Goal: Task Accomplishment & Management: Use online tool/utility

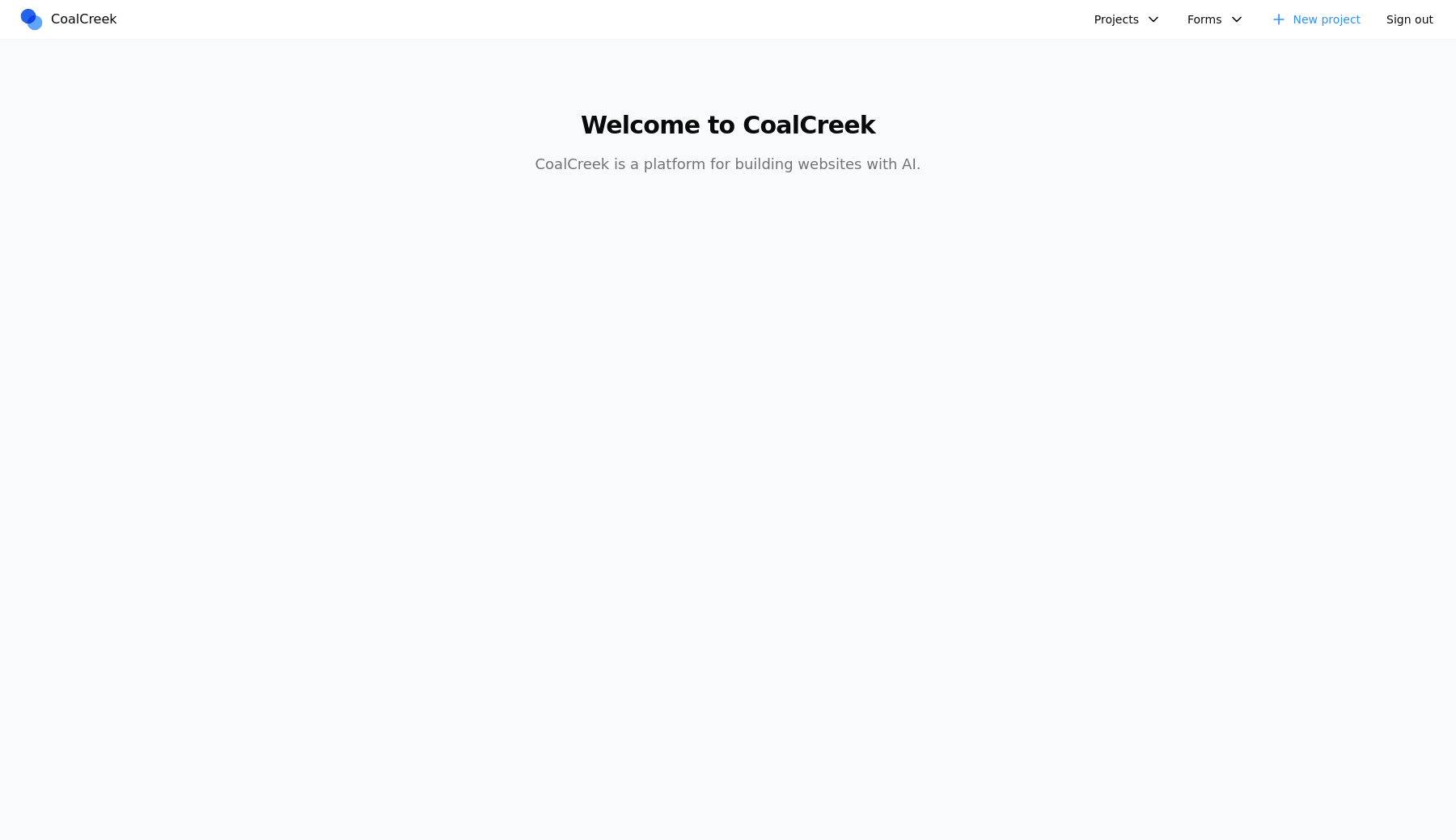
click at [1113, 28] on button "Projects" at bounding box center [1127, 20] width 86 height 26
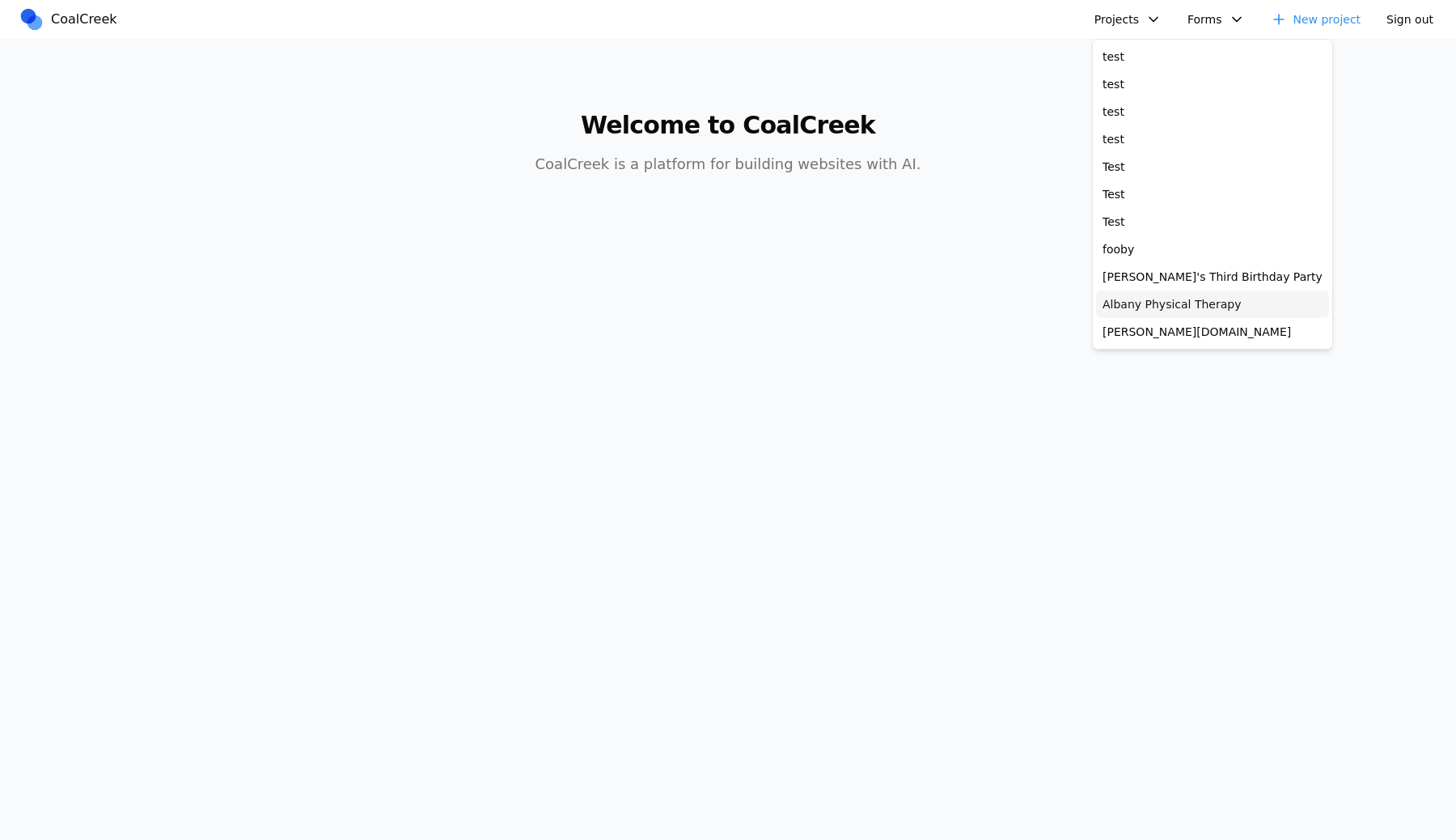
click at [1142, 290] on link "Albany Physical Therapy" at bounding box center [1213, 303] width 233 height 27
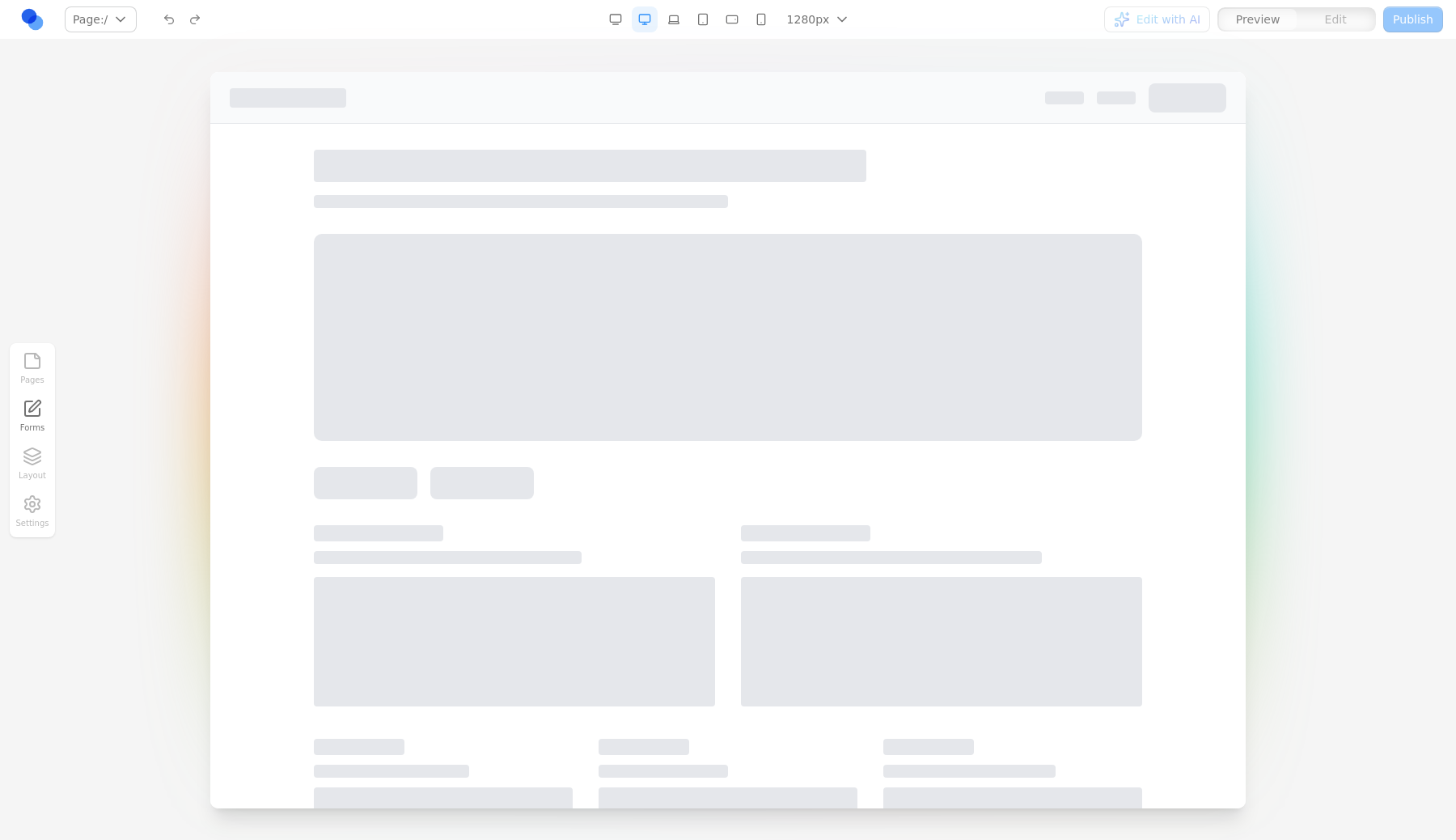
click at [34, 465] on div "Pages Forms Layout Settings" at bounding box center [32, 440] width 45 height 194
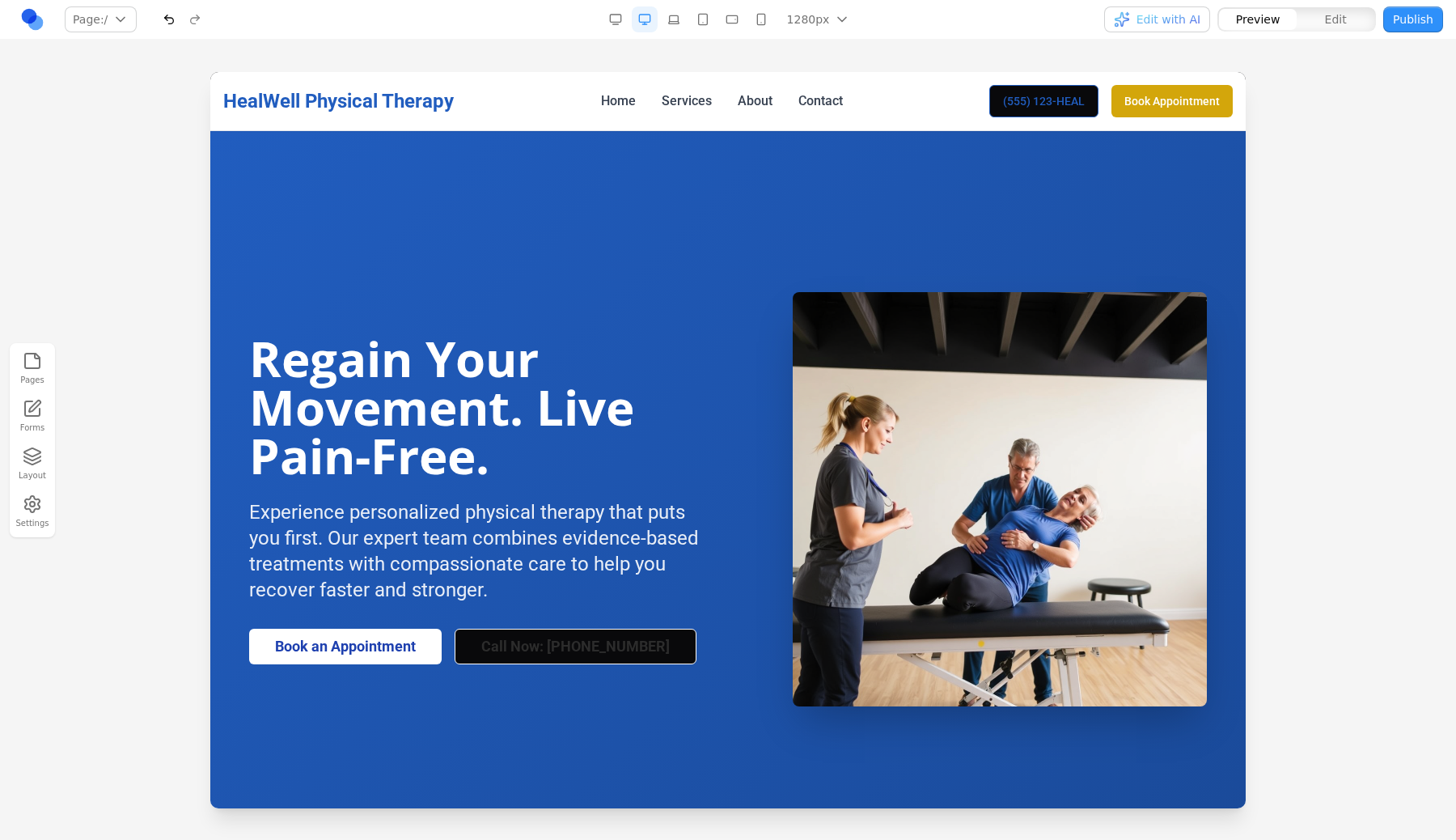
click at [34, 465] on button "Layout" at bounding box center [32, 464] width 35 height 41
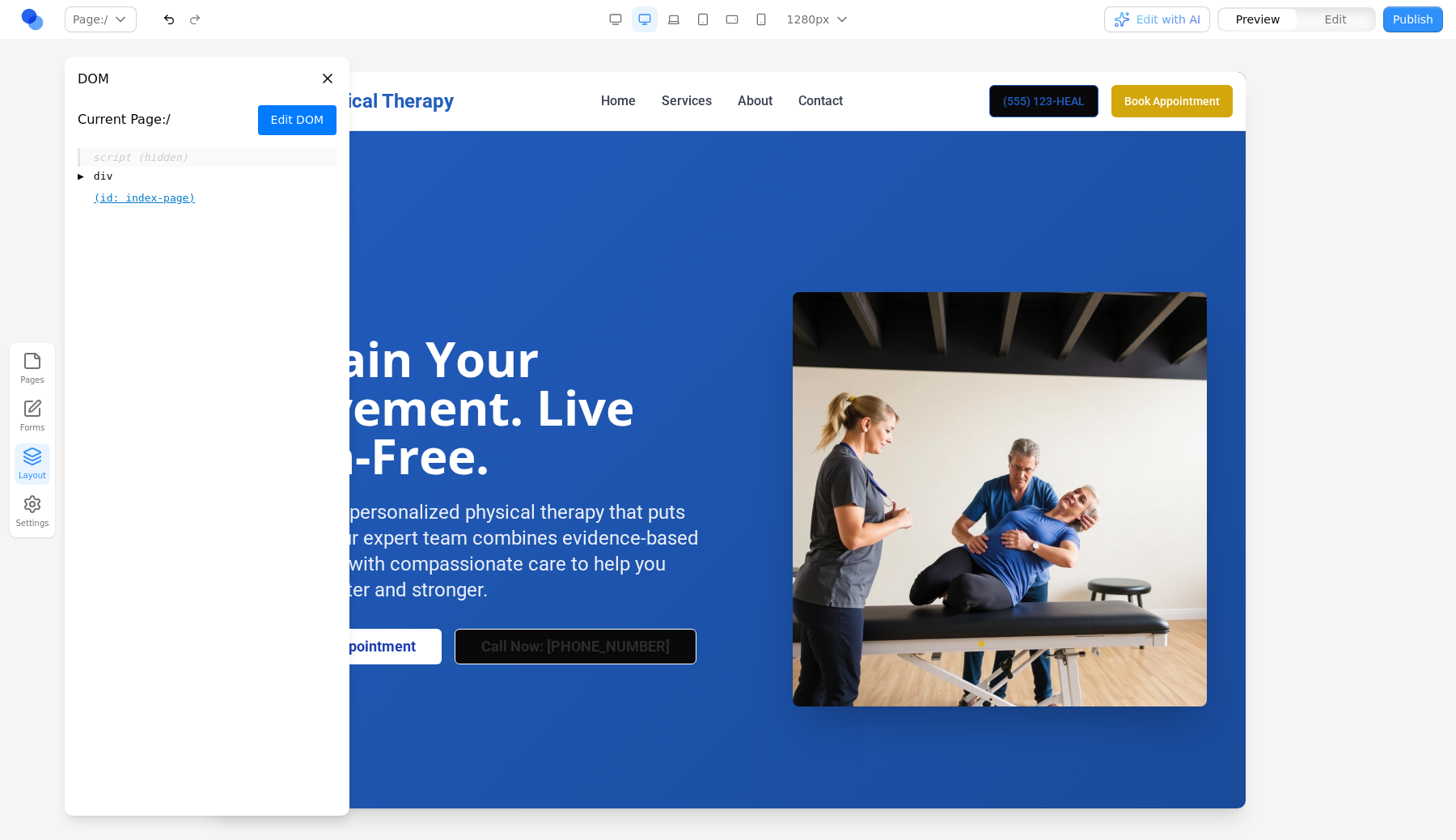
click at [304, 109] on button "Edit DOM" at bounding box center [297, 120] width 78 height 30
click at [85, 173] on div "▶ div" at bounding box center [207, 177] width 259 height 20
click at [91, 220] on div "**********" at bounding box center [207, 252] width 259 height 170
click at [97, 220] on span "▶" at bounding box center [99, 220] width 7 height 16
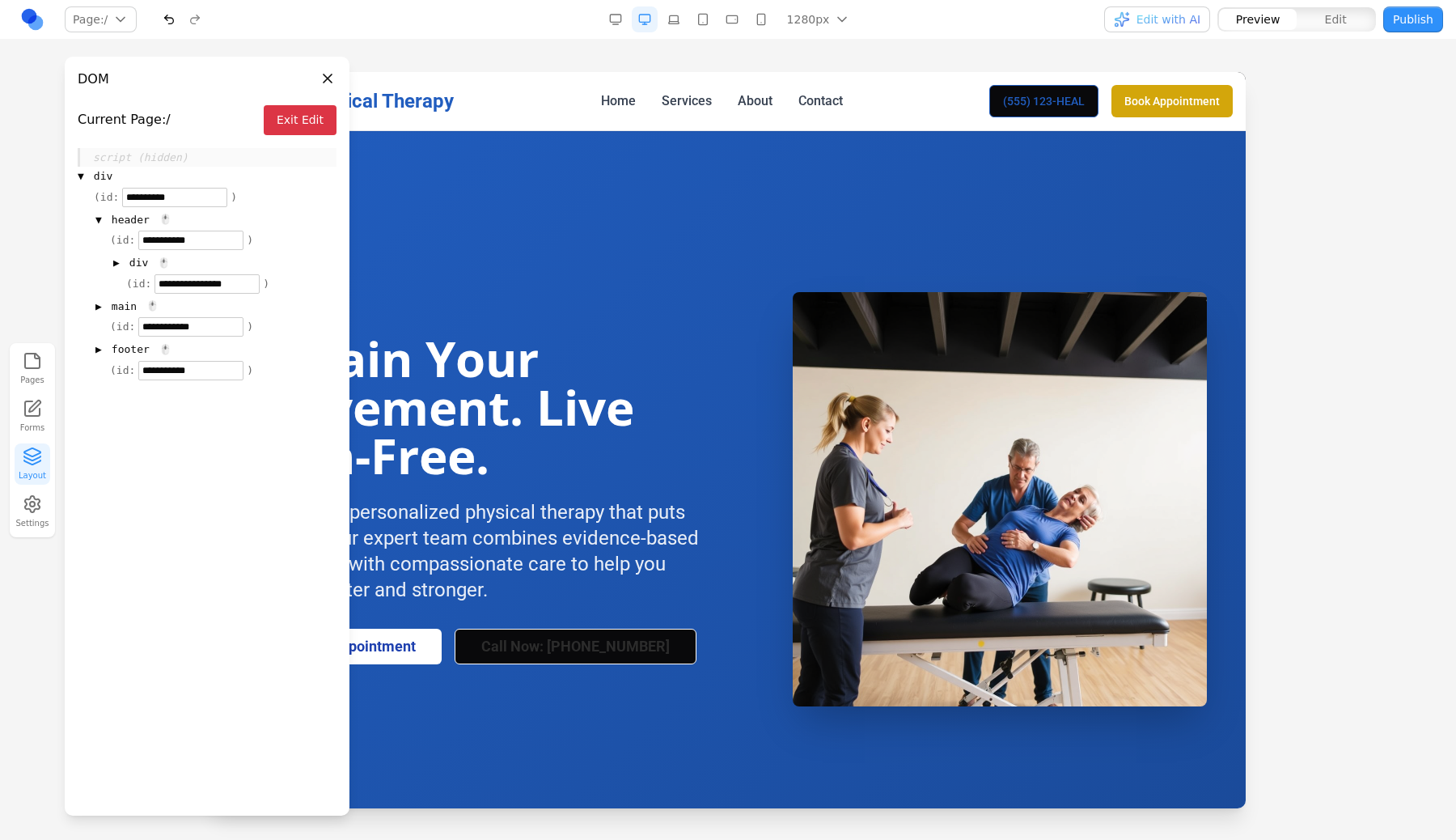
drag, startPoint x: 164, startPoint y: 264, endPoint x: 164, endPoint y: 339, distance: 75.0
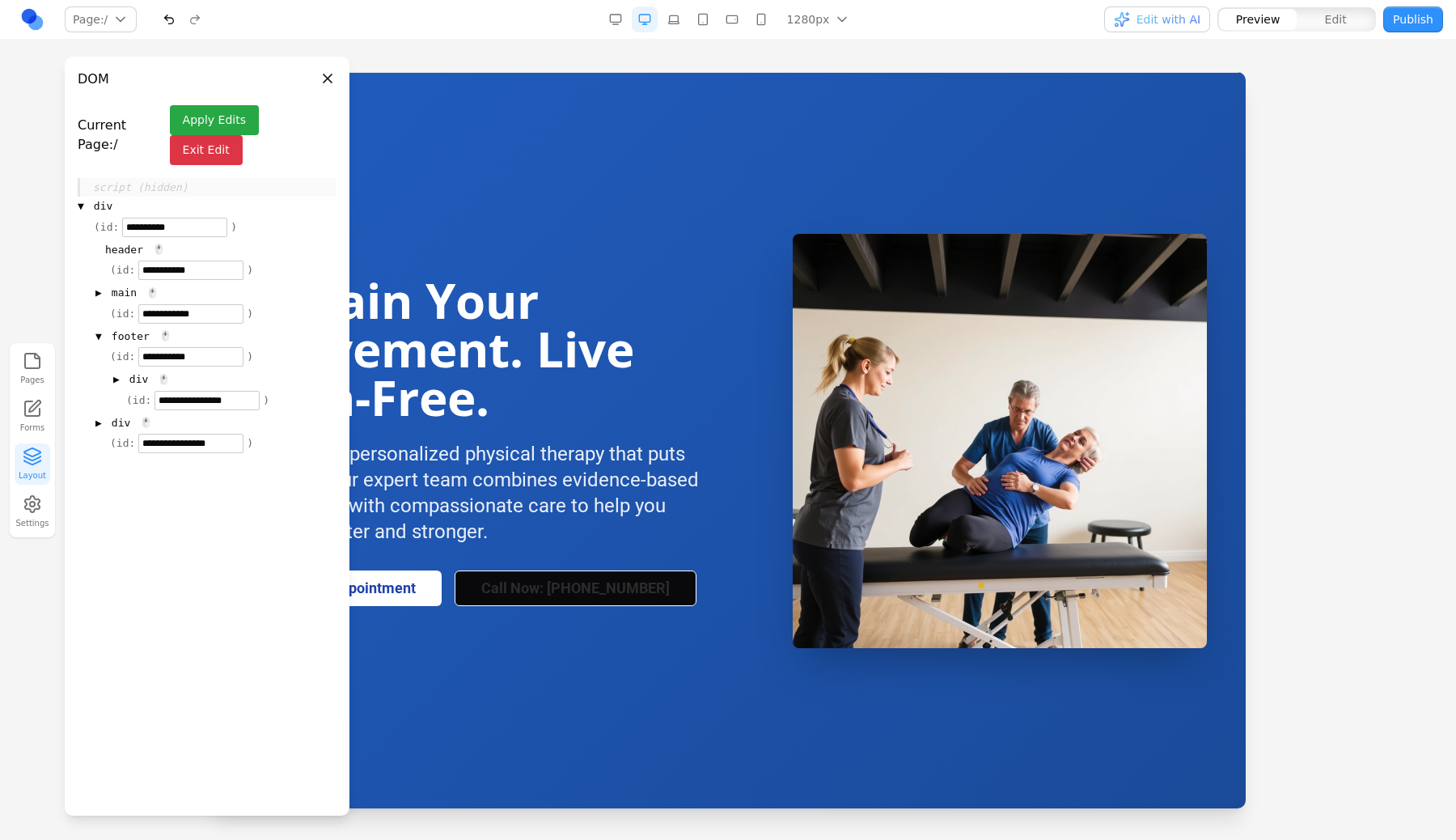
click at [241, 113] on button "Apply Edits" at bounding box center [214, 120] width 89 height 30
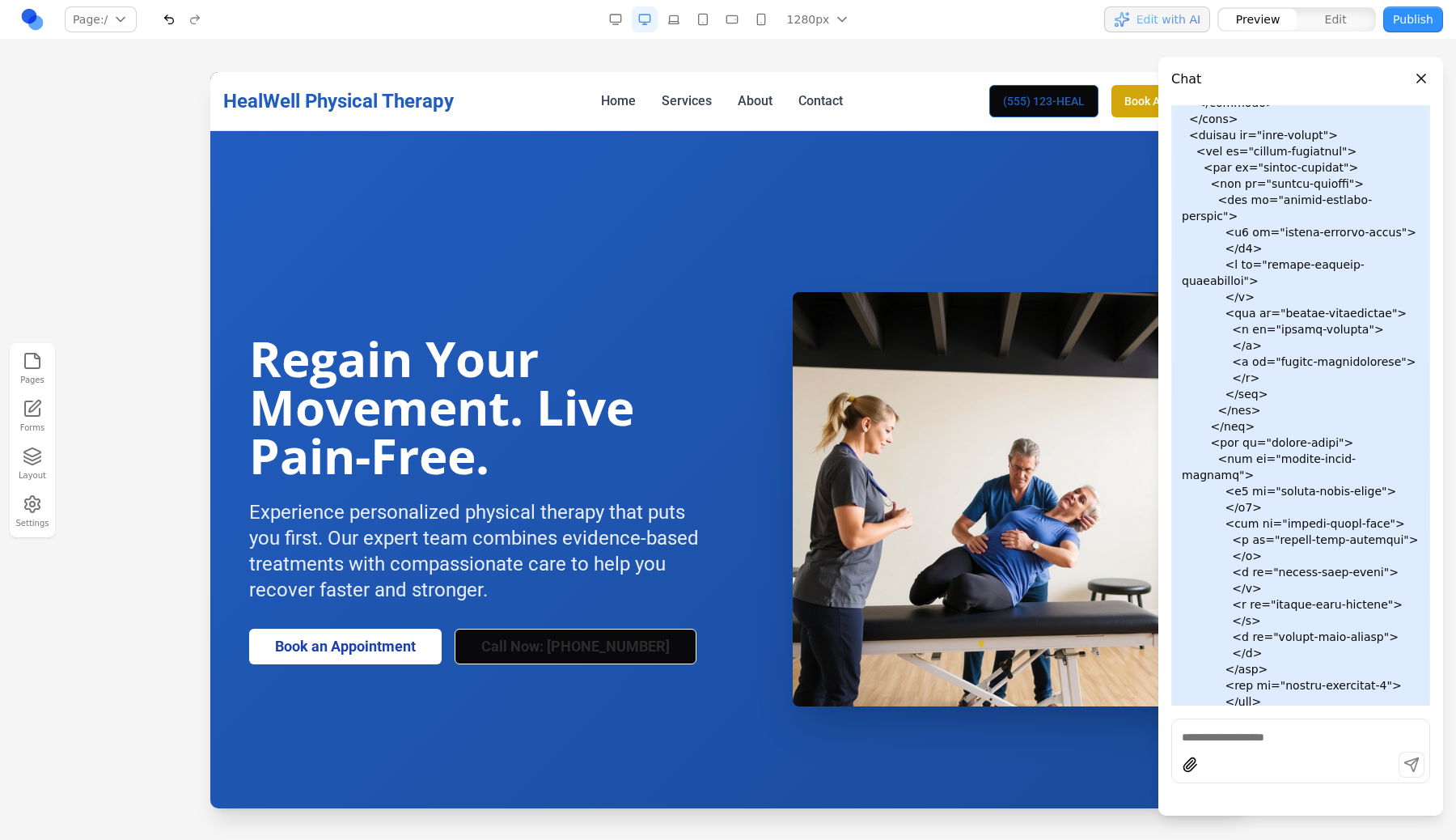
click at [1316, 7] on div "Preview Edit" at bounding box center [1297, 20] width 160 height 26
click at [1408, 67] on header "Chat" at bounding box center [1301, 72] width 285 height 32
click at [1413, 79] on button "Close panel" at bounding box center [1421, 79] width 18 height 18
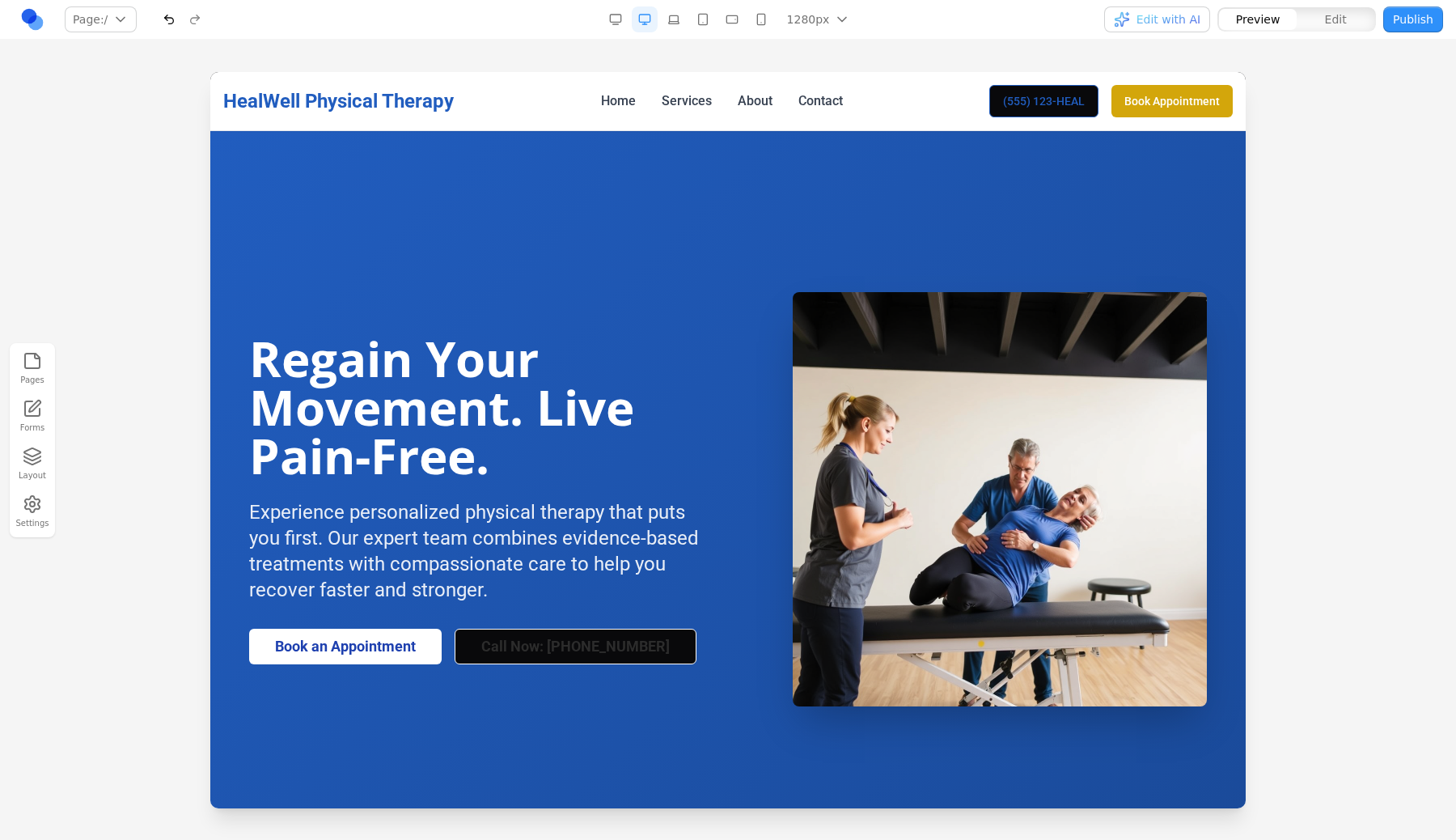
click at [1325, 11] on button "Edit" at bounding box center [1335, 20] width 78 height 21
click at [392, 417] on span "Regain Your Movement. Live Pain-Free." at bounding box center [441, 407] width 385 height 164
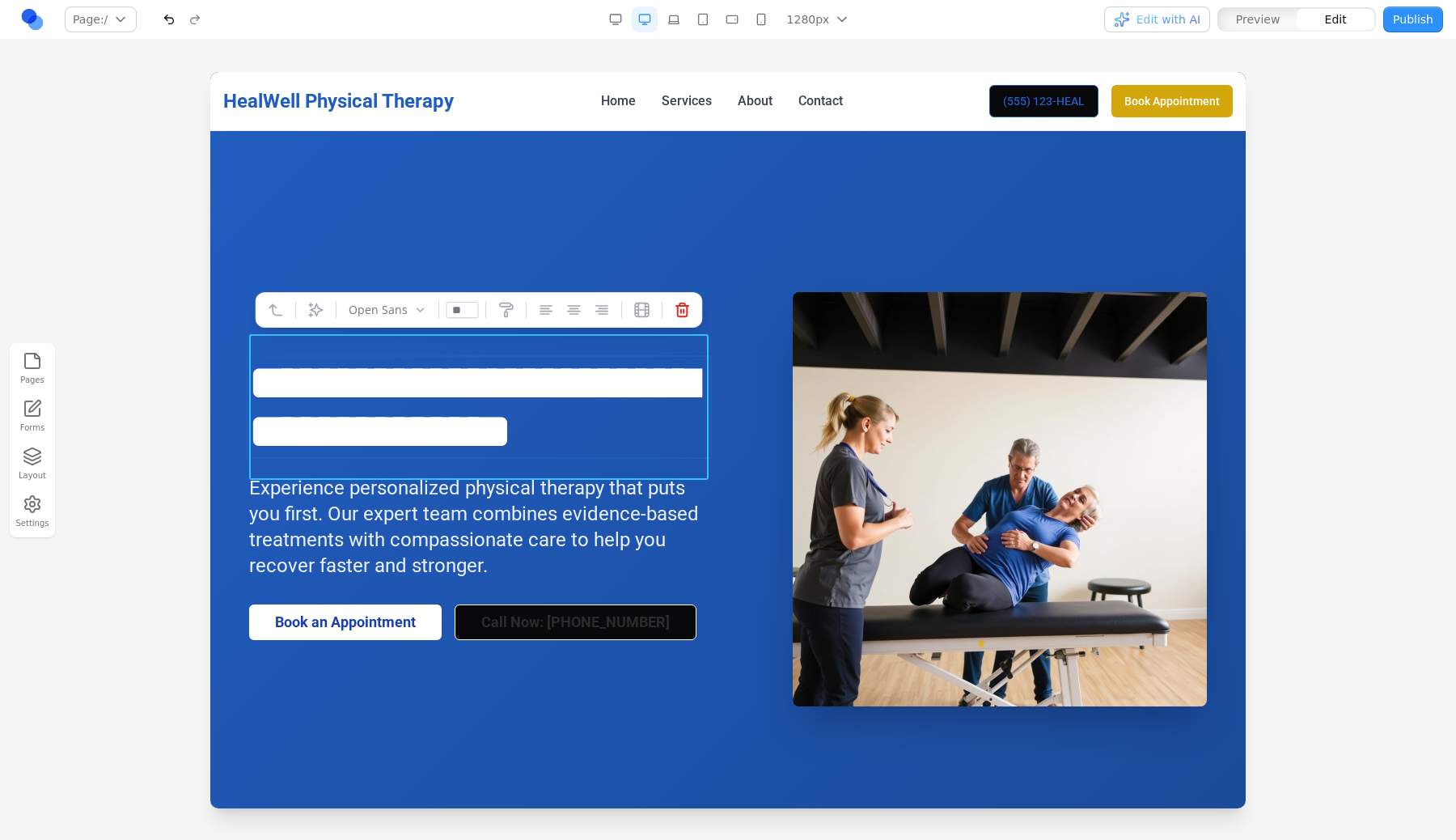
drag, startPoint x: 548, startPoint y: 449, endPoint x: 560, endPoint y: 523, distance: 75.0
click at [560, 523] on div "**********" at bounding box center [478, 499] width 459 height 282
click at [363, 309] on span "Open Sans" at bounding box center [378, 310] width 59 height 15
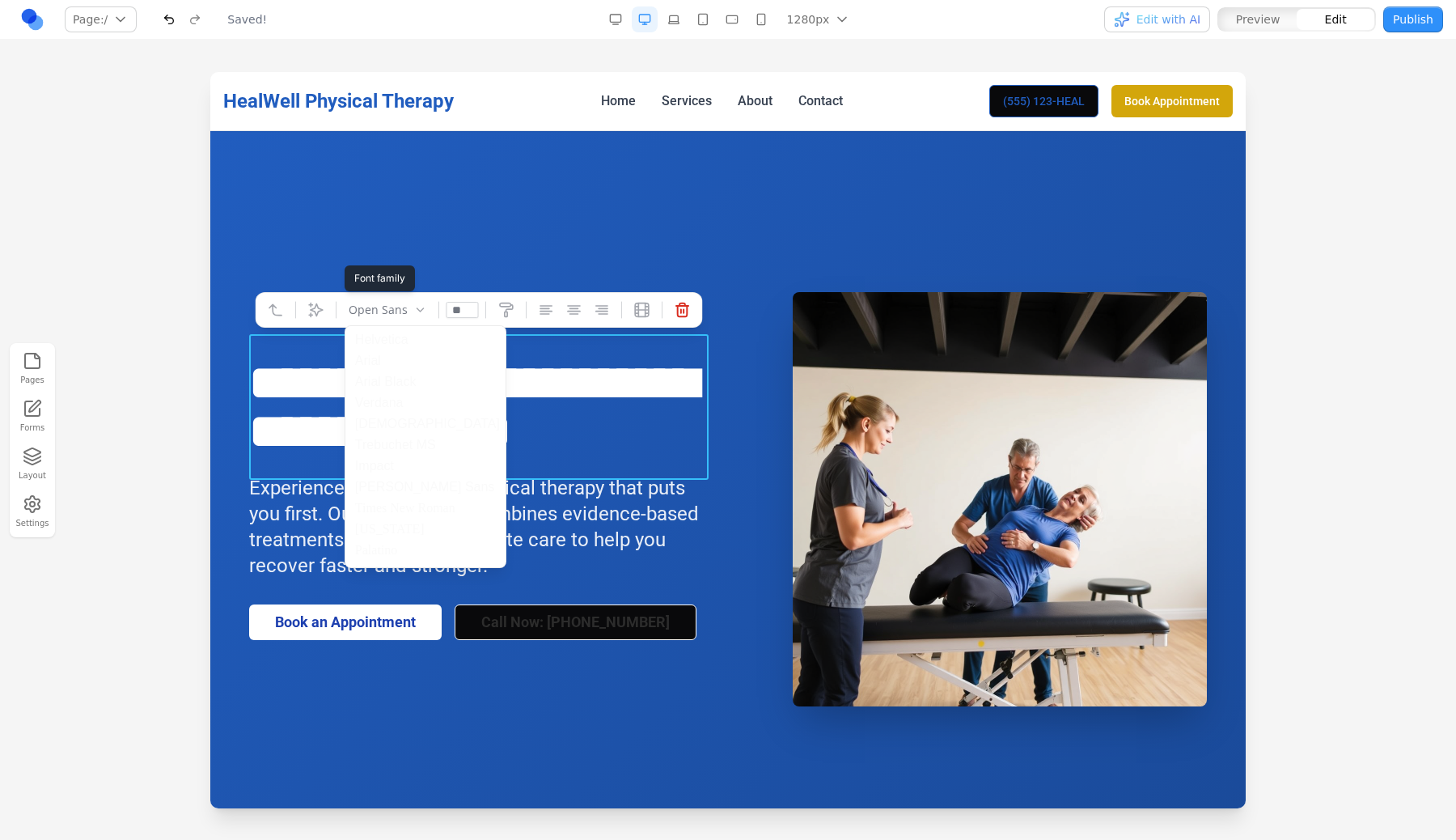
click at [378, 420] on div "[DEMOGRAPHIC_DATA]" at bounding box center [425, 424] width 160 height 21
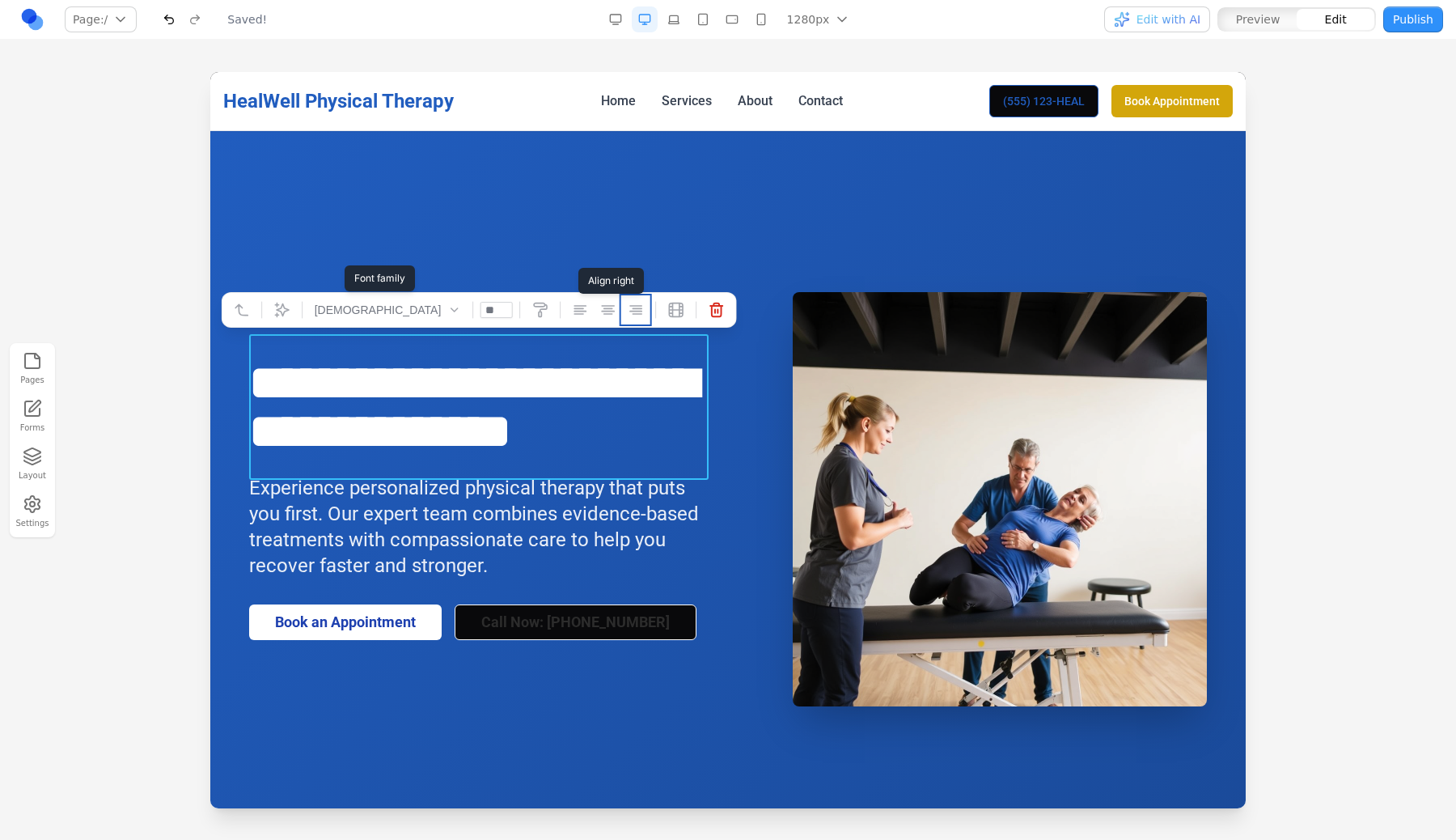
click at [627, 314] on icon at bounding box center [635, 310] width 16 height 16
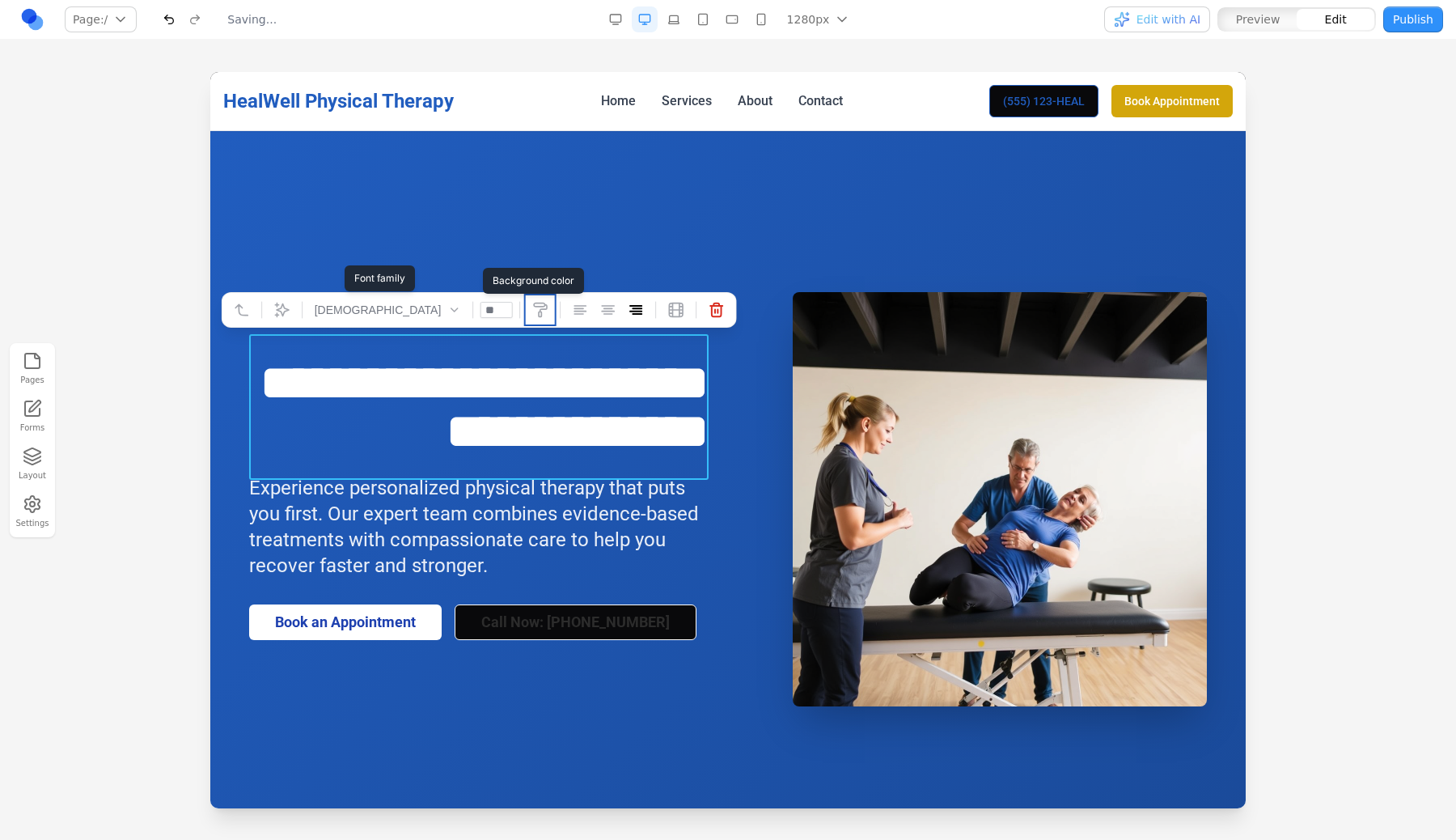
click at [527, 309] on button at bounding box center [540, 310] width 26 height 26
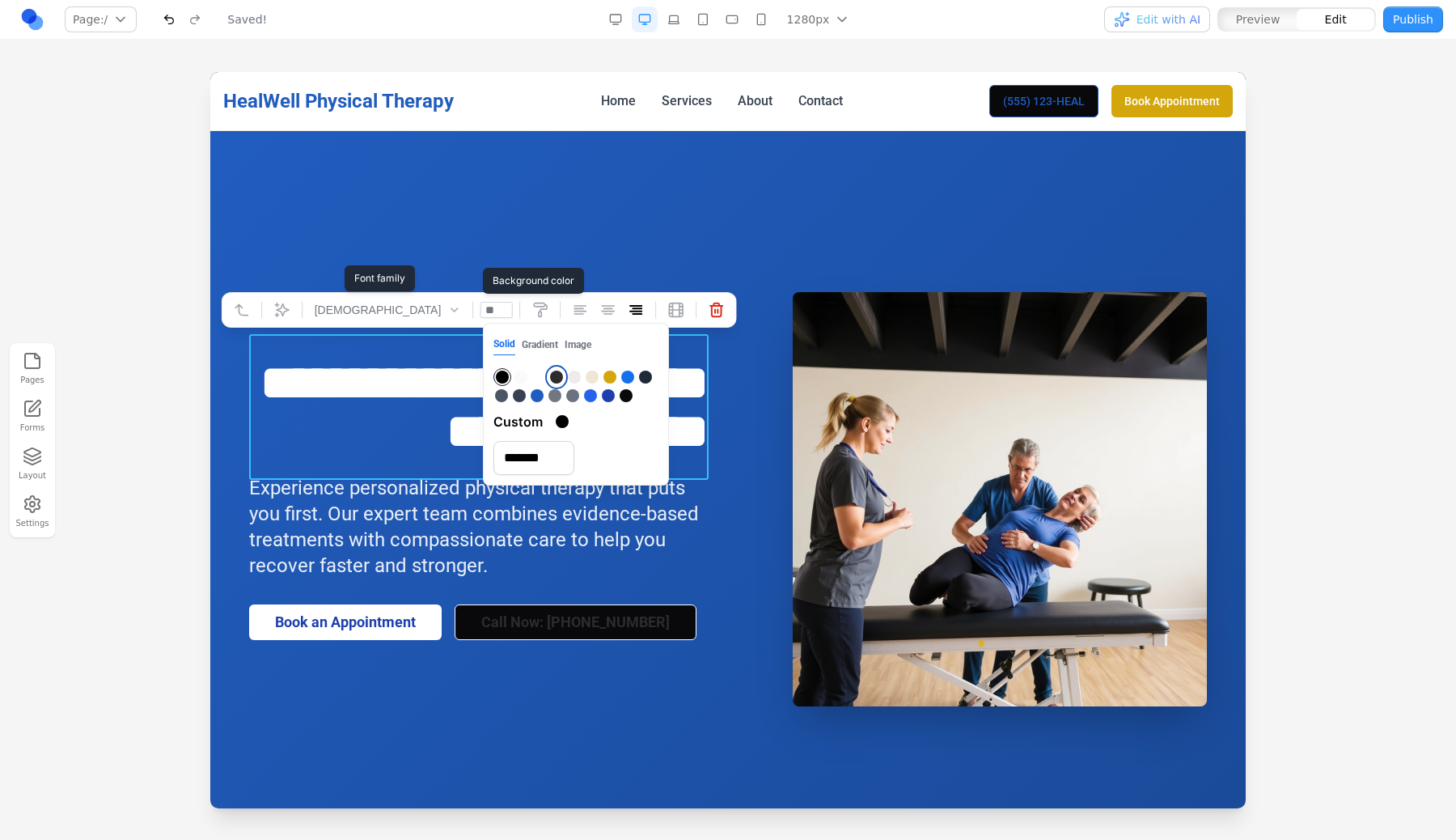
click at [558, 376] on div at bounding box center [556, 377] width 13 height 13
type input "*******"
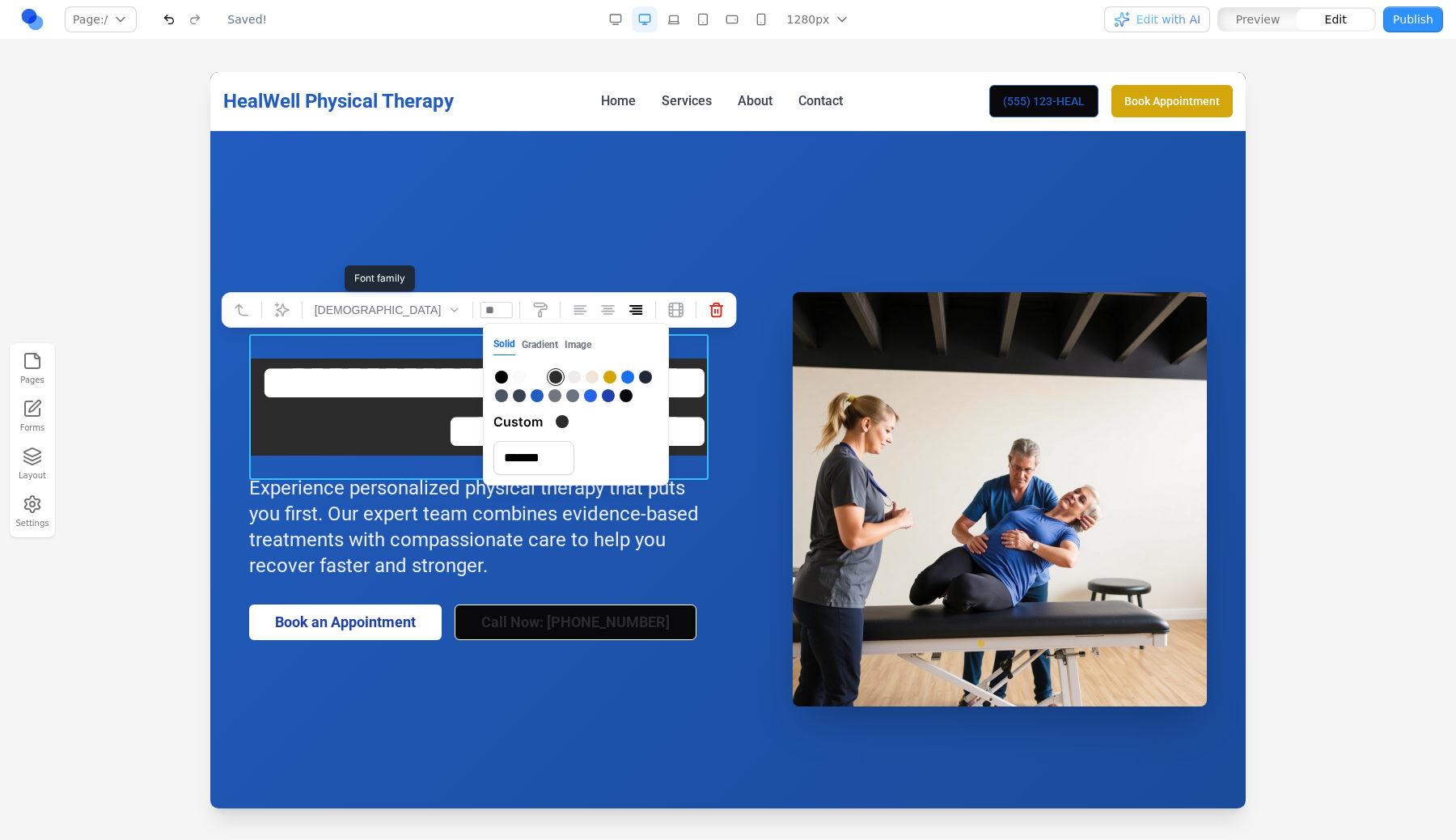
click at [370, 508] on span "Experience personalized physical therapy that puts you first. Our expert team c…" at bounding box center [473, 527] width 449 height 100
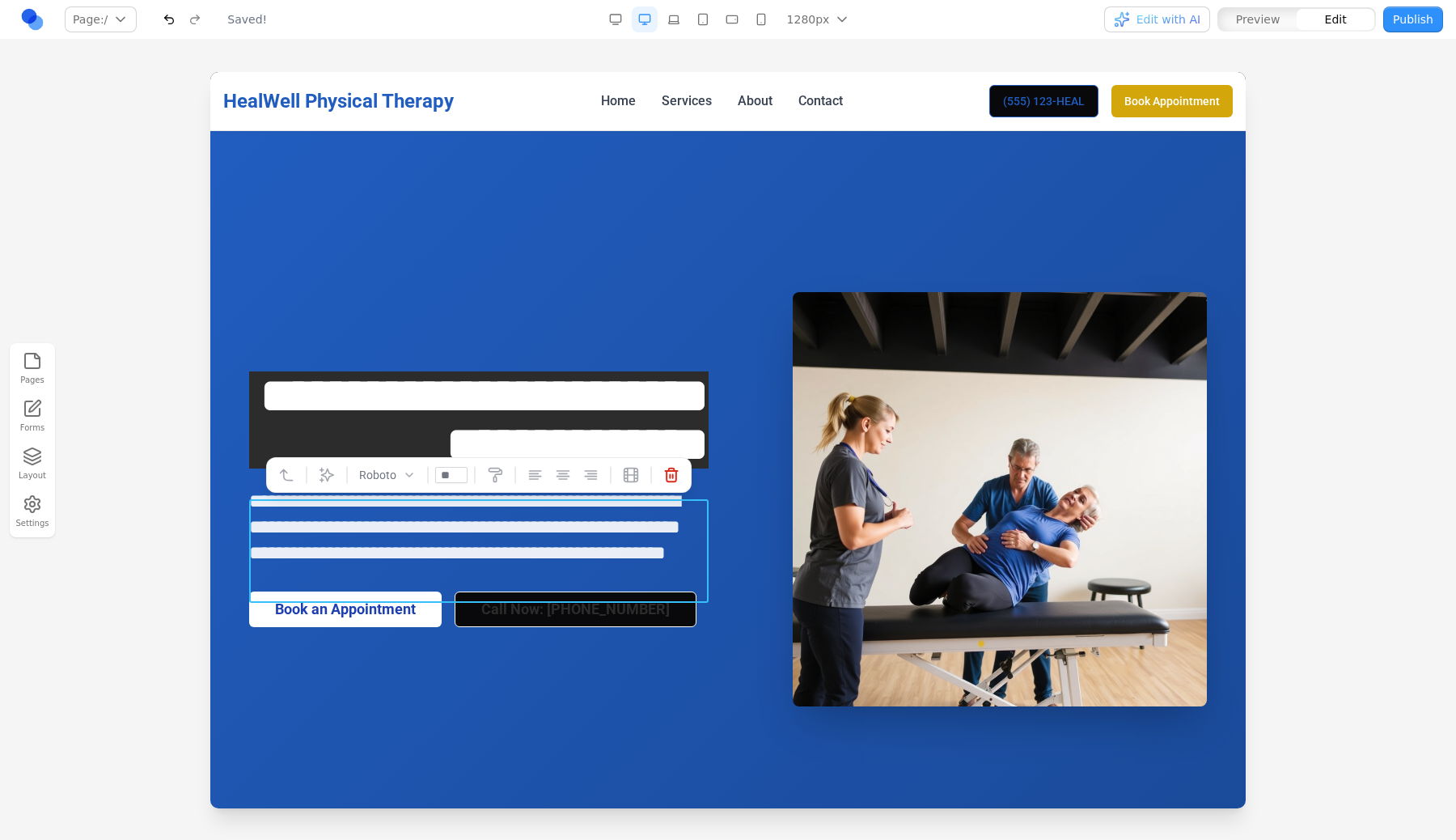
click at [370, 553] on span "**********" at bounding box center [464, 527] width 431 height 72
click at [330, 470] on icon at bounding box center [327, 475] width 16 height 16
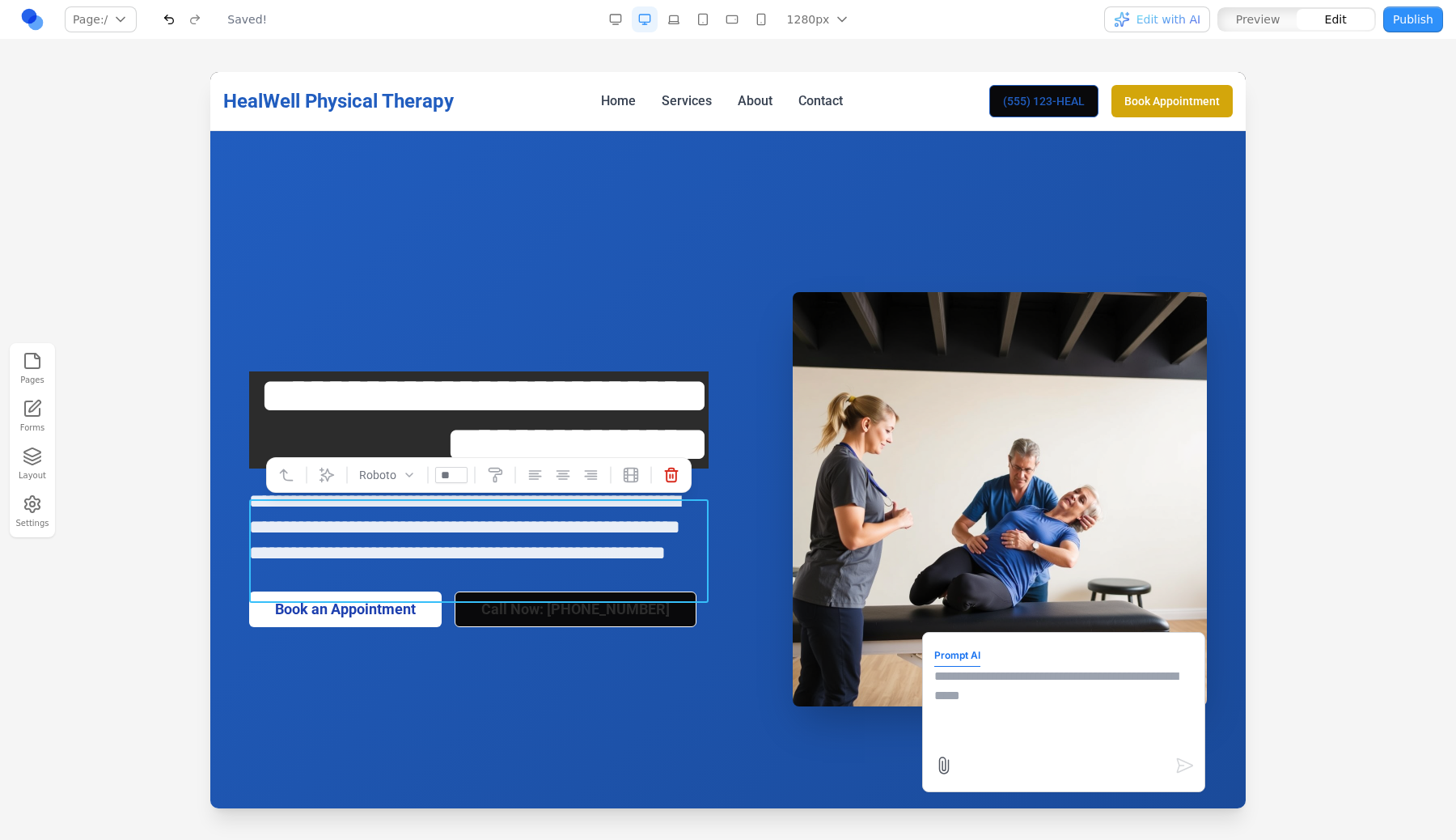
click at [453, 427] on span "**********" at bounding box center [484, 420] width 448 height 97
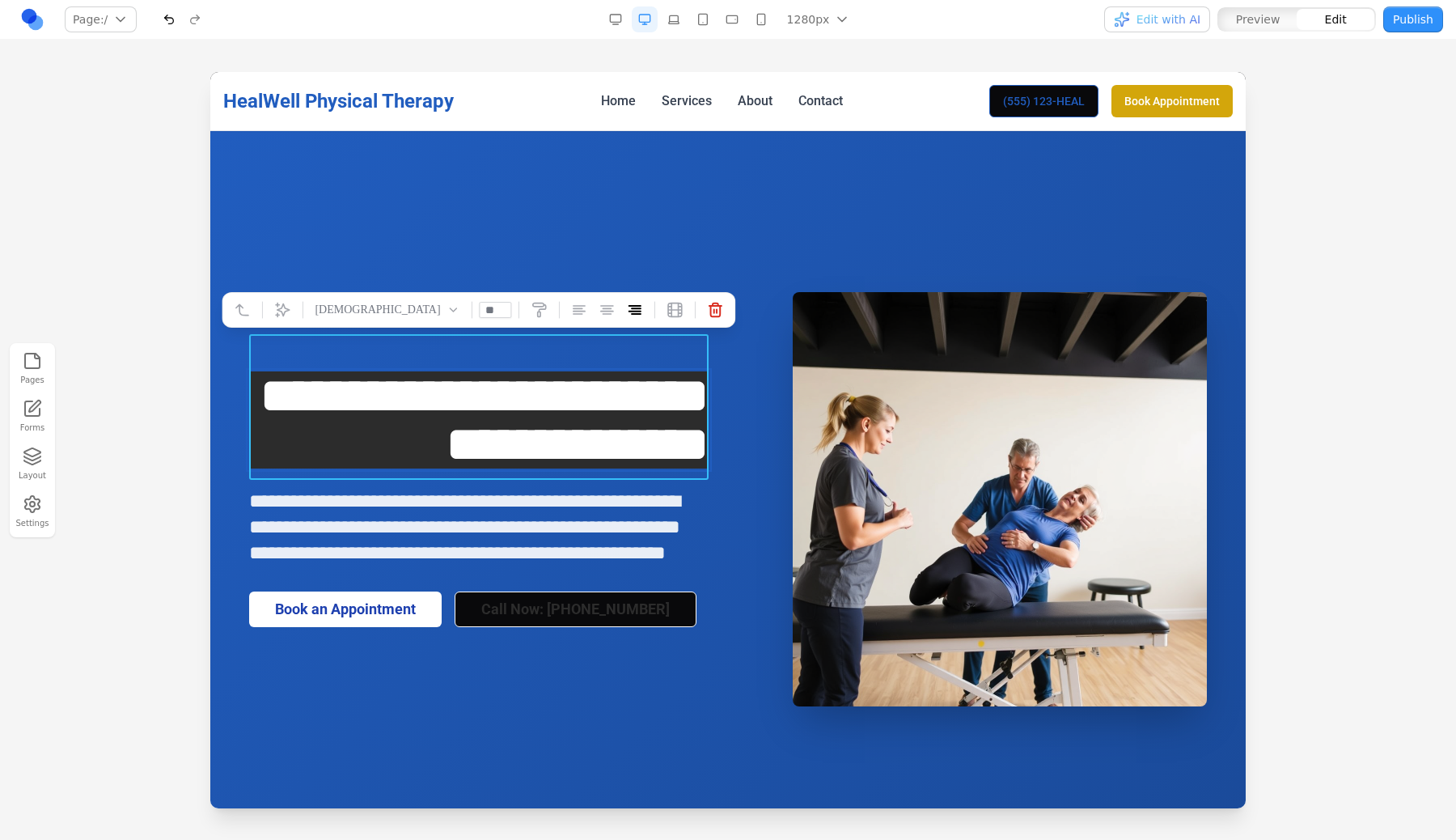
click at [463, 414] on span "**********" at bounding box center [484, 420] width 448 height 97
click at [414, 318] on div "[DEMOGRAPHIC_DATA]" at bounding box center [387, 310] width 145 height 21
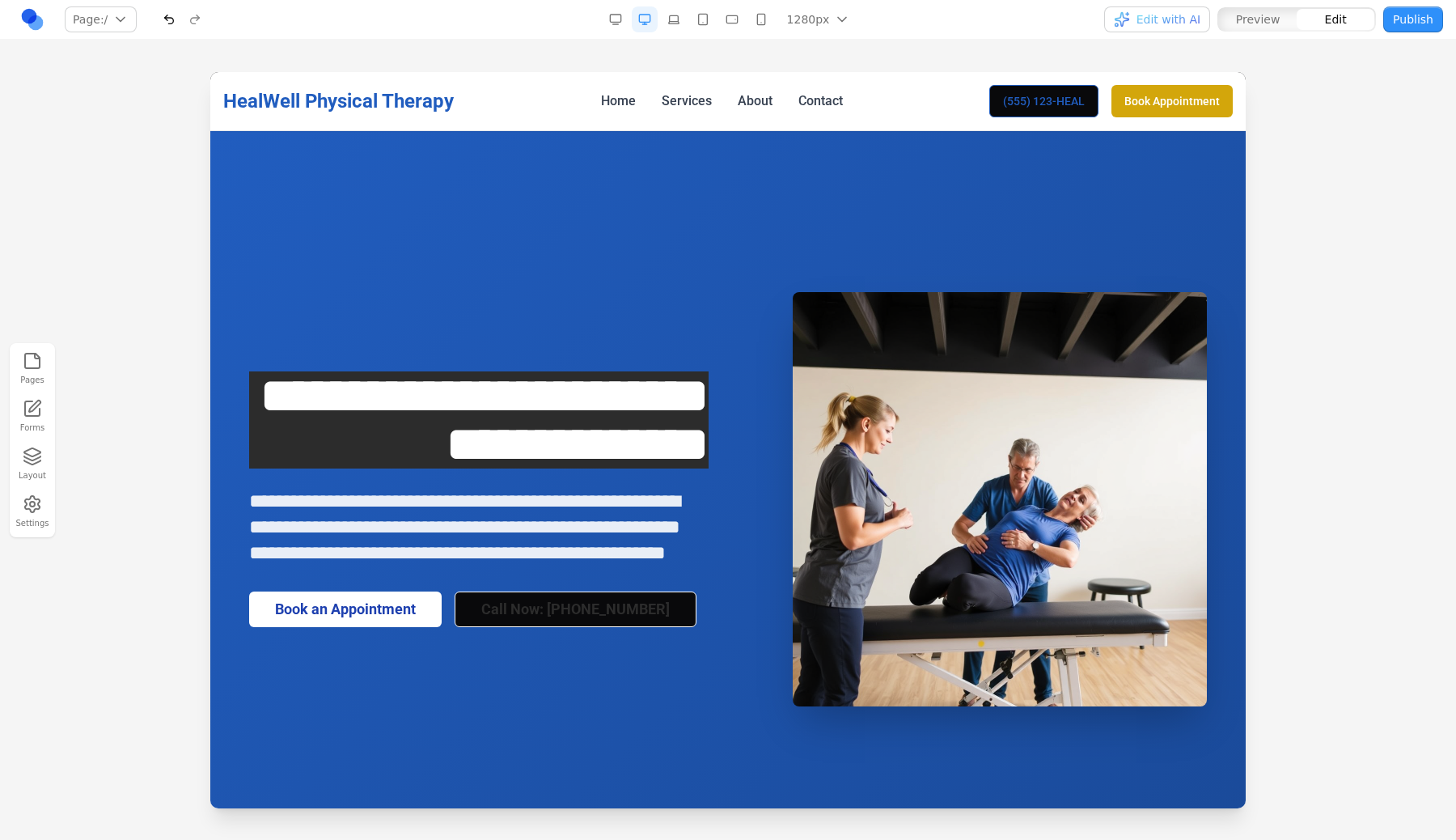
click at [495, 565] on p "**********" at bounding box center [478, 527] width 459 height 78
click at [497, 562] on span "**********" at bounding box center [464, 527] width 431 height 72
click at [508, 627] on link "Call Now: [PHONE_NUMBER]" at bounding box center [575, 609] width 242 height 35
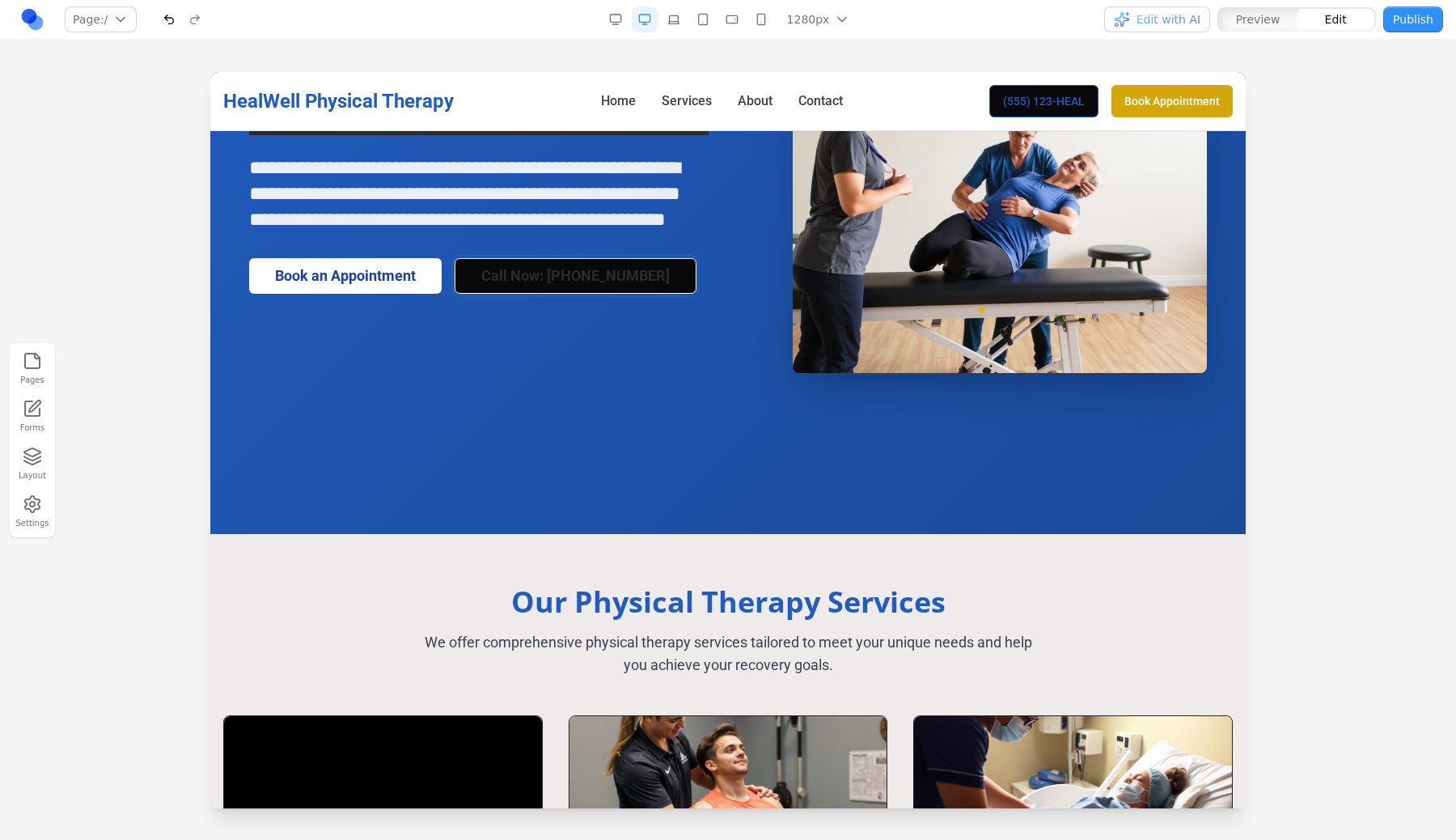
scroll to position [492, 0]
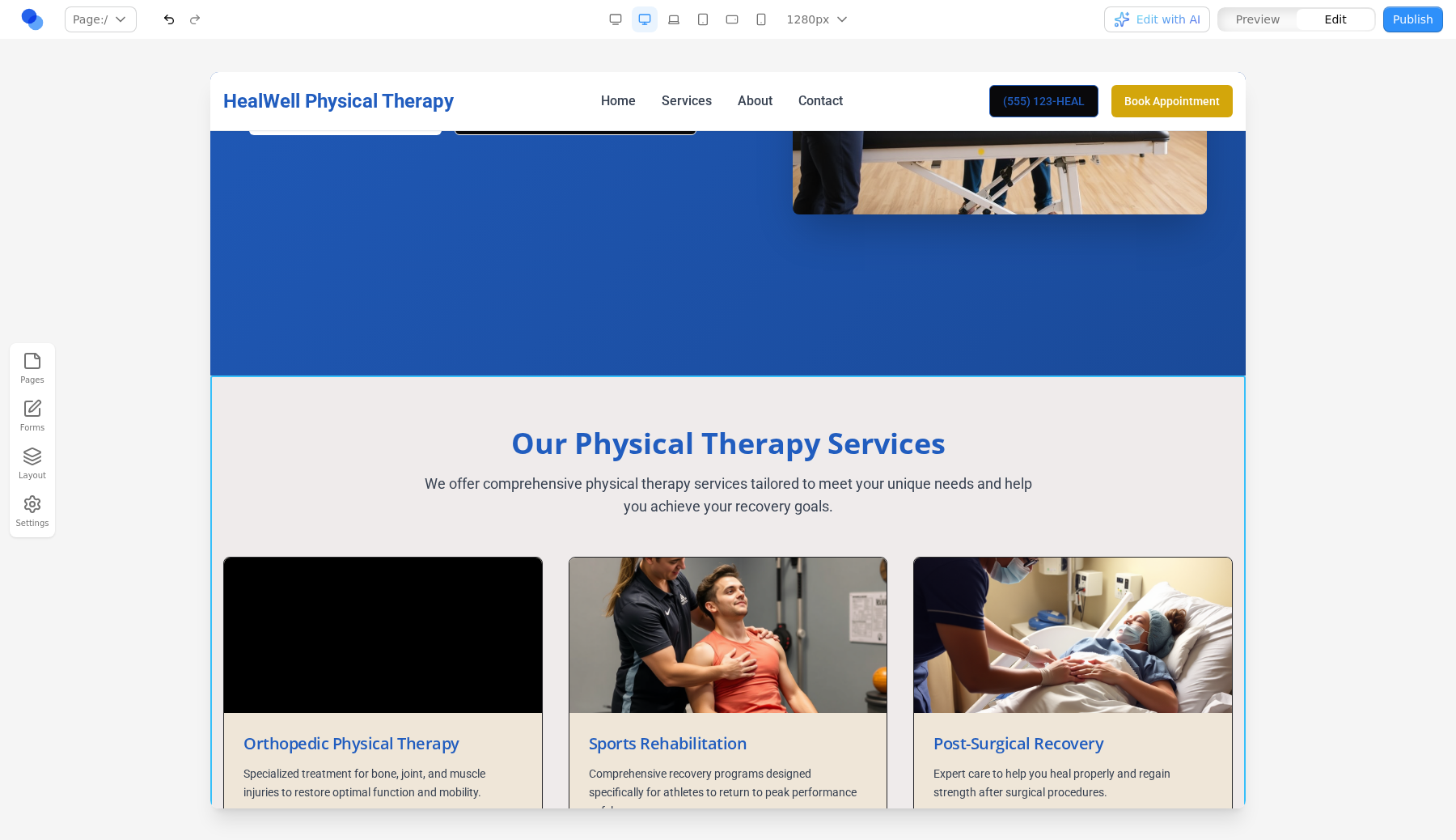
click at [677, 410] on section "Our Physical Therapy Services We offer comprehensive physical therapy services …" at bounding box center [728, 816] width 1035 height 882
click at [677, 442] on h2 "Our Physical Therapy Services" at bounding box center [728, 443] width 1010 height 32
click at [729, 472] on div "Our Physical Therapy Services We offer comprehensive physical therapy services …" at bounding box center [728, 473] width 1010 height 90
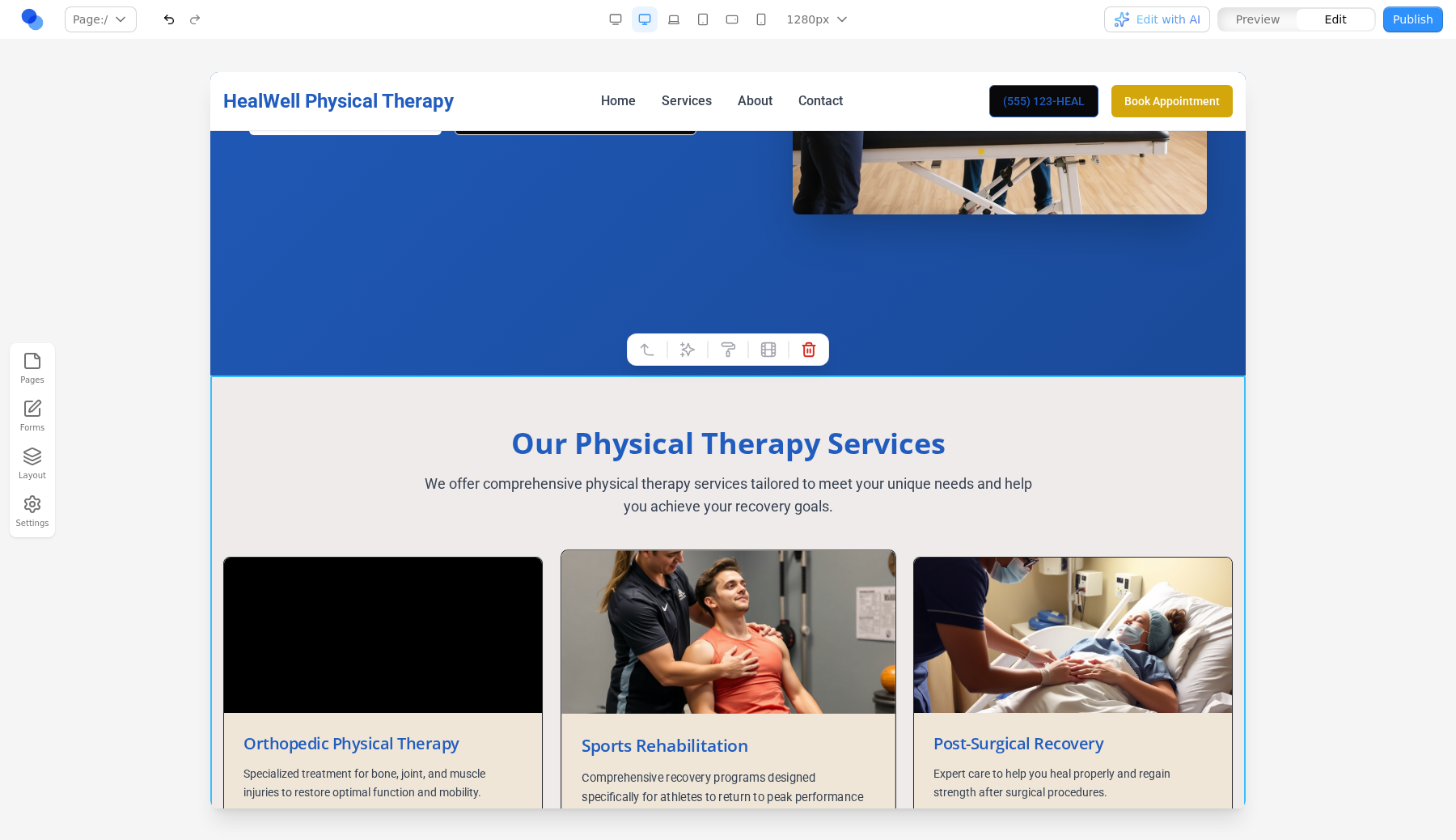
click at [691, 611] on img at bounding box center [728, 631] width 334 height 164
click at [688, 745] on h3 "Sports Rehabilitation" at bounding box center [728, 745] width 293 height 24
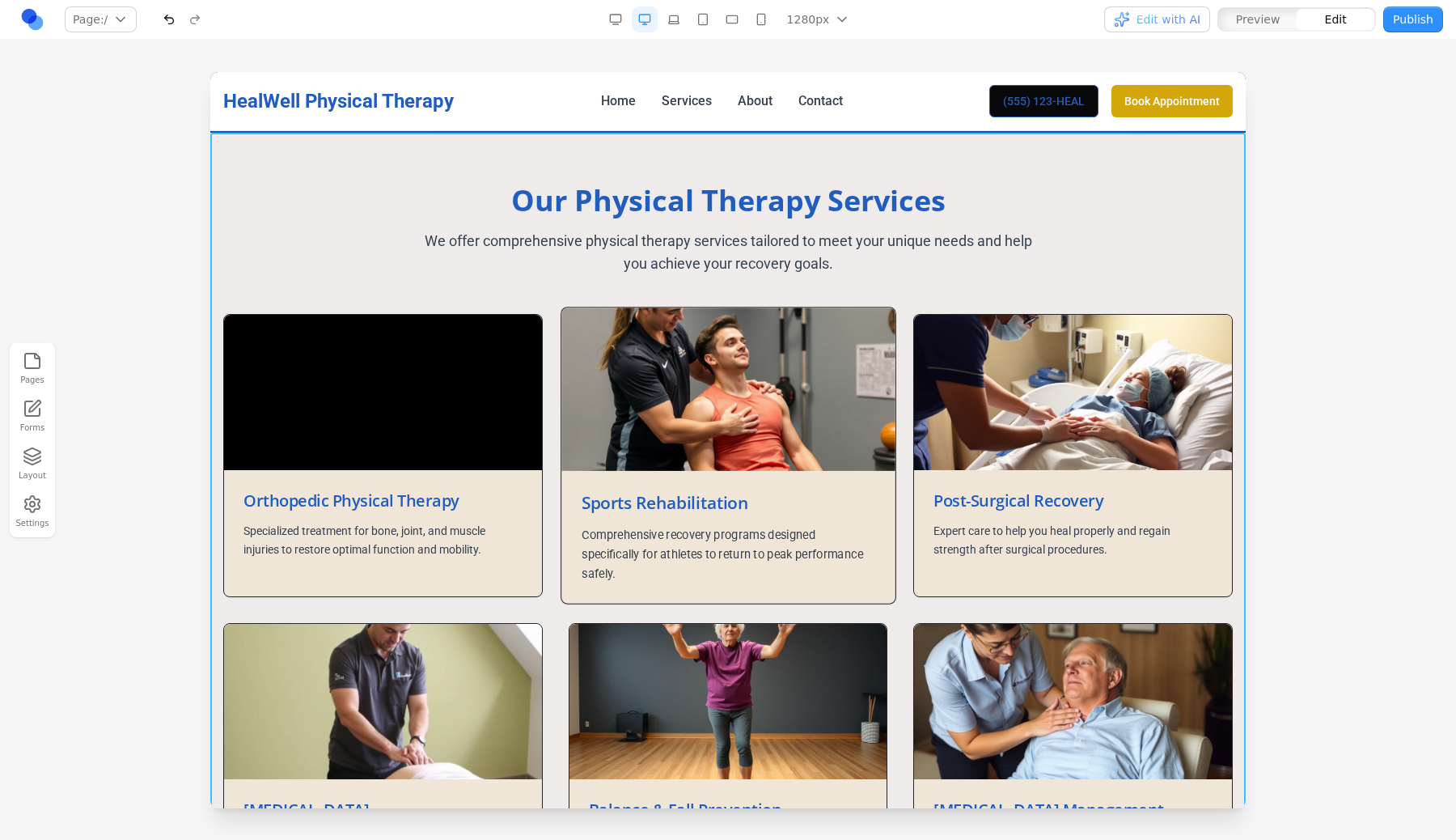
scroll to position [778, 0]
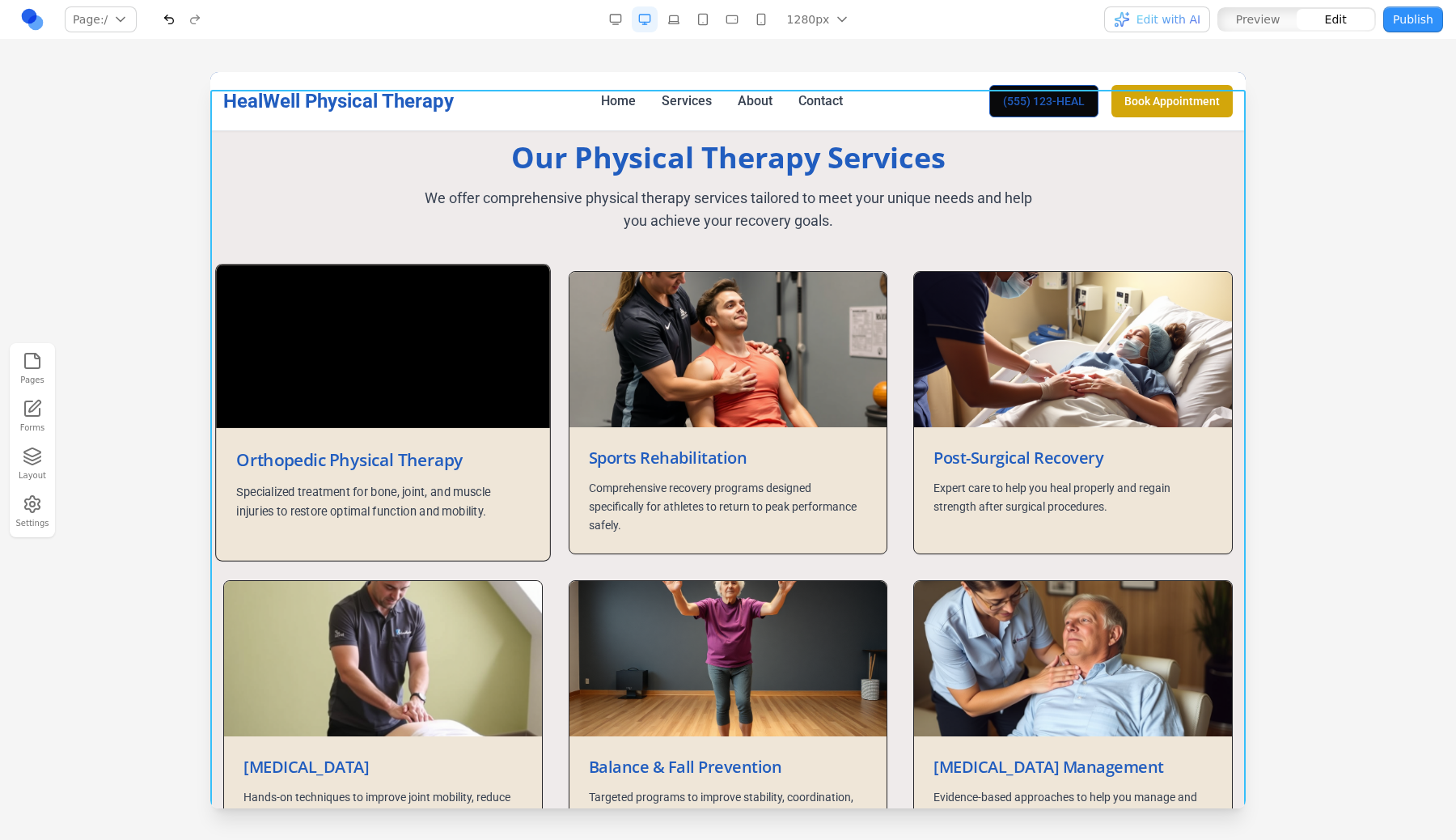
click at [417, 512] on p "Specialized treatment for bone, joint, and muscle injuries to restore optimal f…" at bounding box center [382, 501] width 293 height 39
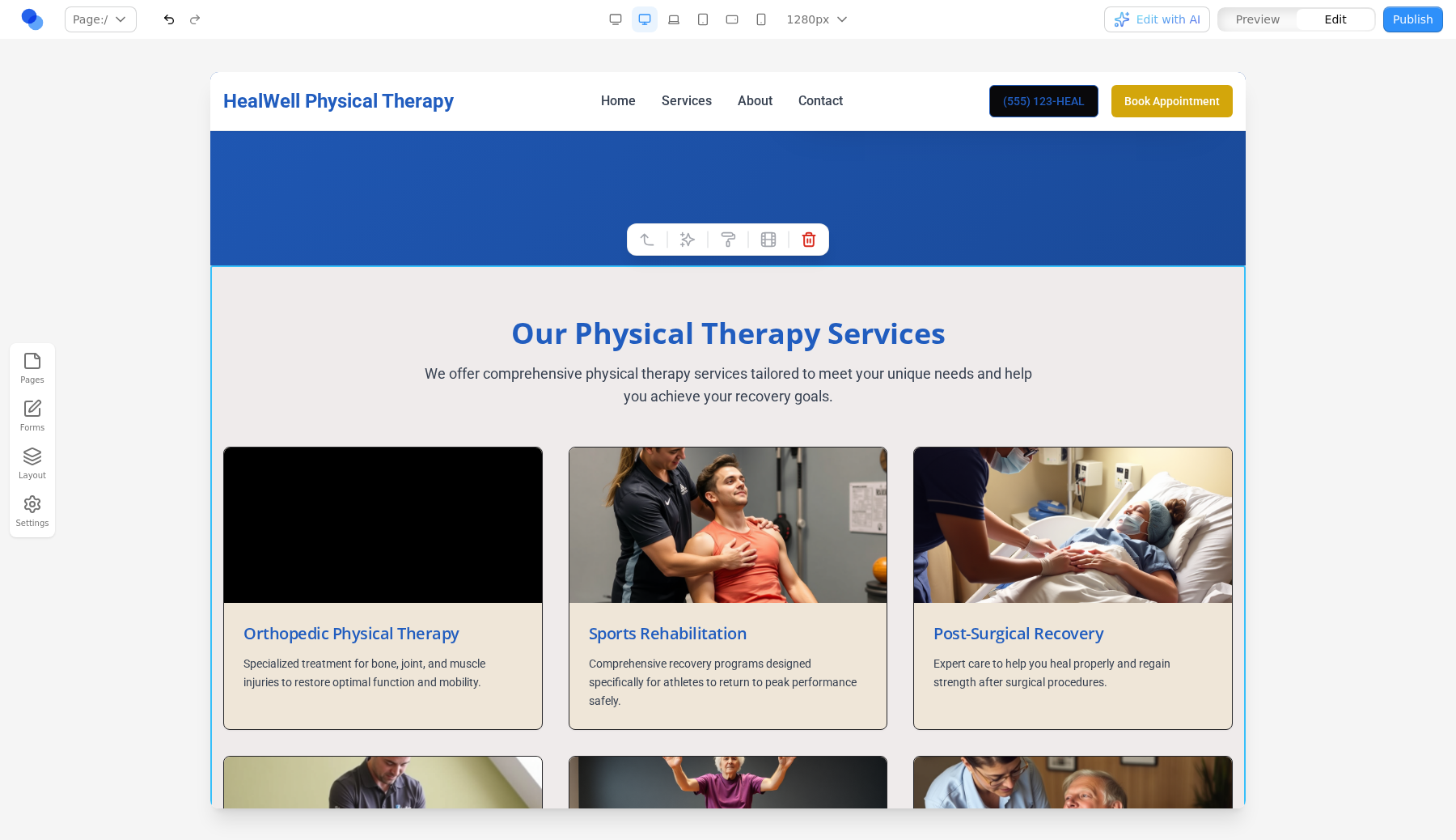
scroll to position [573, 0]
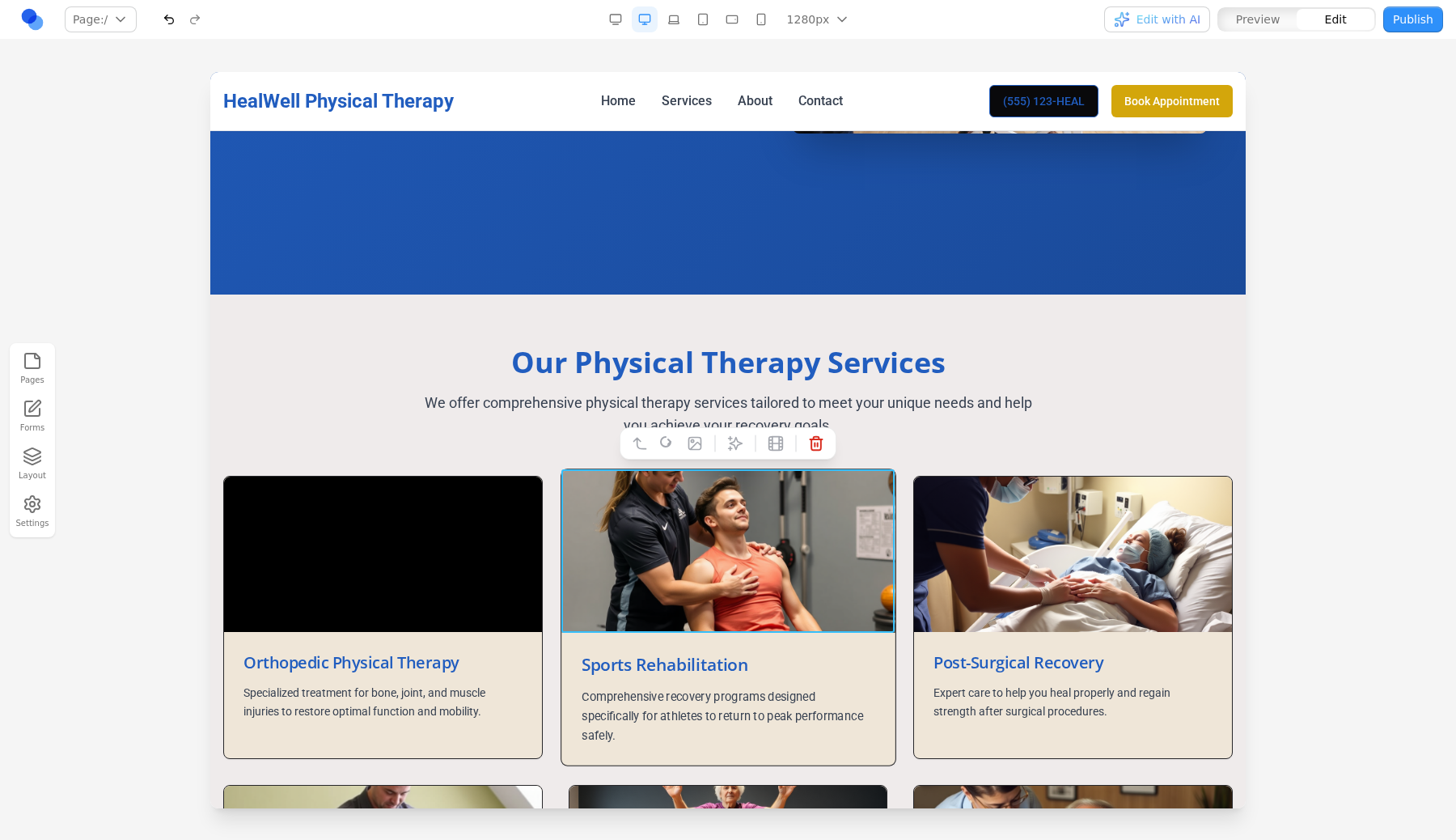
click at [704, 593] on img at bounding box center [728, 551] width 334 height 164
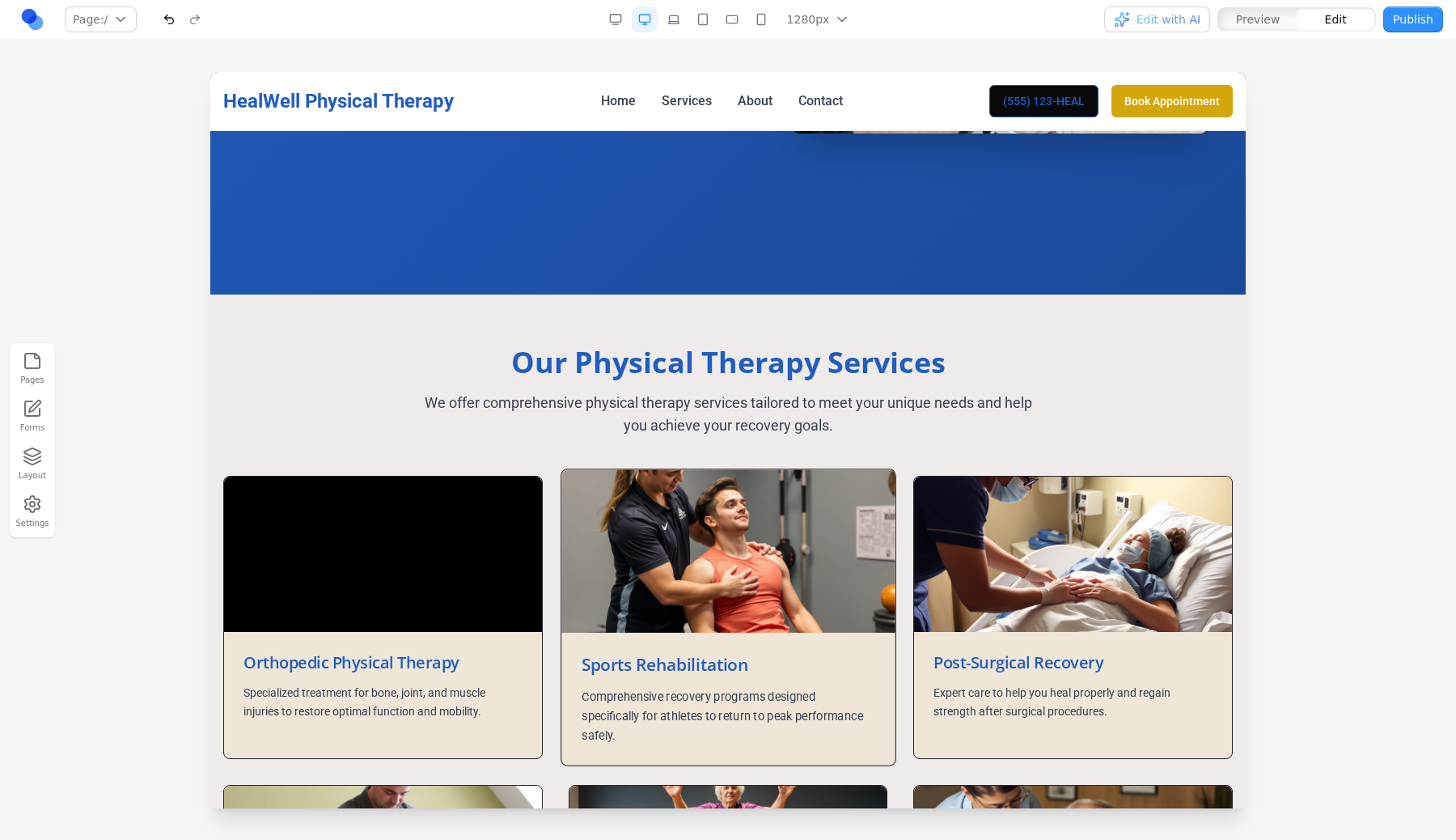
click at [707, 665] on h3 "Sports Rehabilitation" at bounding box center [728, 664] width 293 height 24
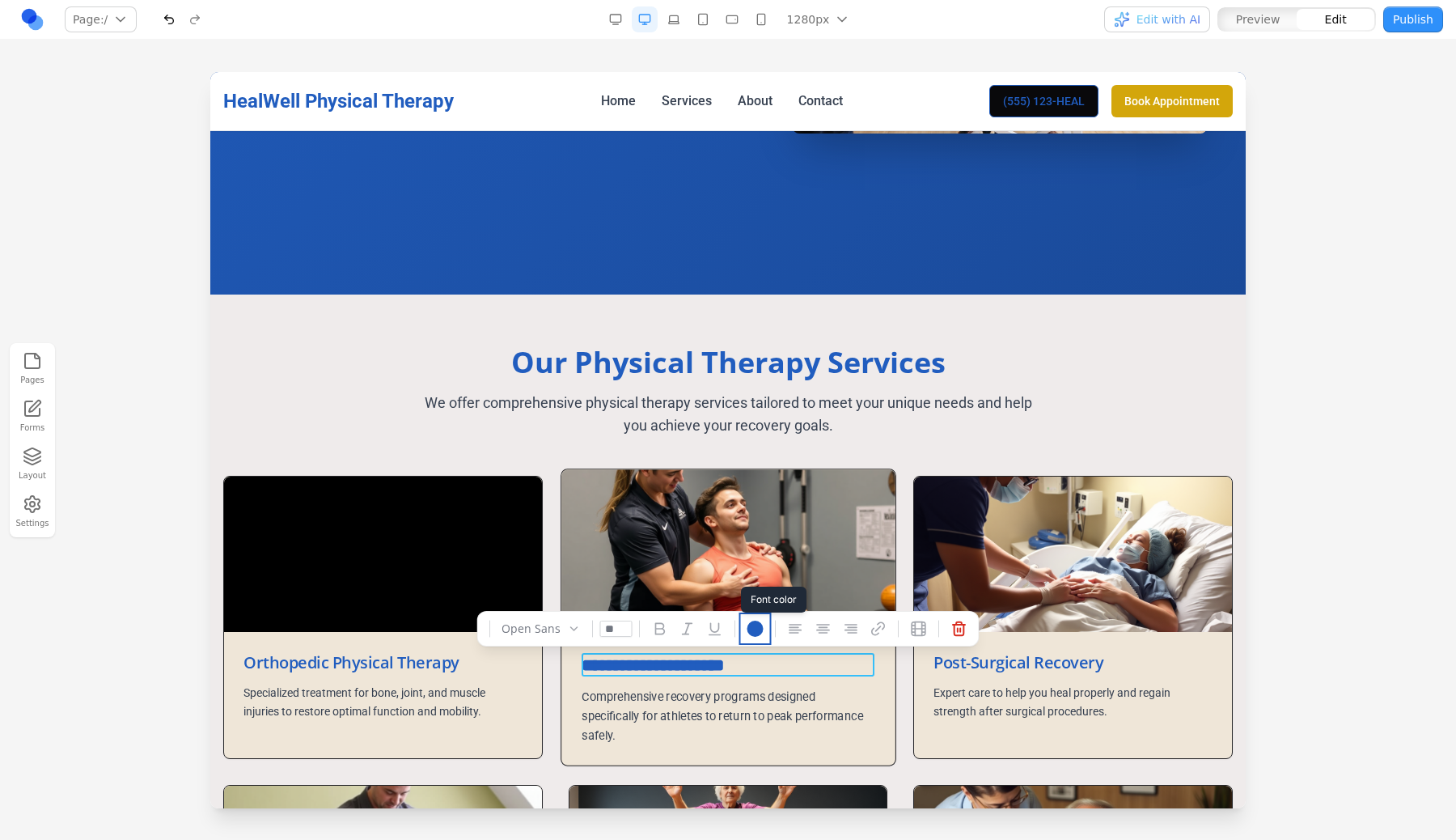
click at [754, 628] on div at bounding box center [755, 629] width 16 height 16
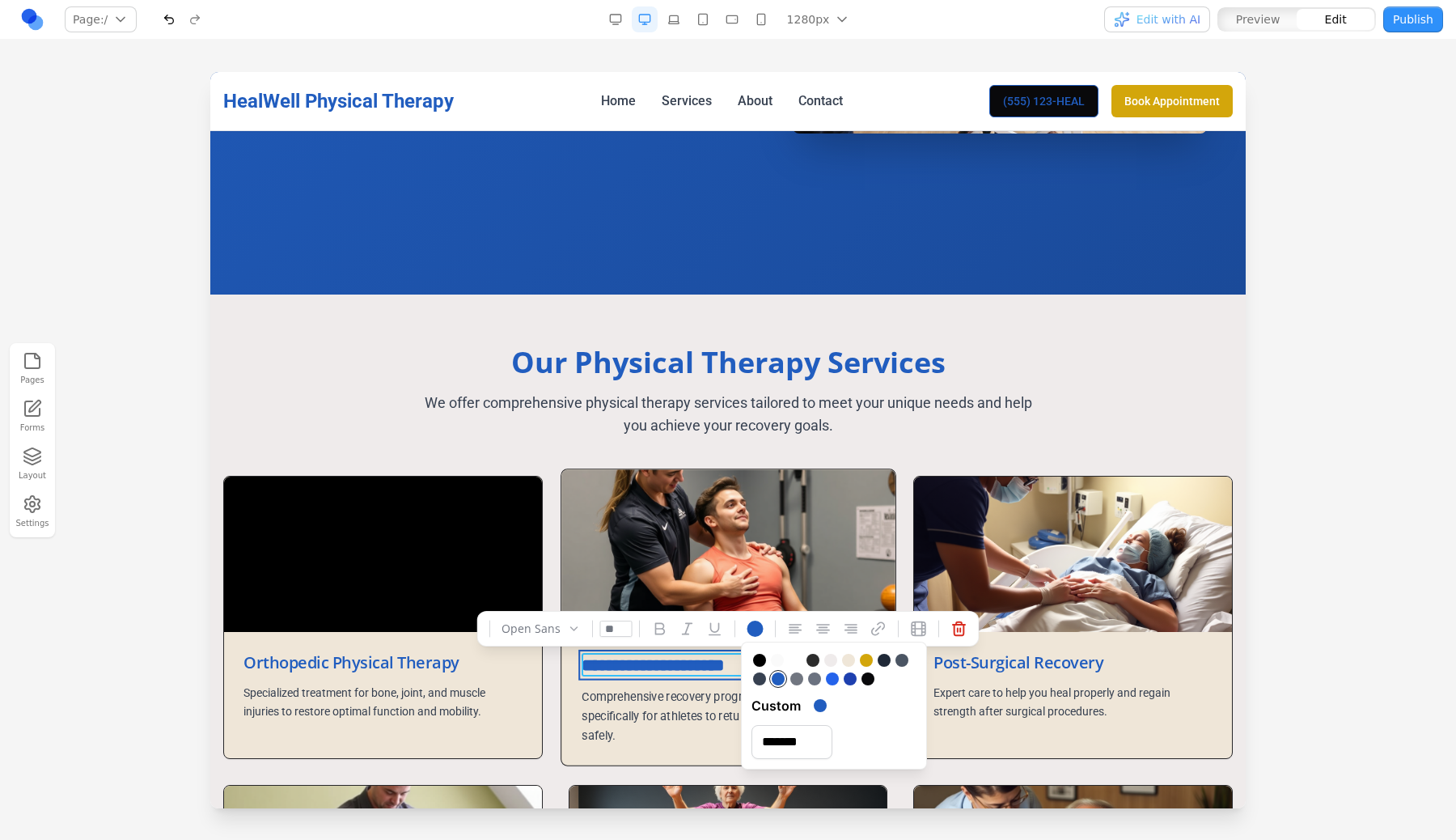
click at [676, 668] on h3 "**********" at bounding box center [728, 664] width 293 height 24
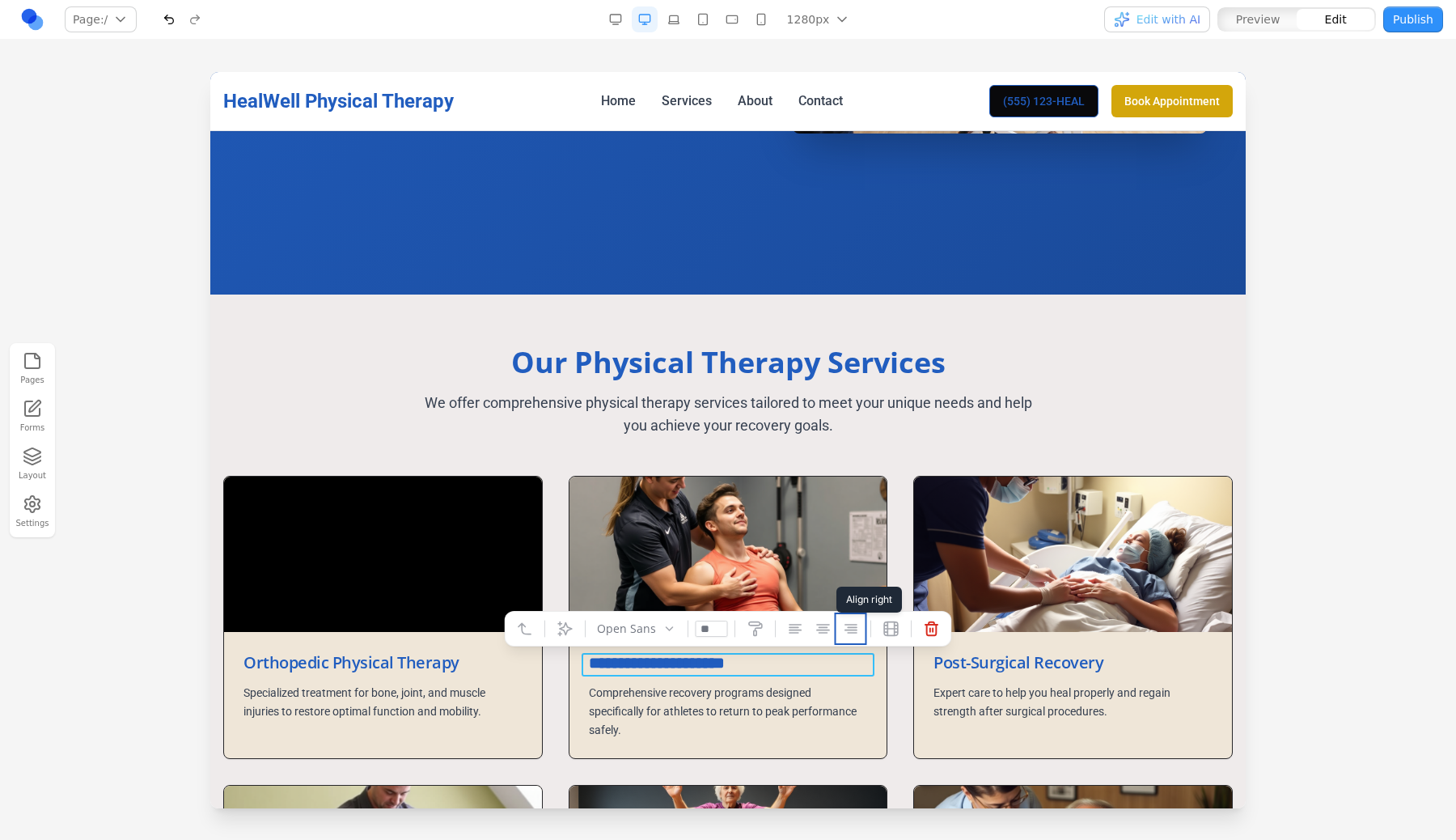
click at [849, 627] on icon at bounding box center [851, 629] width 12 height 8
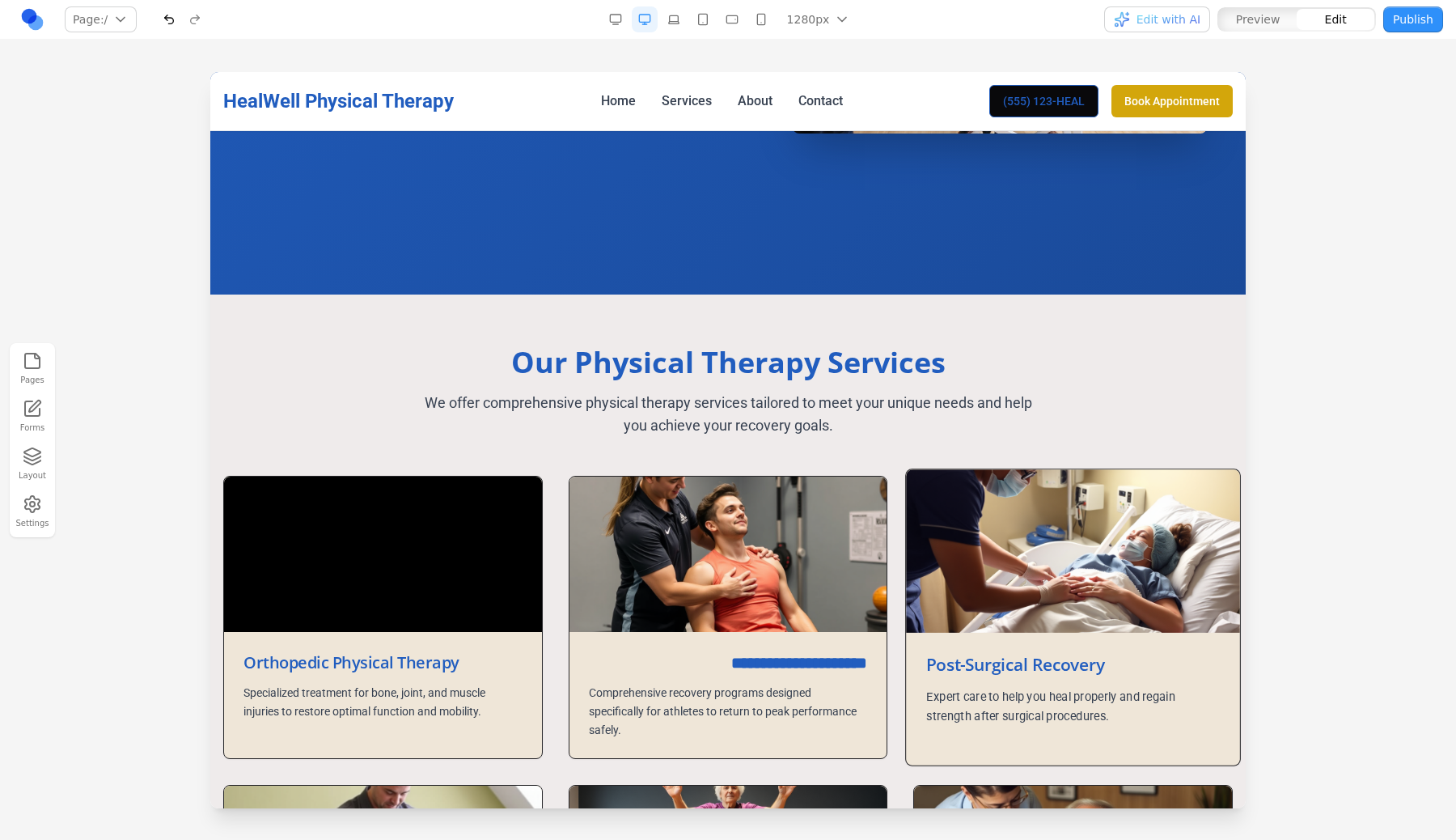
click at [961, 699] on p "Expert care to help you heal properly and regain strength after surgical proced…" at bounding box center [1073, 706] width 293 height 39
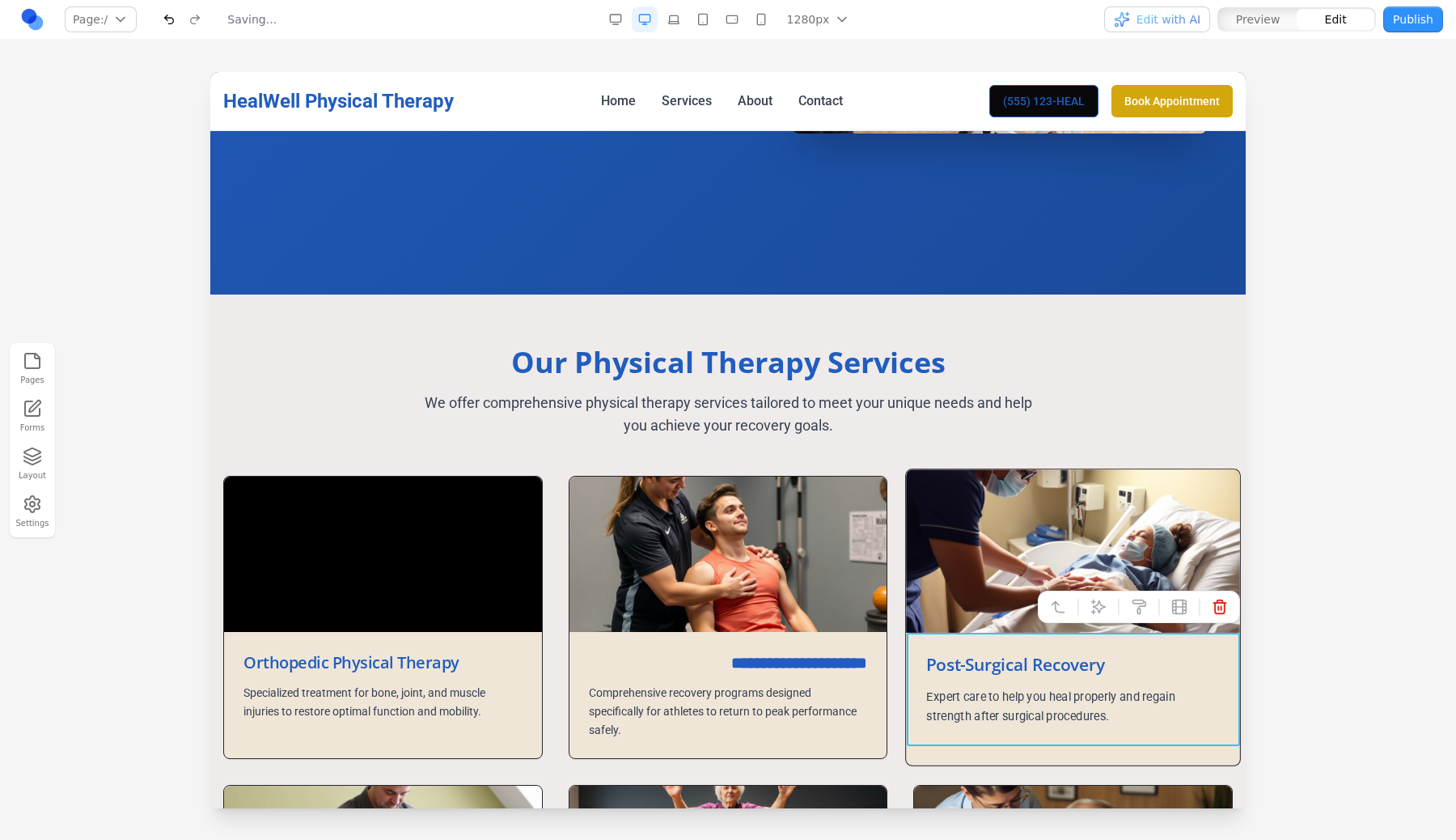
click at [969, 681] on div "Post-Surgical Recovery Expert care to help you heal properly and regain strengt…" at bounding box center [1074, 690] width 334 height 113
click at [961, 681] on div "Post-Surgical Recovery Expert care to help you heal properly and regain strengt…" at bounding box center [1074, 690] width 334 height 113
click at [977, 644] on div "Post-Surgical Recovery Expert care to help you heal properly and regain strengt…" at bounding box center [1074, 690] width 334 height 113
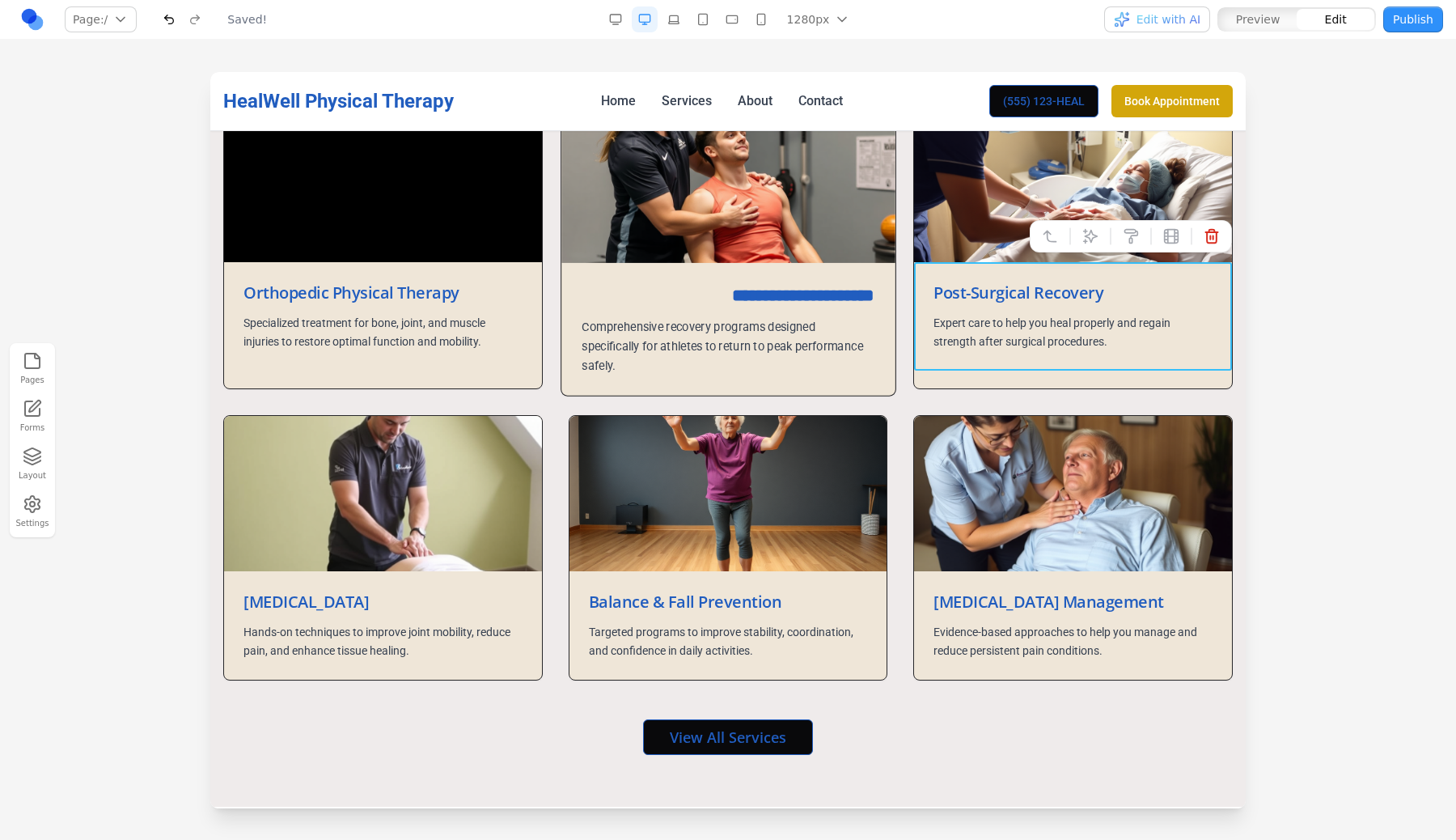
scroll to position [999, 0]
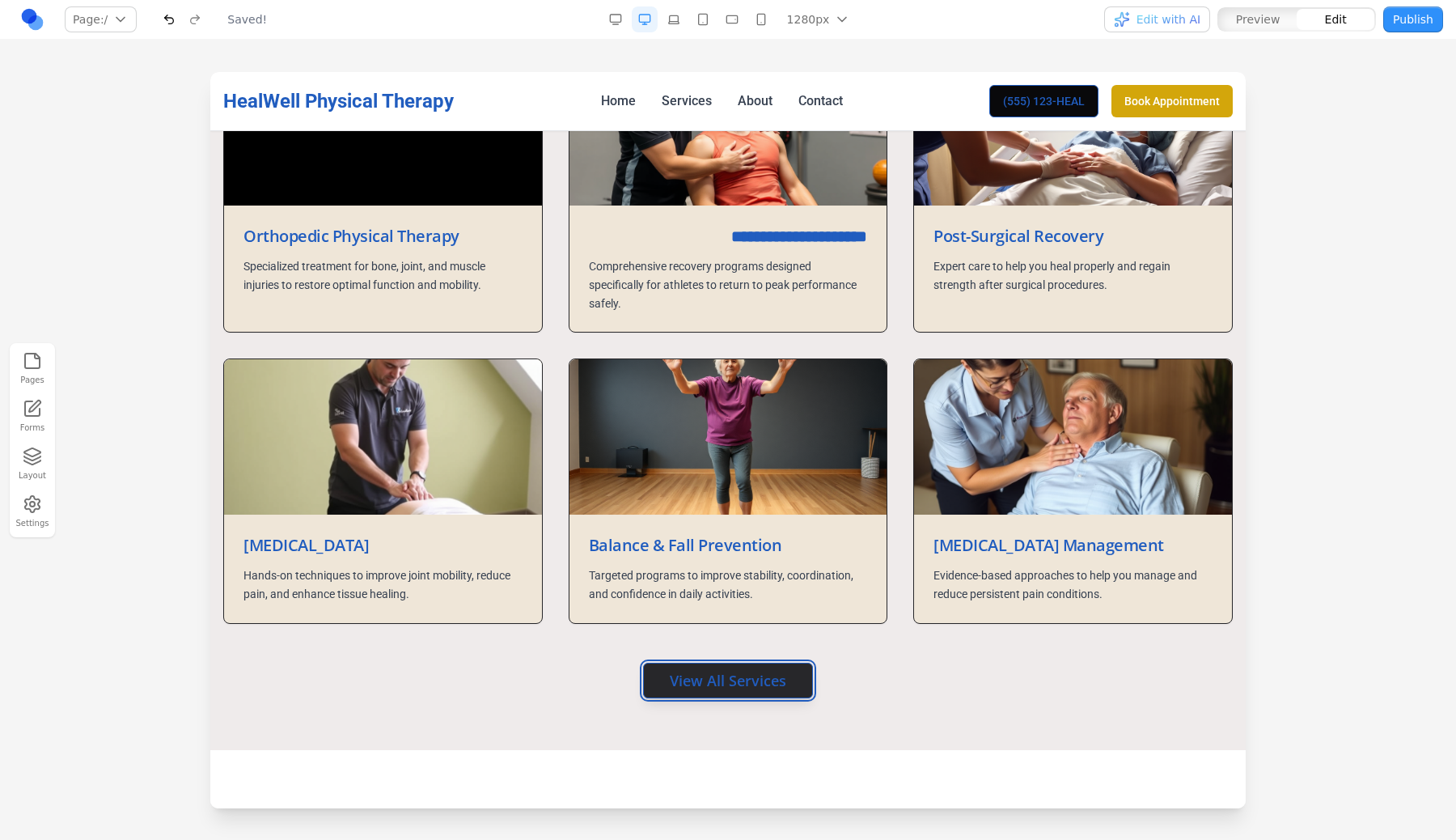
click at [713, 666] on link "View All Services" at bounding box center [728, 680] width 170 height 35
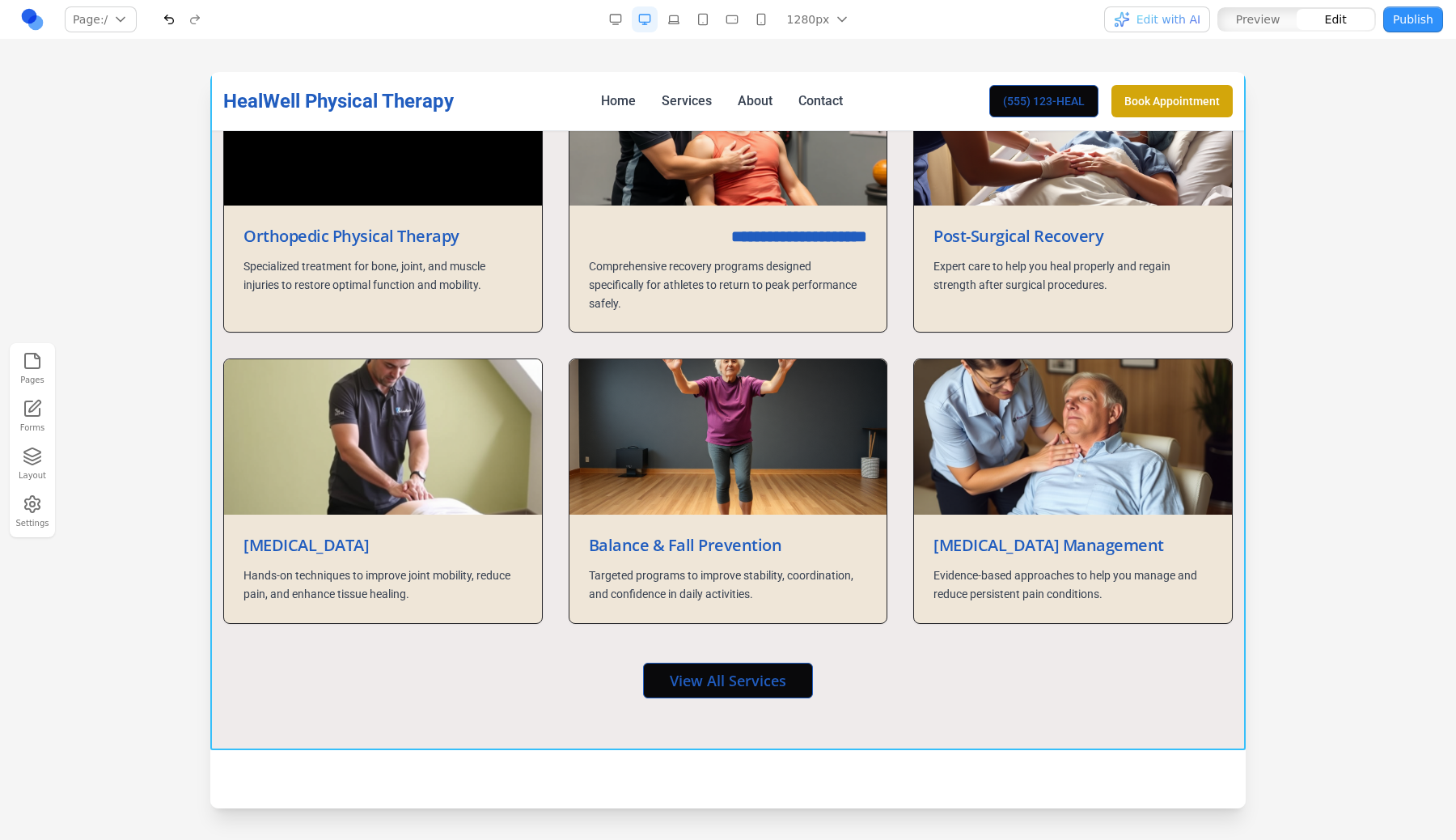
click at [905, 723] on section "**********" at bounding box center [728, 309] width 1035 height 882
click at [789, 672] on link "View All Services" at bounding box center [728, 680] width 170 height 35
click at [732, 771] on icon at bounding box center [729, 772] width 13 height 14
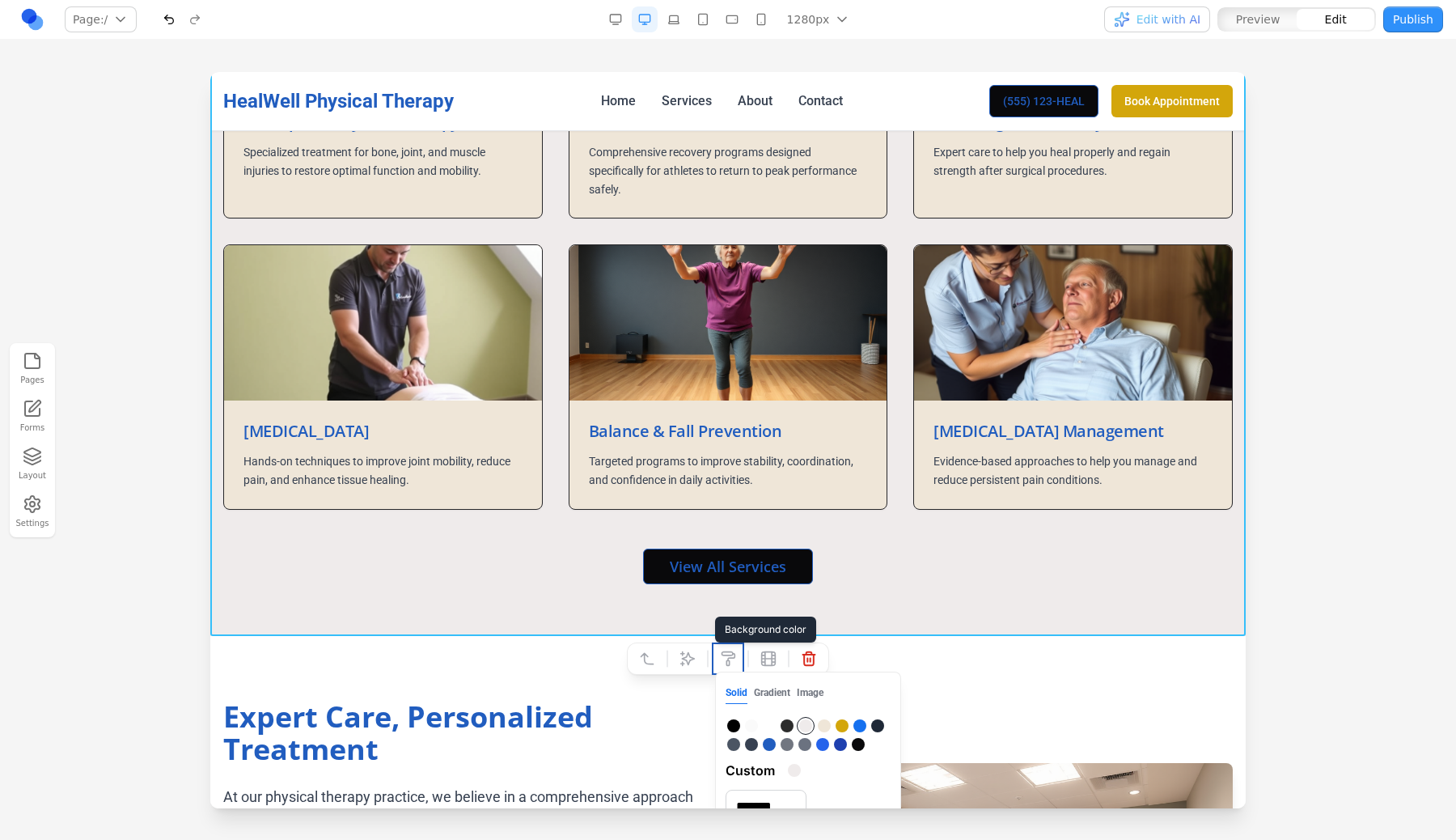
scroll to position [1226, 0]
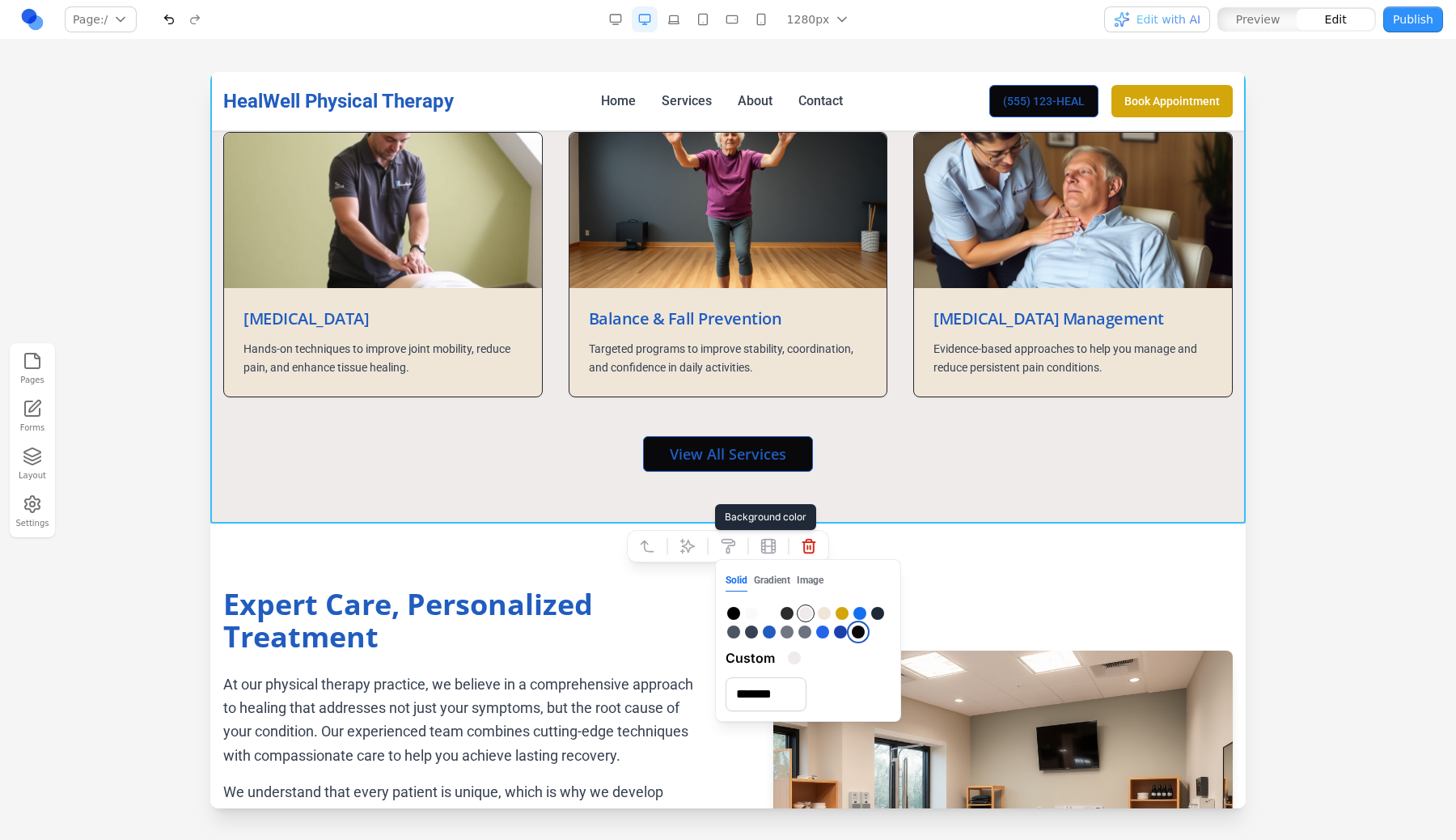
click at [857, 629] on div at bounding box center [859, 632] width 13 height 13
type input "*******"
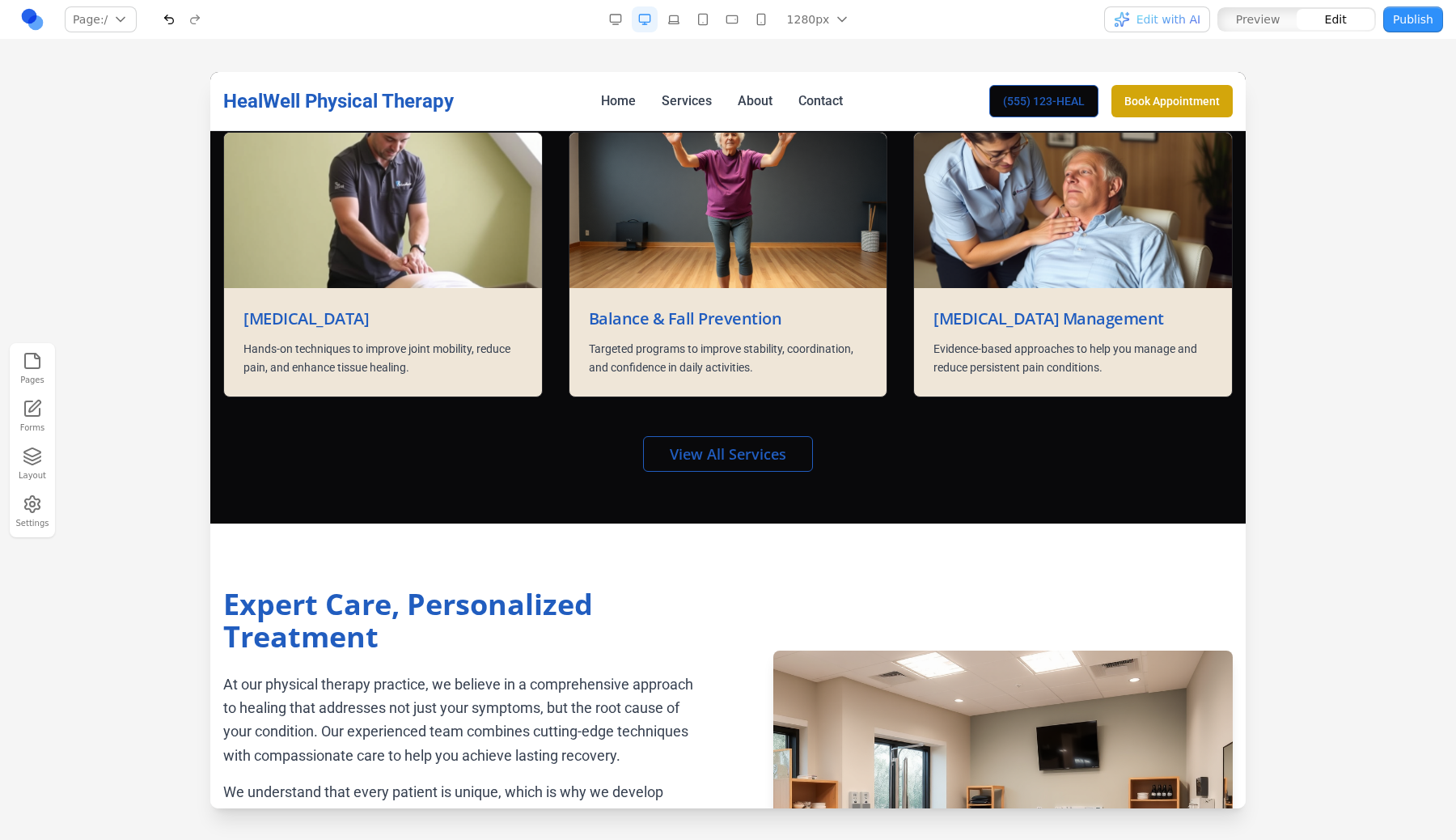
click at [486, 615] on h2 "Expert Care, Personalized Treatment" at bounding box center [466, 621] width 486 height 65
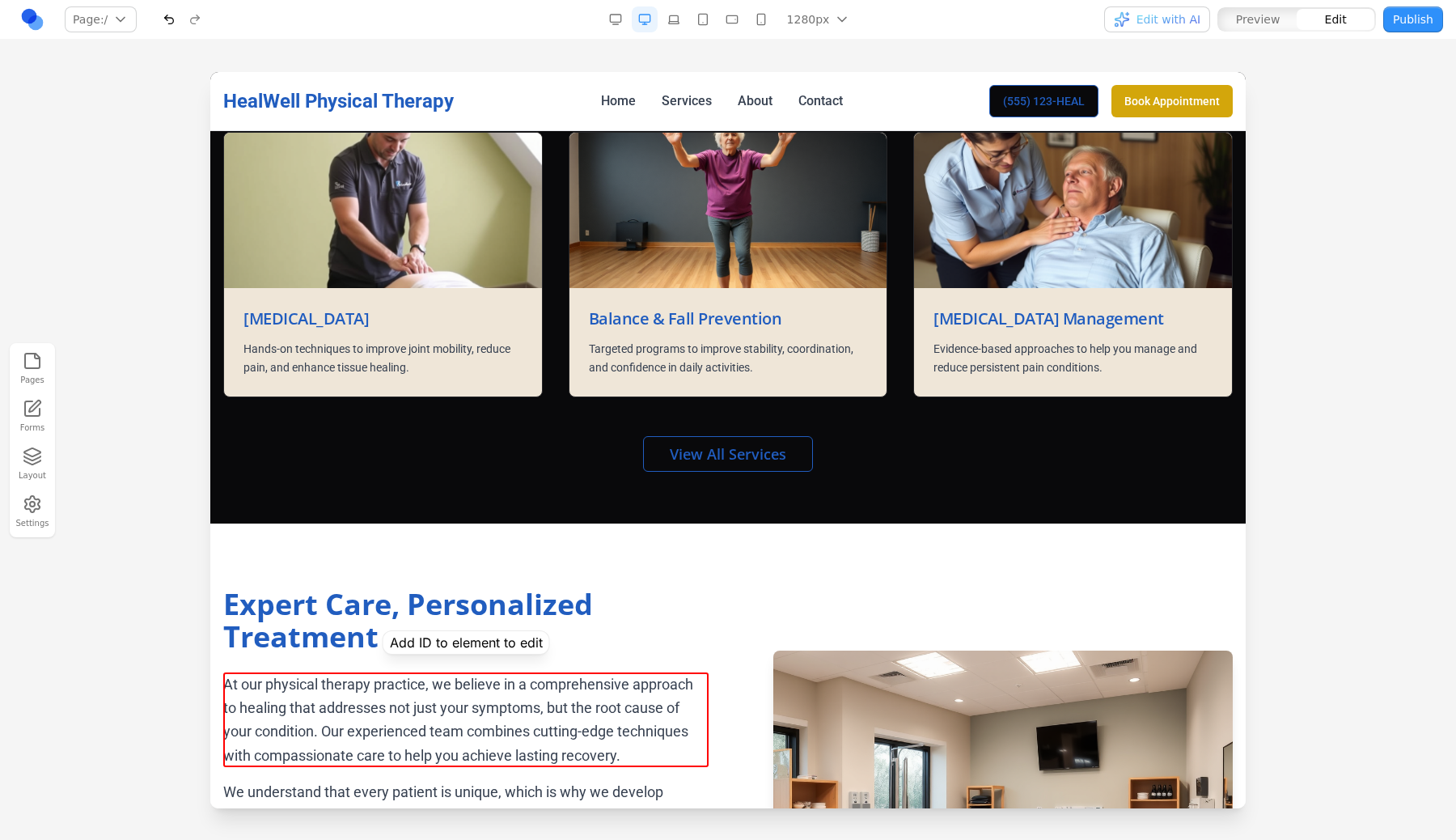
click at [509, 730] on p "At our physical therapy practice, we believe in a comprehensive approach to hea…" at bounding box center [466, 719] width 486 height 95
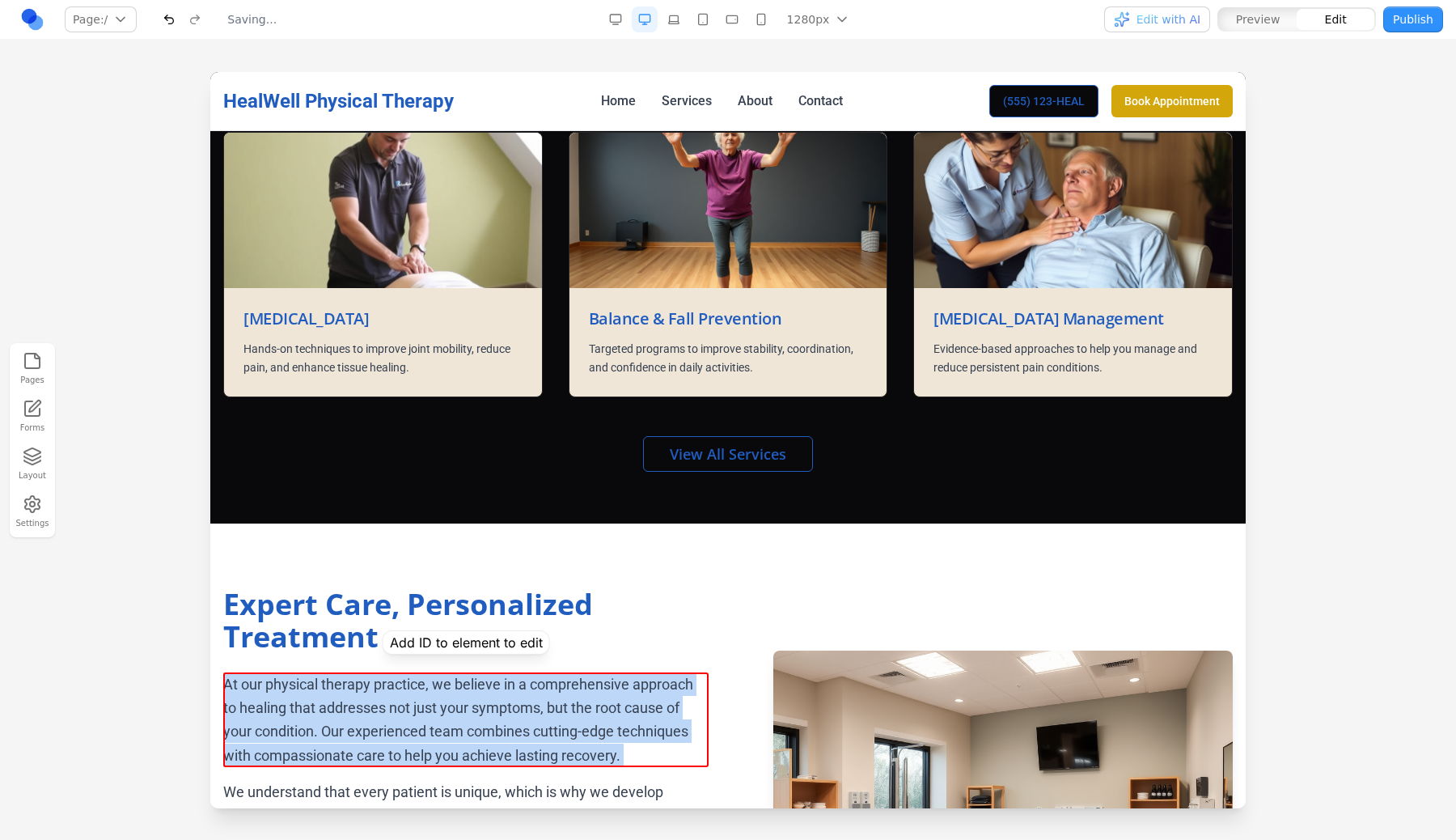
click at [509, 730] on p "At our physical therapy practice, we believe in a comprehensive approach to hea…" at bounding box center [466, 719] width 486 height 95
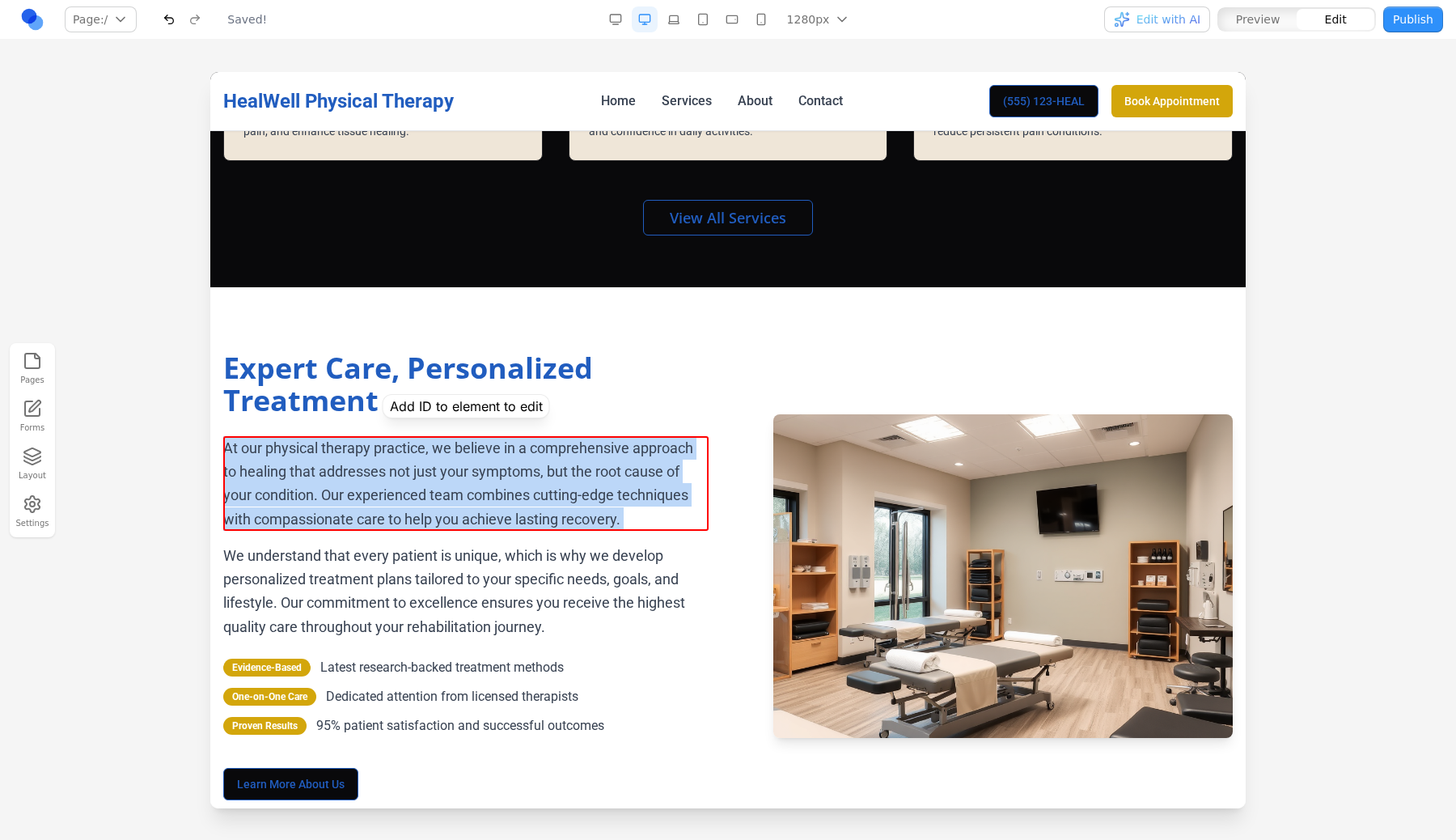
scroll to position [1494, 0]
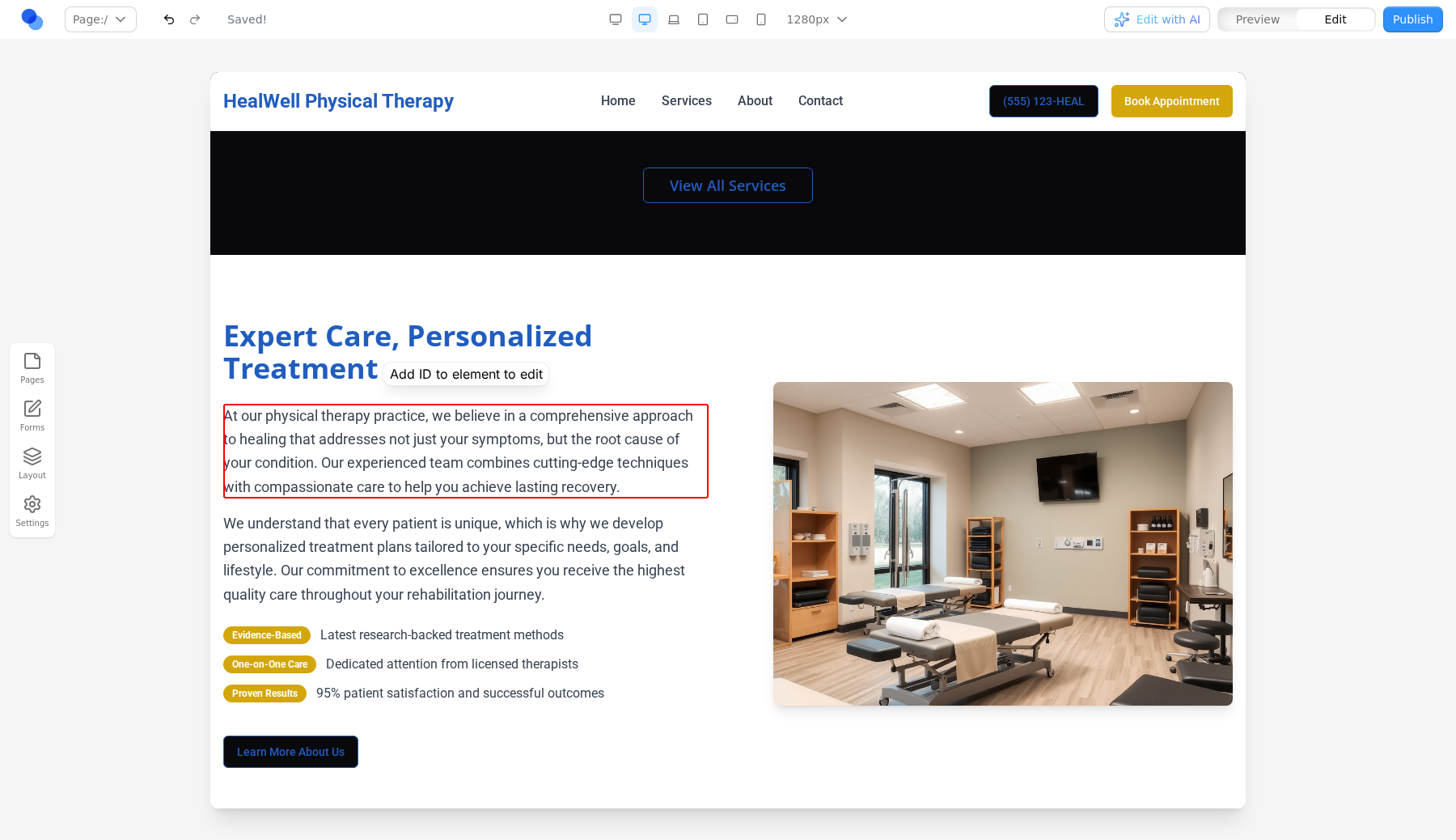
click at [556, 545] on p "We understand that every patient is unique, which is why we develop personalize…" at bounding box center [466, 558] width 486 height 95
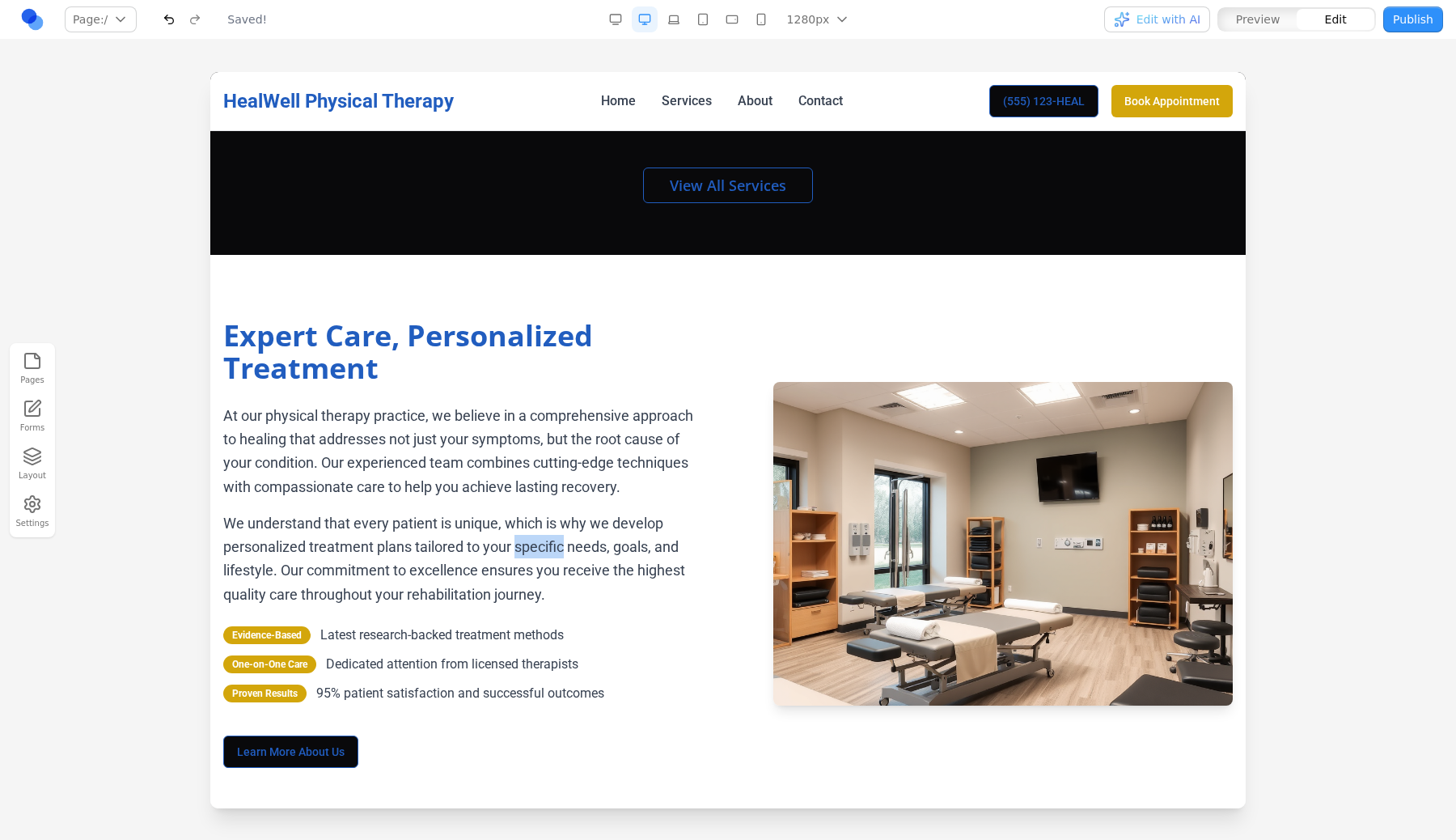
click at [556, 545] on p "We understand that every patient is unique, which is why we develop personalize…" at bounding box center [466, 558] width 486 height 95
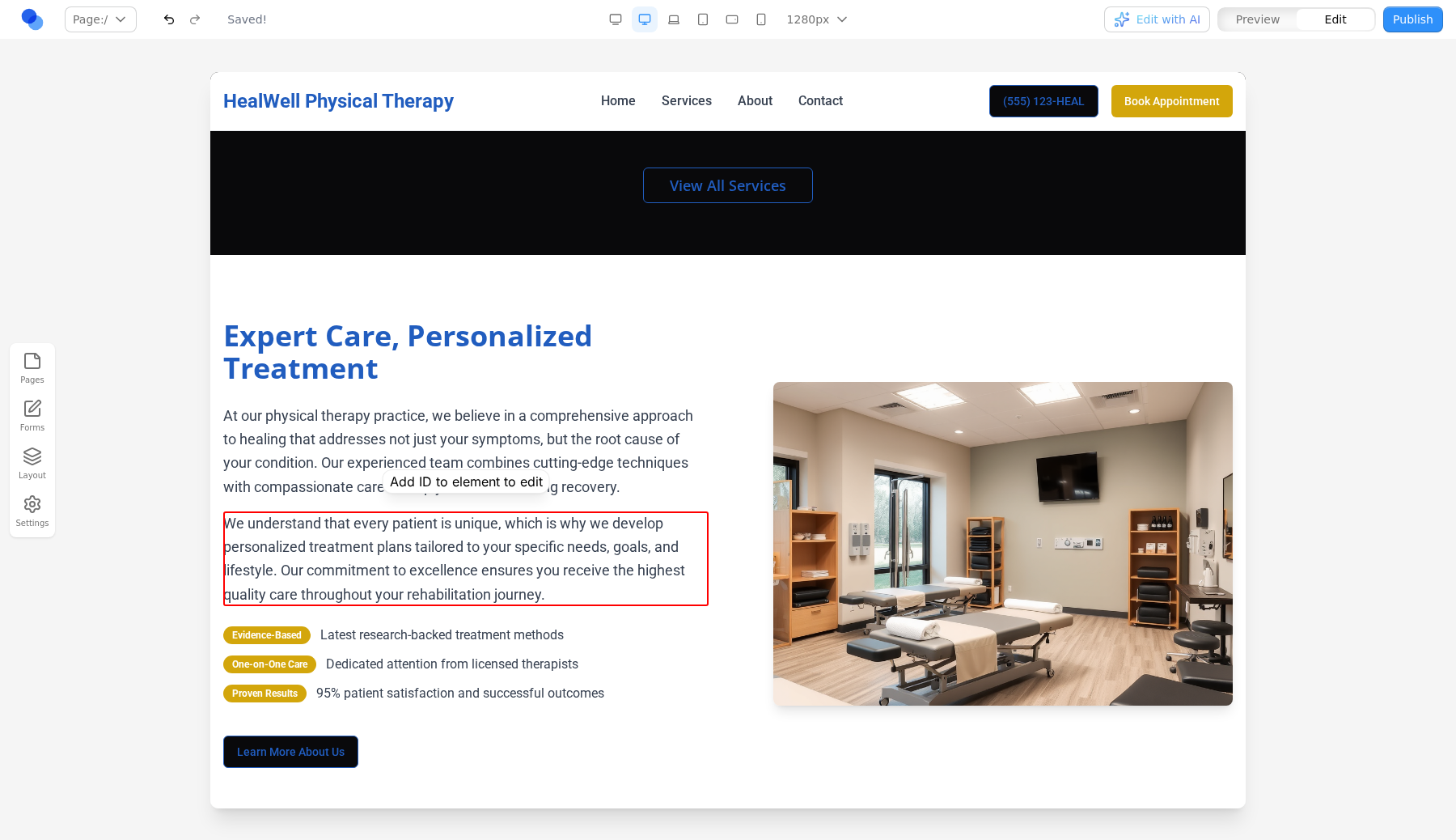
click at [485, 620] on div "Expert Care, Personalized Treatment At our physical therapy practice, we believ…" at bounding box center [466, 543] width 486 height 448
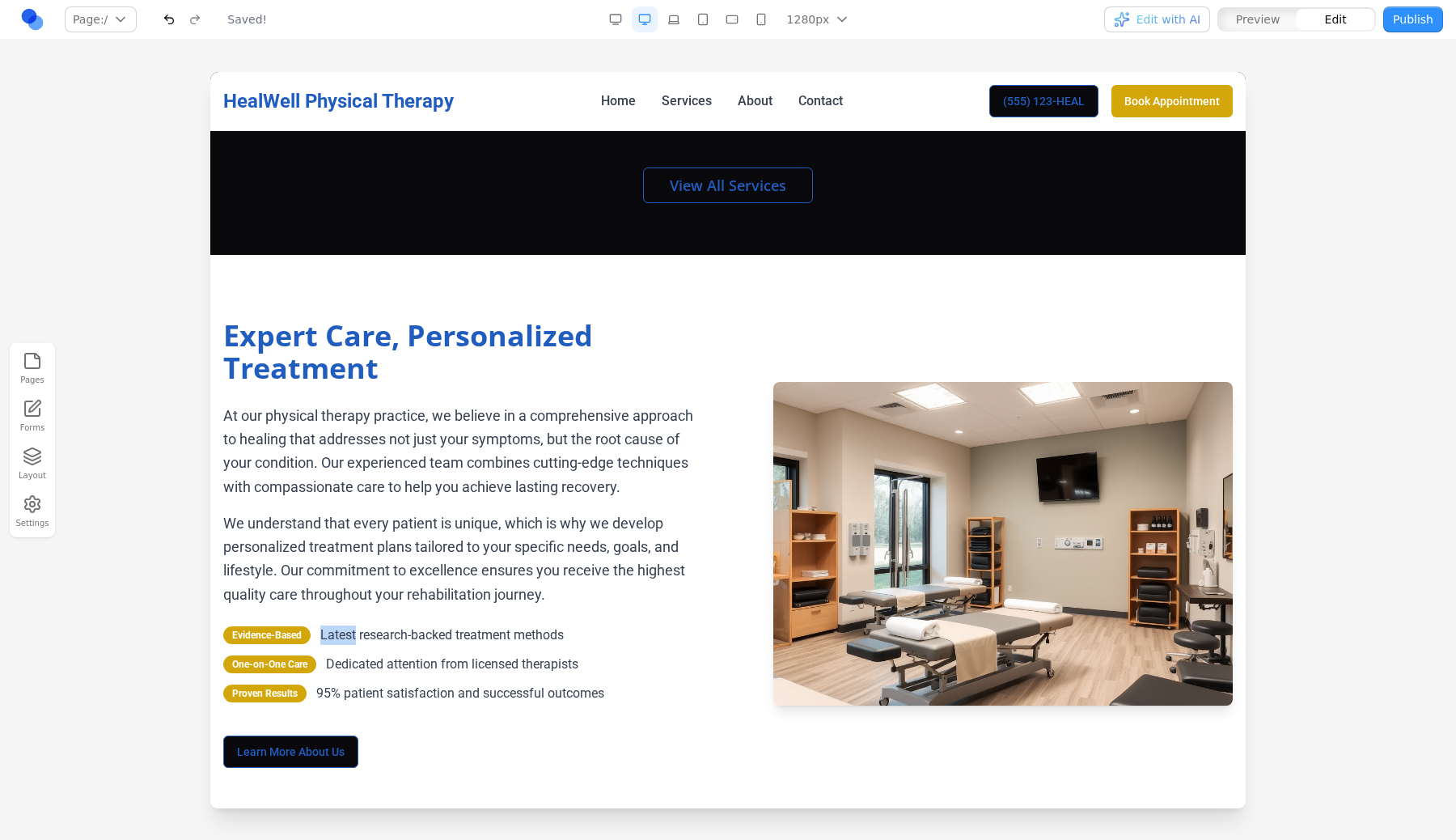
click at [485, 620] on div "Expert Care, Personalized Treatment At our physical therapy practice, we believ…" at bounding box center [466, 543] width 486 height 448
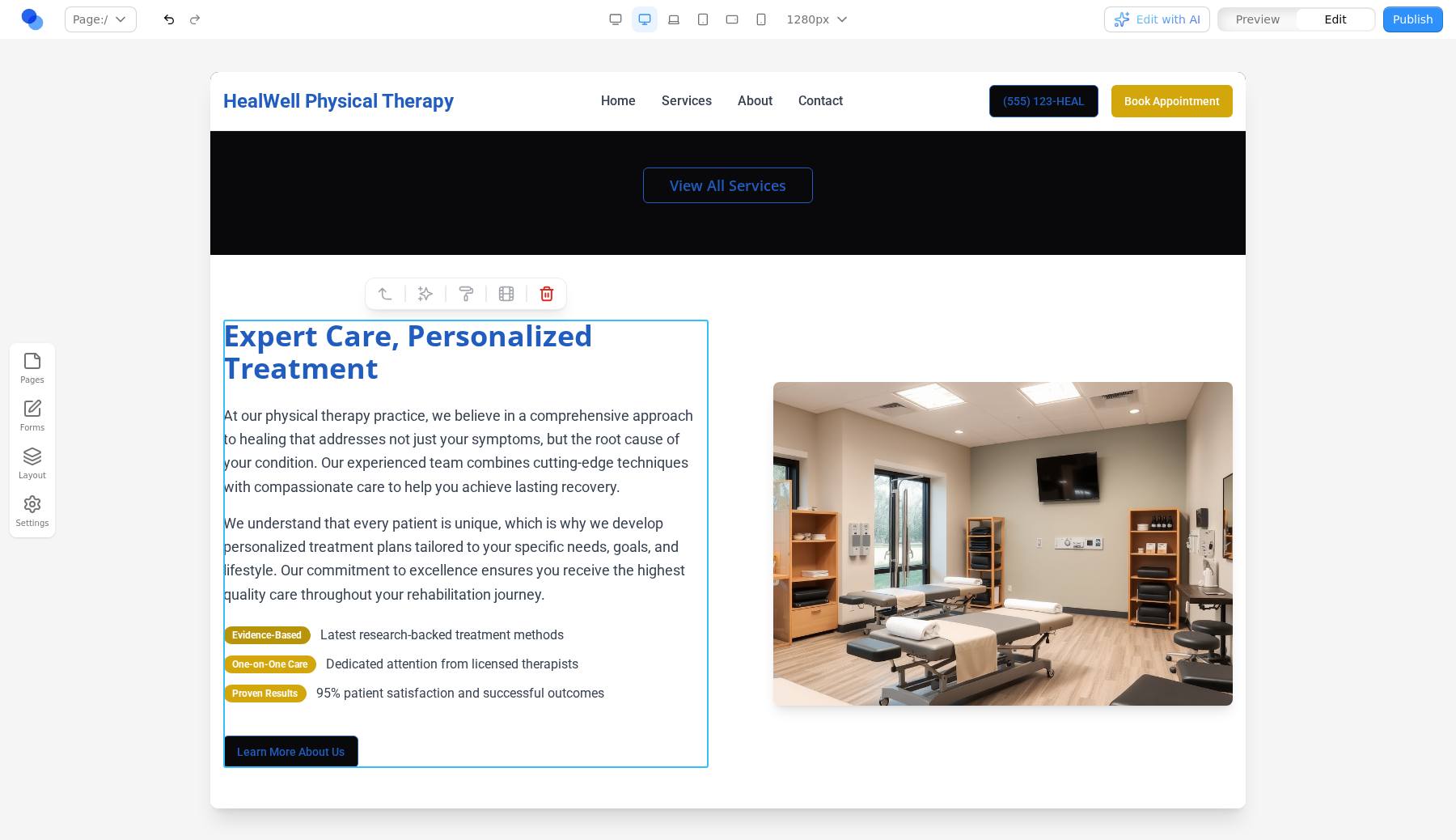
click at [265, 639] on div "Evidence-Based" at bounding box center [267, 635] width 87 height 18
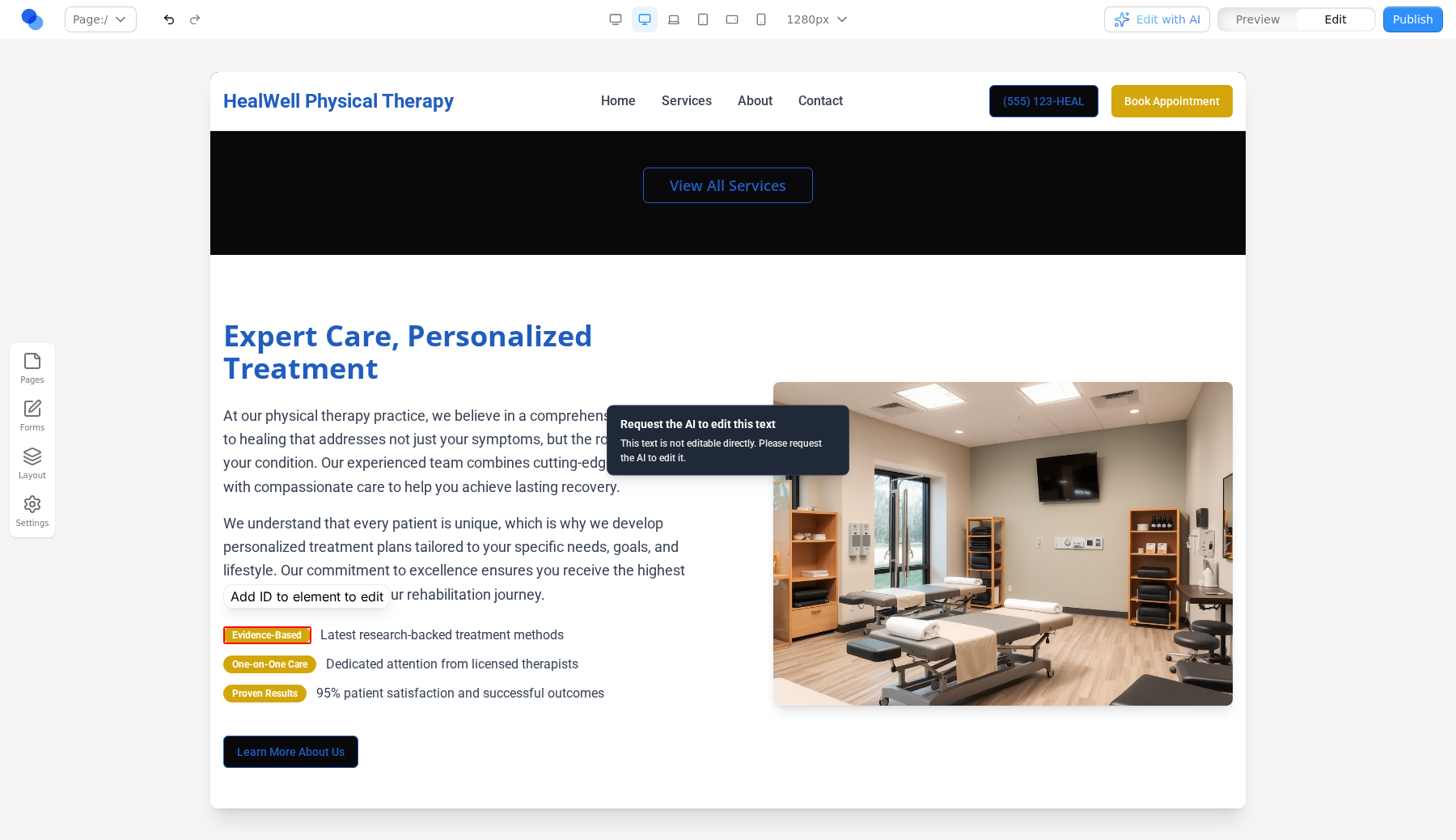
click at [403, 621] on div "Expert Care, Personalized Treatment At our physical therapy practice, we believ…" at bounding box center [466, 543] width 486 height 448
click at [403, 634] on span "Latest research-backed treatment methods" at bounding box center [442, 635] width 243 height 20
click at [316, 679] on div "Evidence-Based Latest research-backed treatment methods One-on-One Care Dedicat…" at bounding box center [466, 664] width 486 height 78
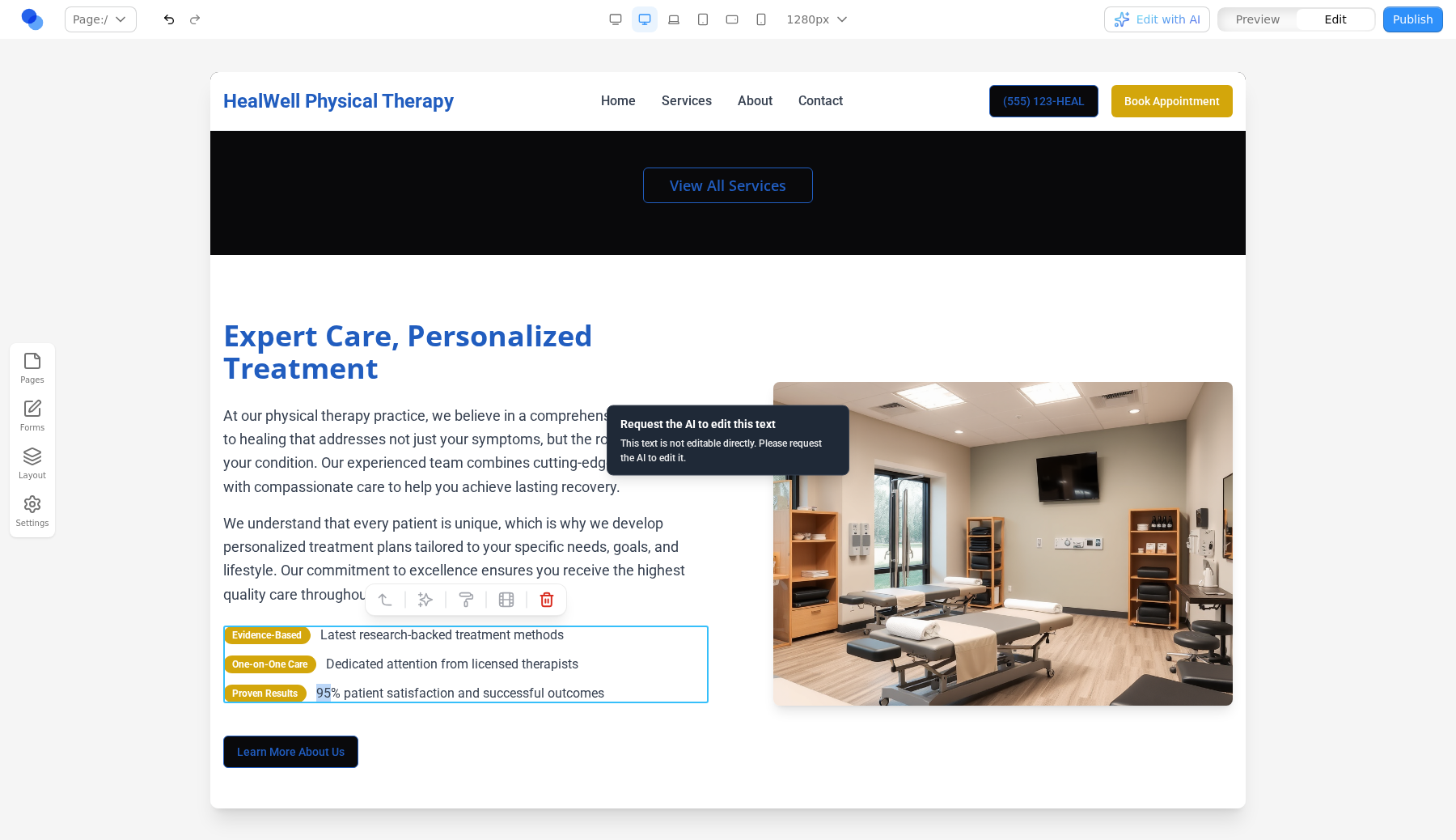
click at [316, 679] on div "Evidence-Based Latest research-backed treatment methods One-on-One Care Dedicat…" at bounding box center [466, 664] width 486 height 78
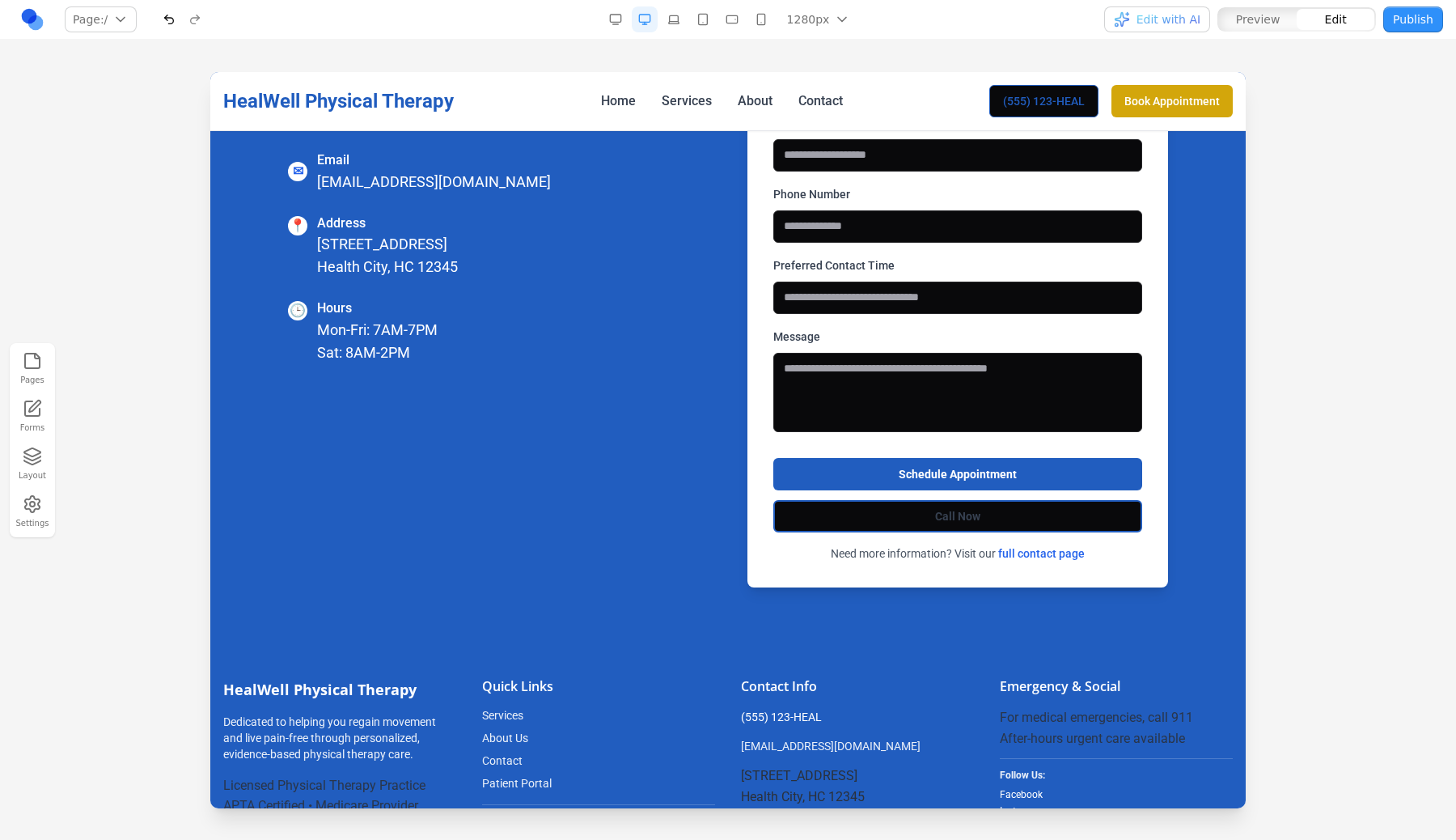
scroll to position [4667, 0]
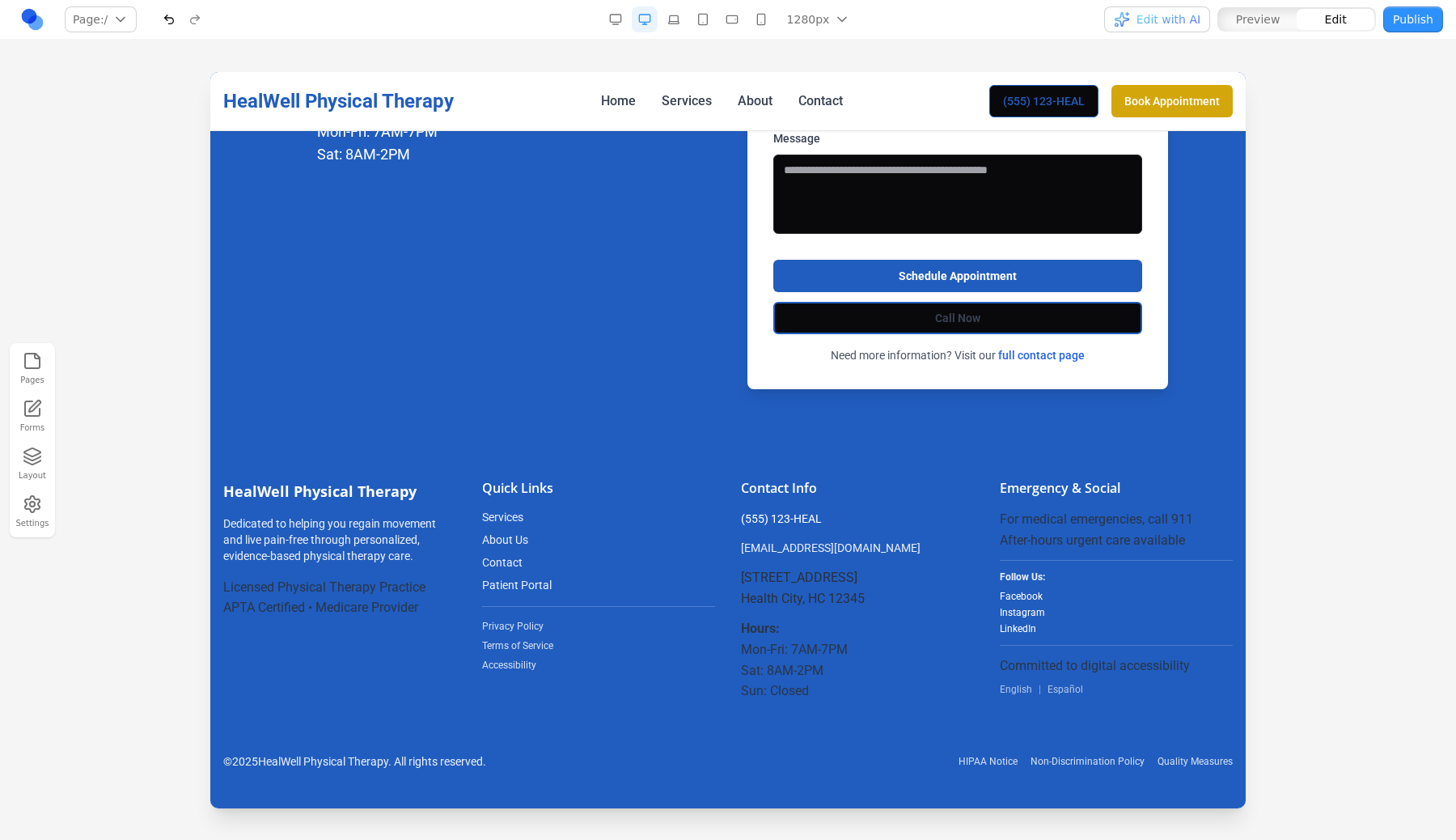
click at [1430, 19] on button "Publish" at bounding box center [1412, 20] width 60 height 26
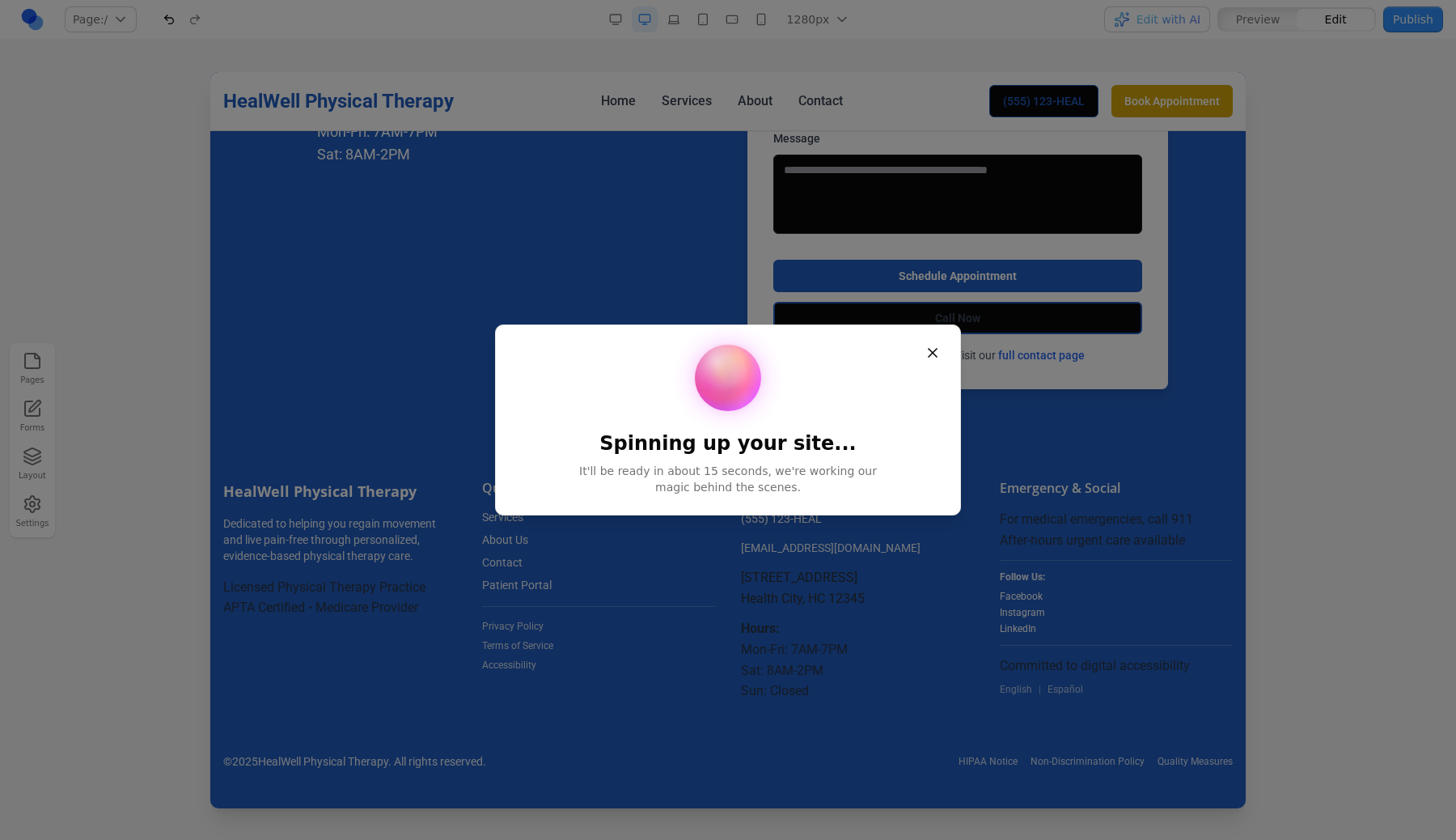
click at [928, 358] on button "Close" at bounding box center [932, 353] width 29 height 29
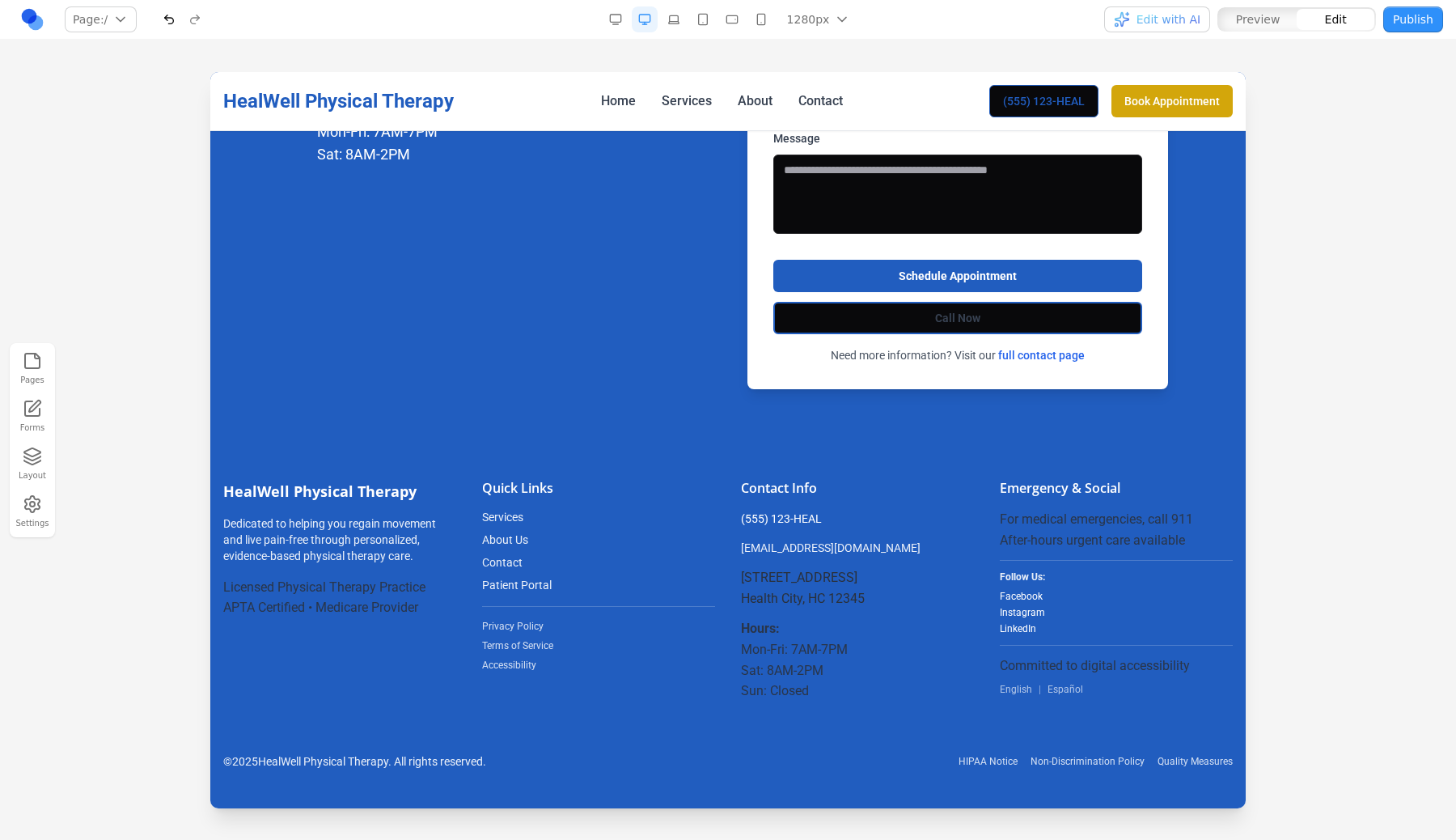
click at [1248, 12] on span "Preview" at bounding box center [1258, 20] width 44 height 16
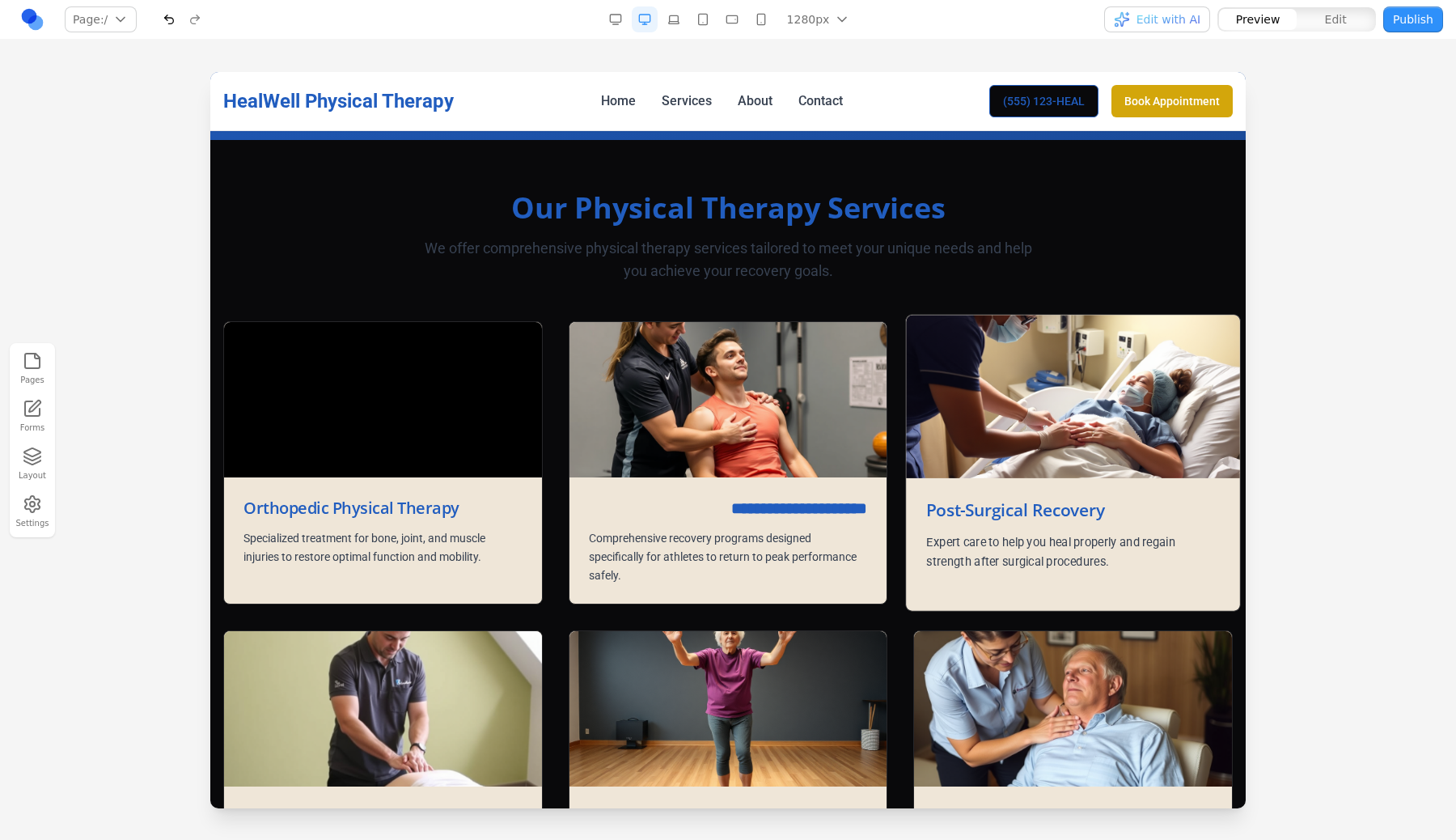
scroll to position [697, 0]
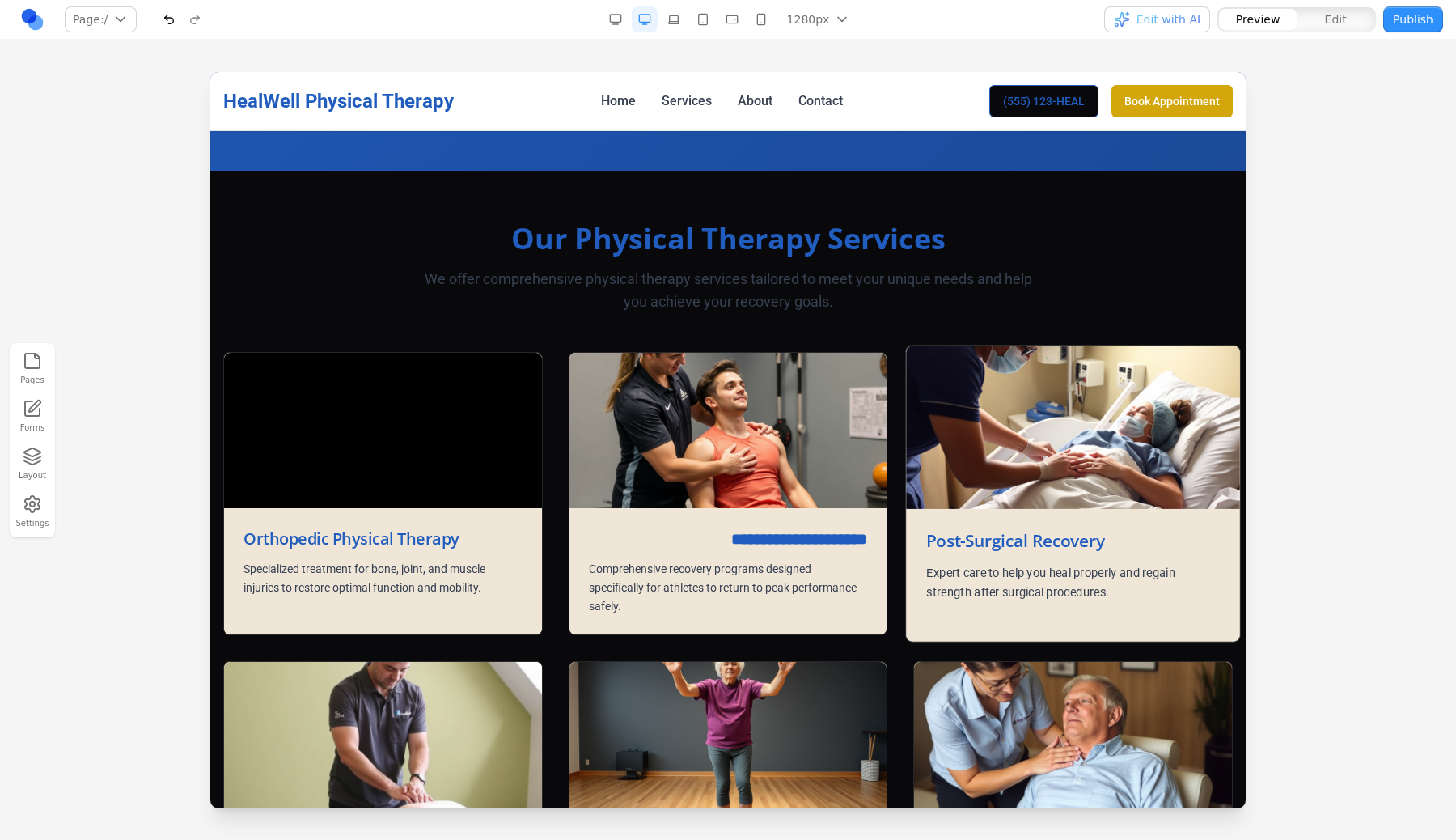
type button "preview"
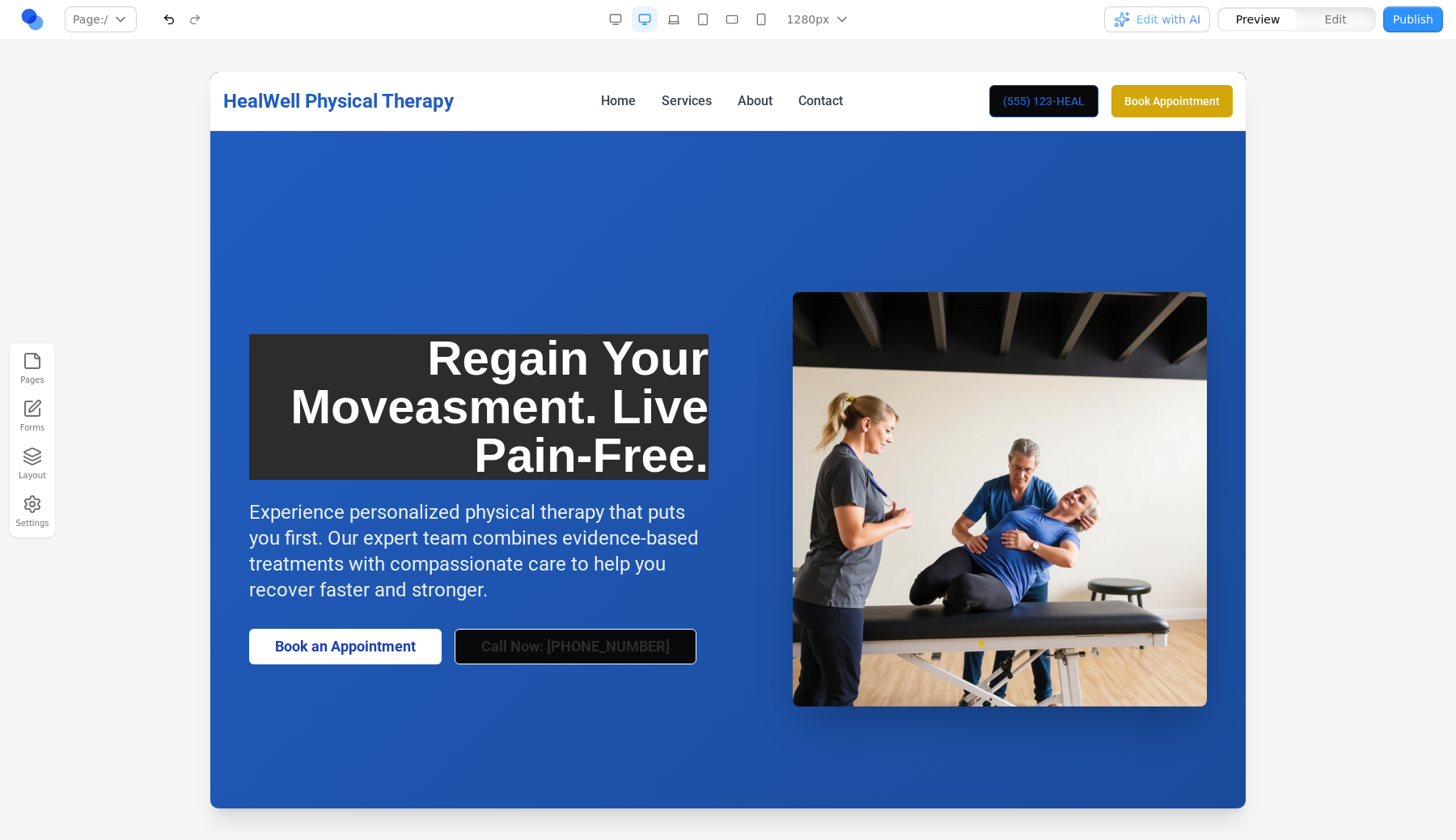
click at [626, 275] on section "Regain Your Moveasment. Live Pain-Free. Experience personalized physical therap…" at bounding box center [728, 499] width 1035 height 736
click at [1311, 7] on div "Preview Edit" at bounding box center [1297, 20] width 160 height 26
click at [1311, 16] on button "Edit" at bounding box center [1335, 20] width 78 height 21
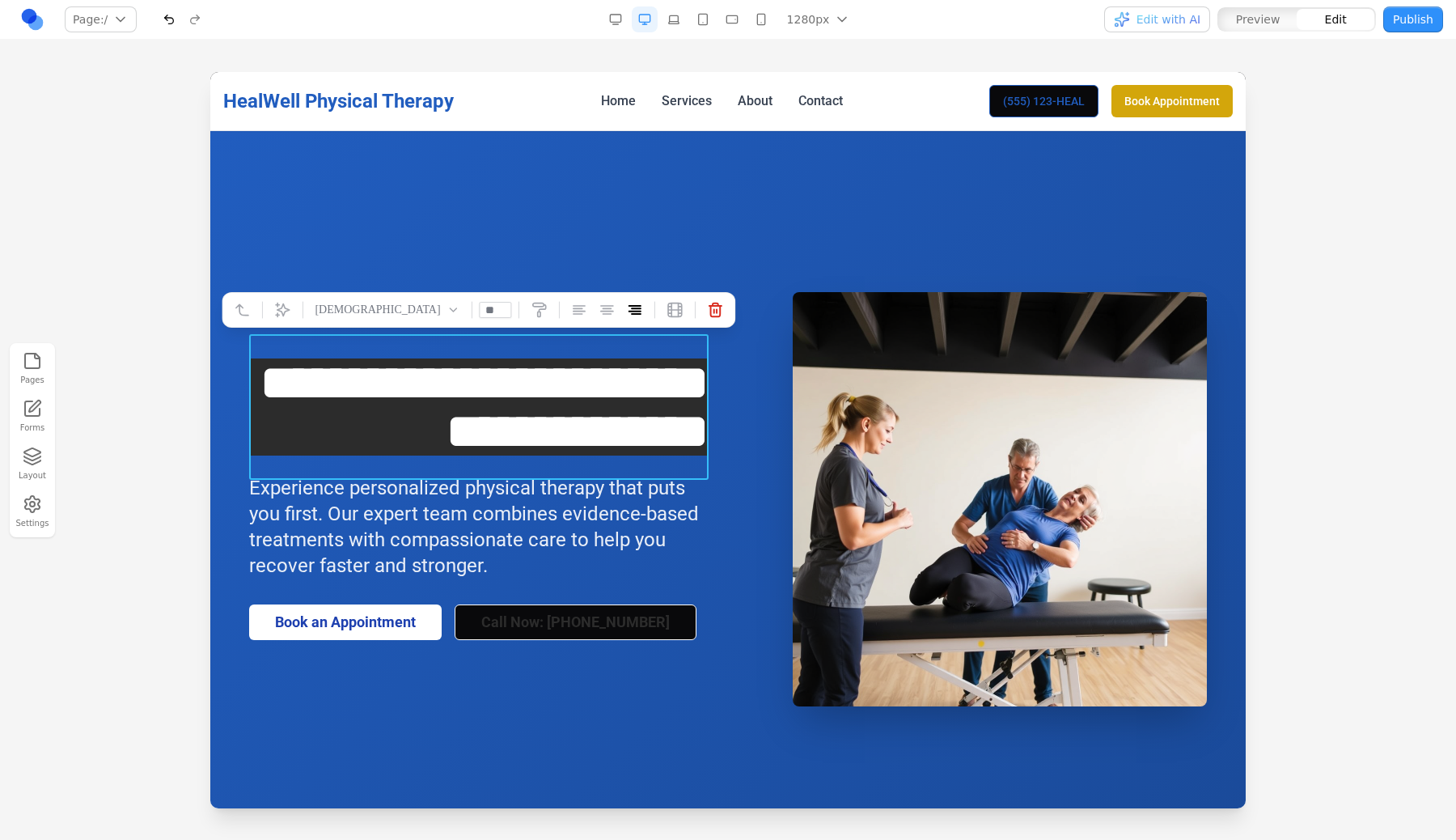
click at [582, 455] on span "**********" at bounding box center [484, 407] width 448 height 97
click at [390, 640] on link "Book an Appointment" at bounding box center [345, 621] width 192 height 35
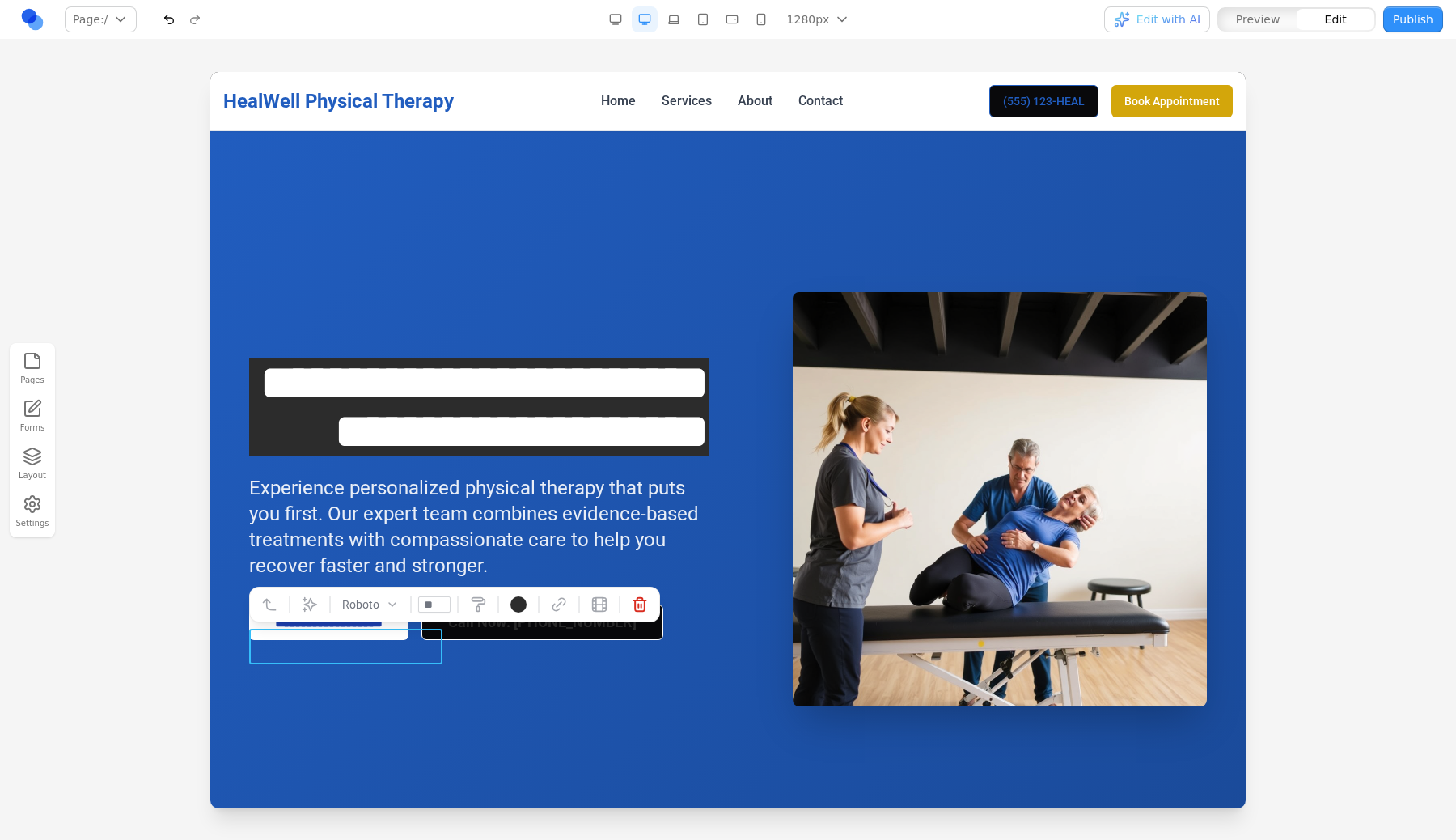
click at [395, 638] on link "**********" at bounding box center [329, 621] width 159 height 35
click at [568, 630] on link "Call Now: [PHONE_NUMBER]" at bounding box center [601, 621] width 242 height 35
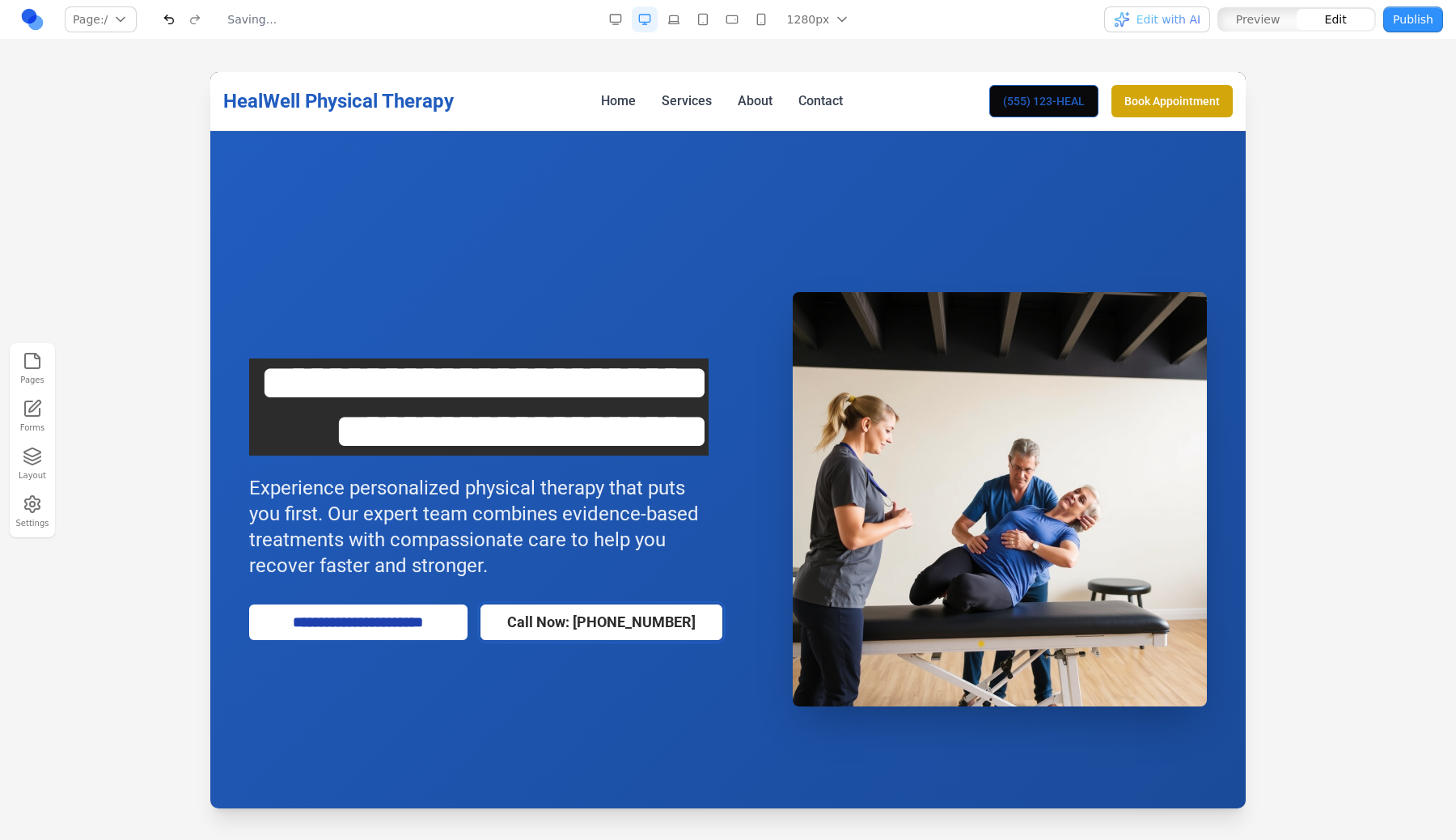
click at [569, 640] on link "Call Now: [PHONE_NUMBER]" at bounding box center [601, 621] width 242 height 35
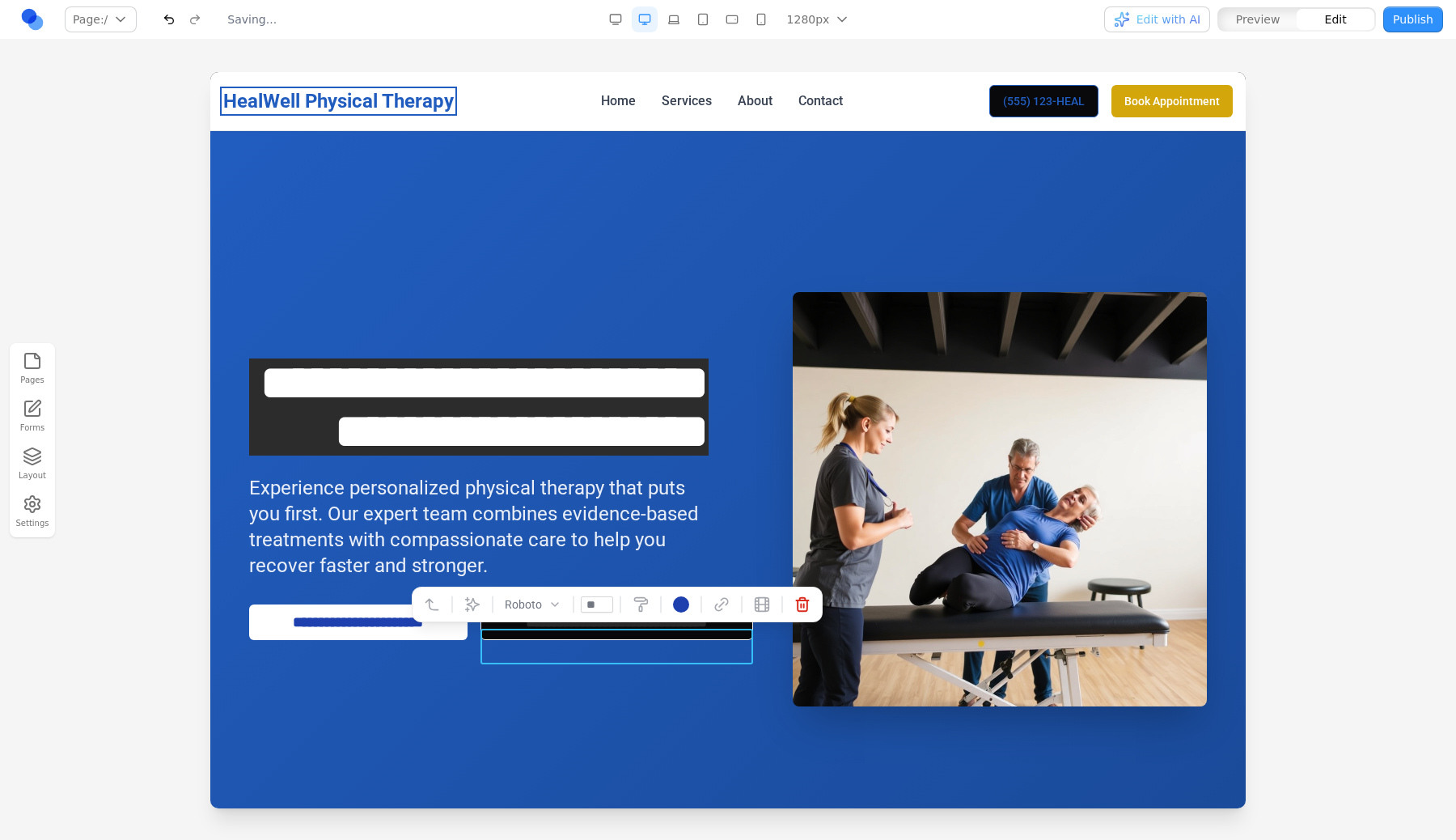
click at [357, 106] on link "HealWell Physical Therapy" at bounding box center [339, 101] width 231 height 23
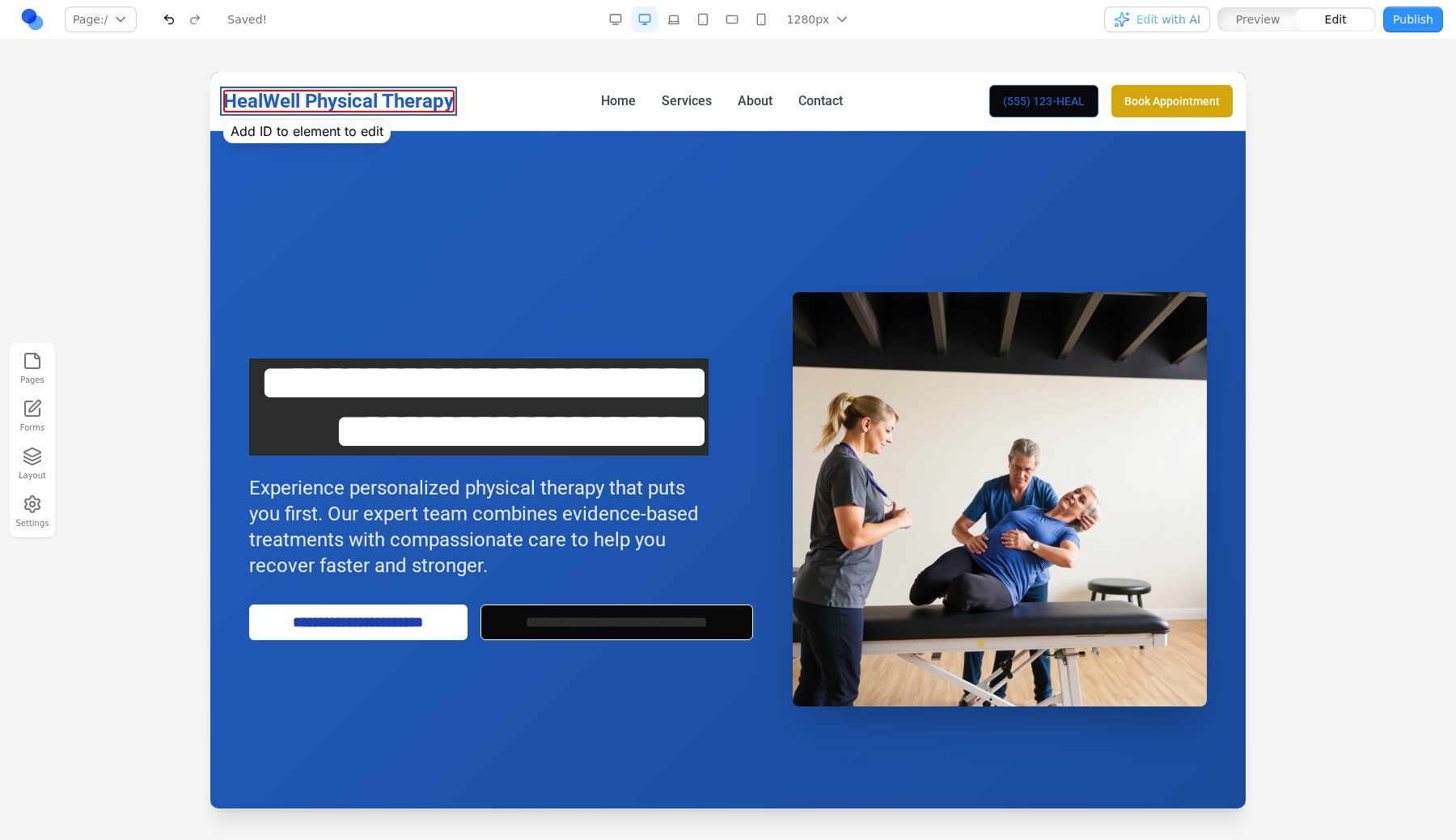
click at [357, 106] on link "HealWell Physical Therapy" at bounding box center [339, 101] width 231 height 23
click at [809, 98] on link "Contact" at bounding box center [821, 101] width 44 height 20
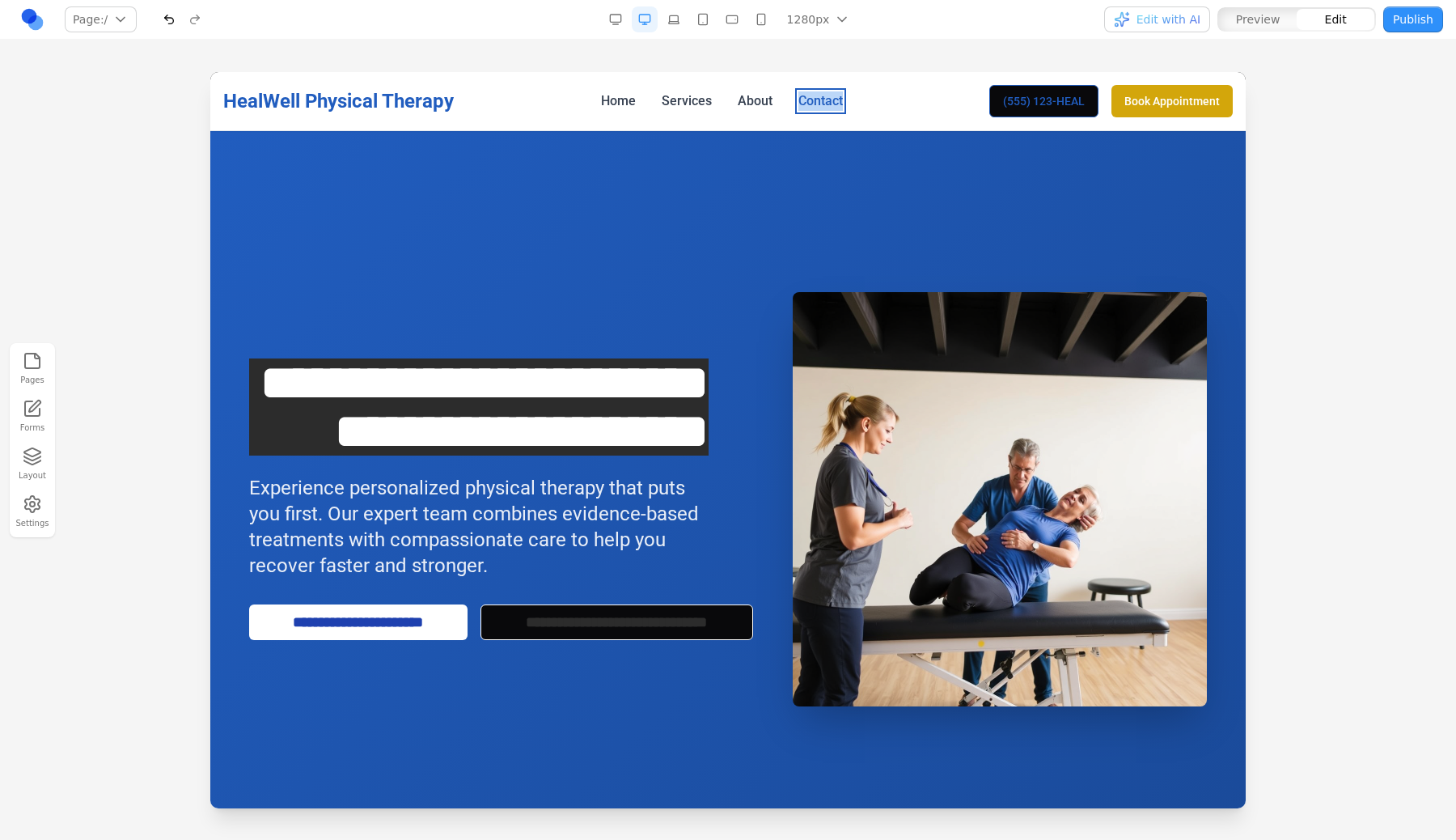
click at [809, 98] on link "Contact" at bounding box center [821, 101] width 44 height 20
click at [723, 97] on link "Services" at bounding box center [698, 101] width 50 height 20
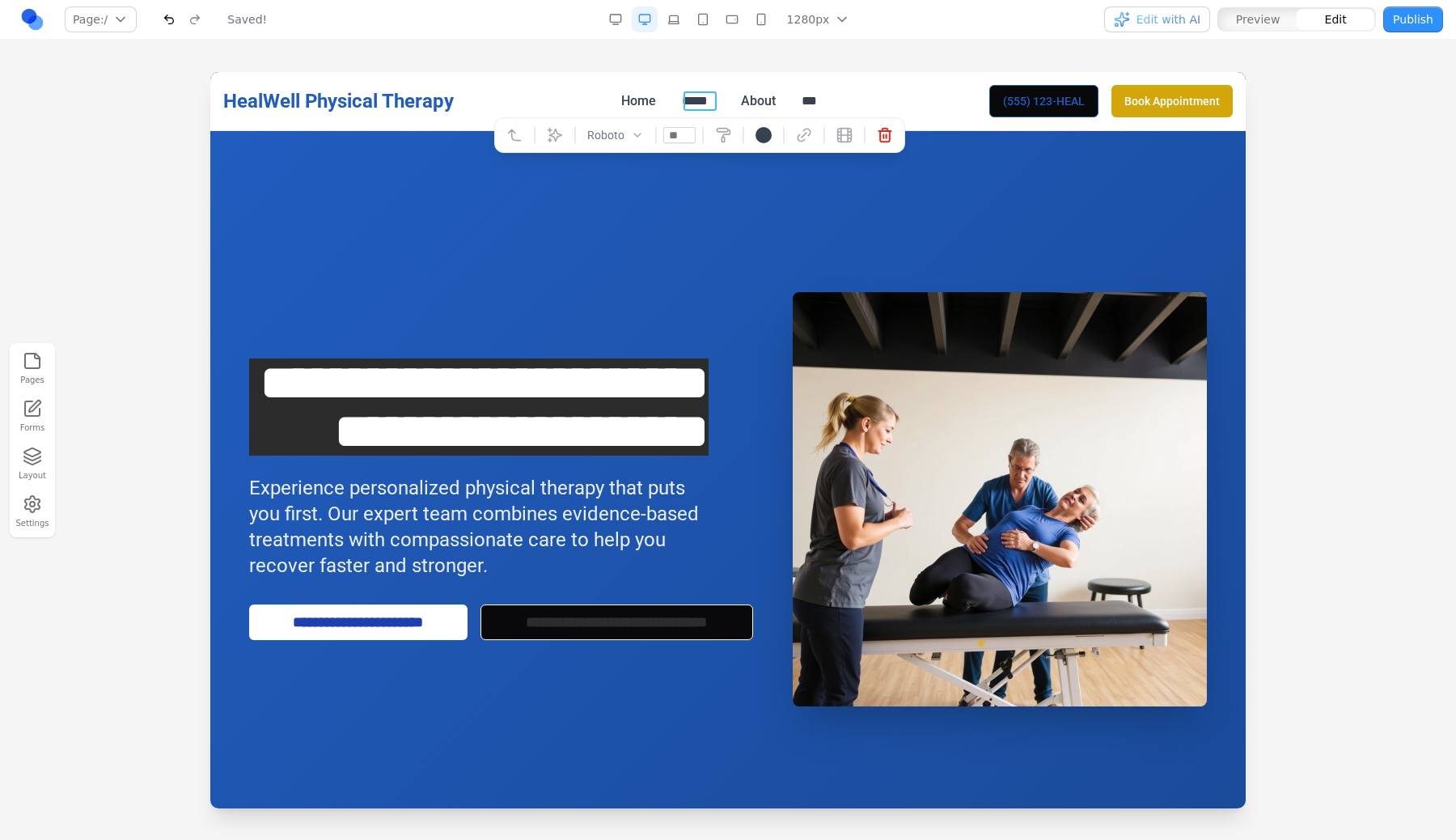
click at [1200, 15] on span "Edit with AI" at bounding box center [1168, 20] width 64 height 16
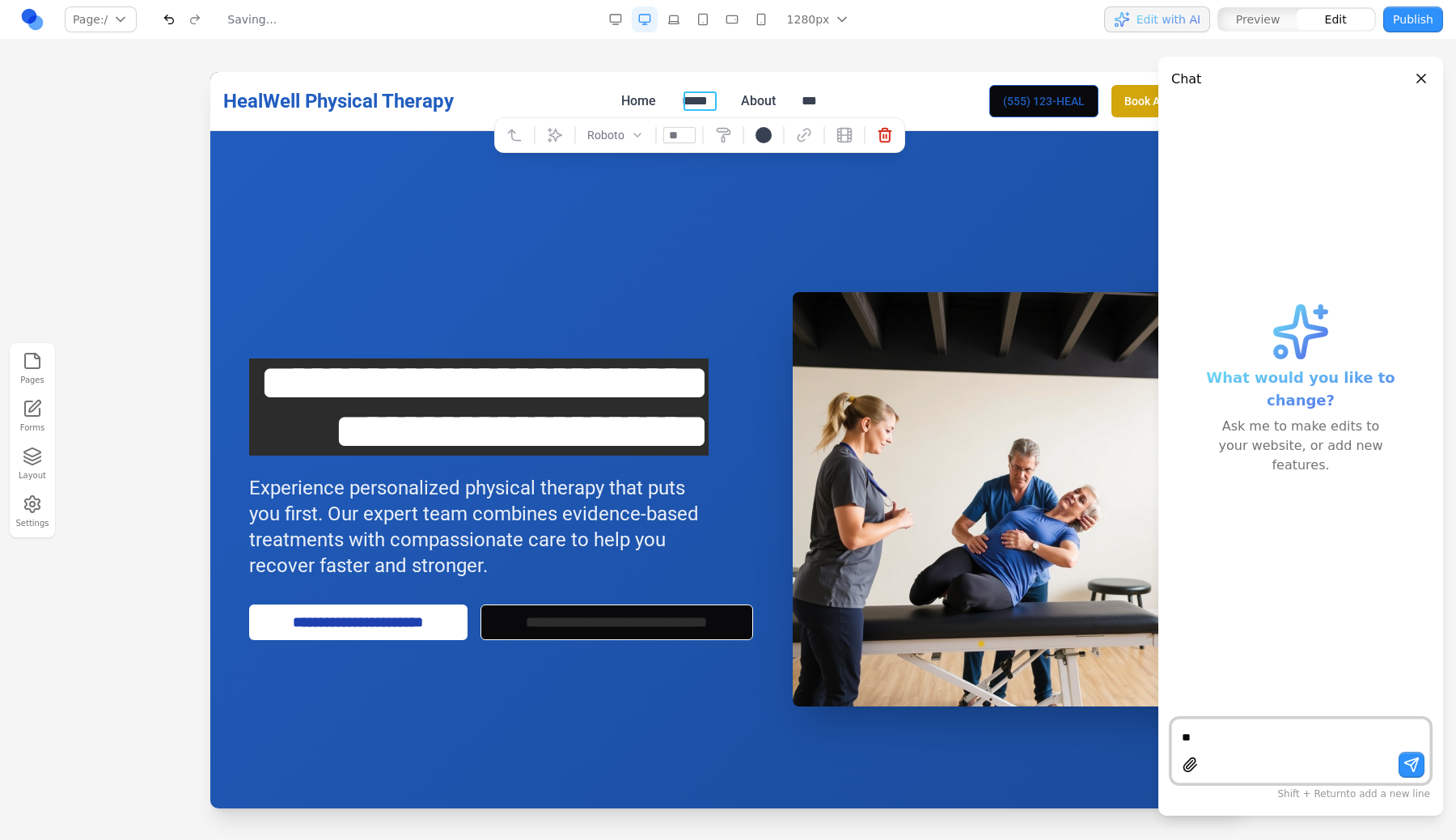
type textarea "**"
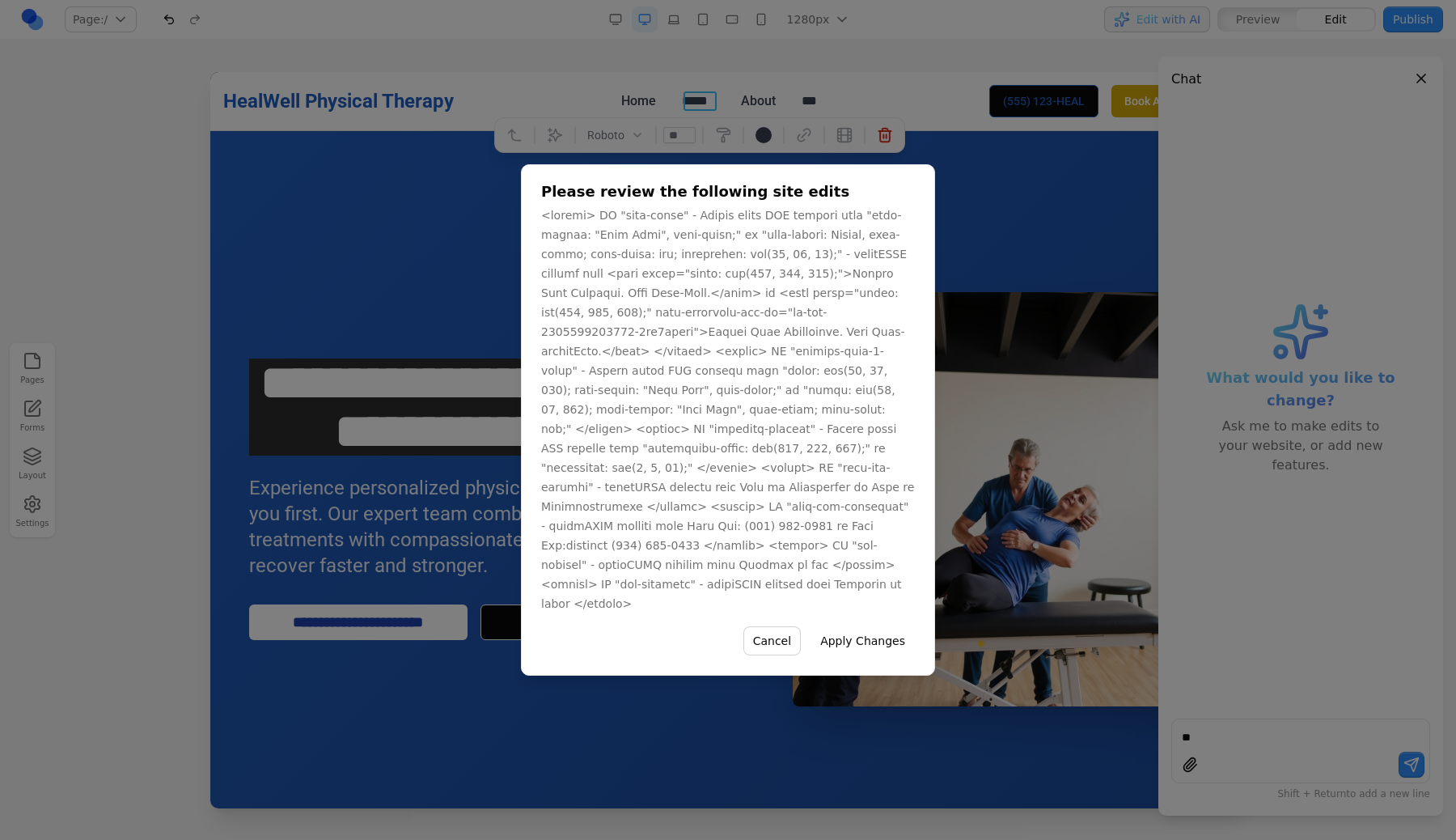
click at [665, 199] on div "Please review the following site edits Cancel Apply Changes" at bounding box center [728, 420] width 414 height 511
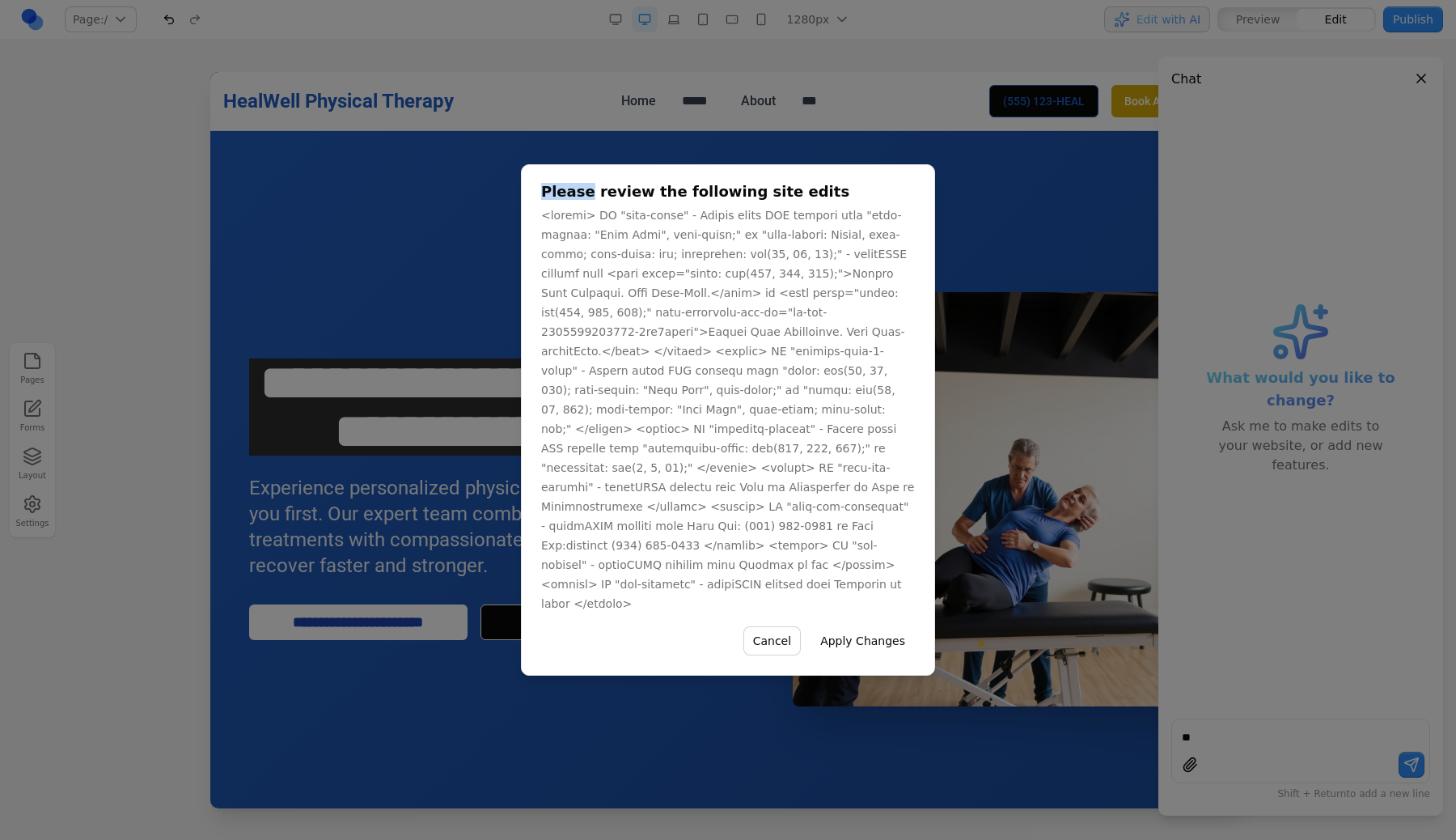
click at [665, 200] on div "Please review the following site edits Cancel Apply Changes" at bounding box center [728, 420] width 414 height 511
copy h1 "Please review the following site edits"
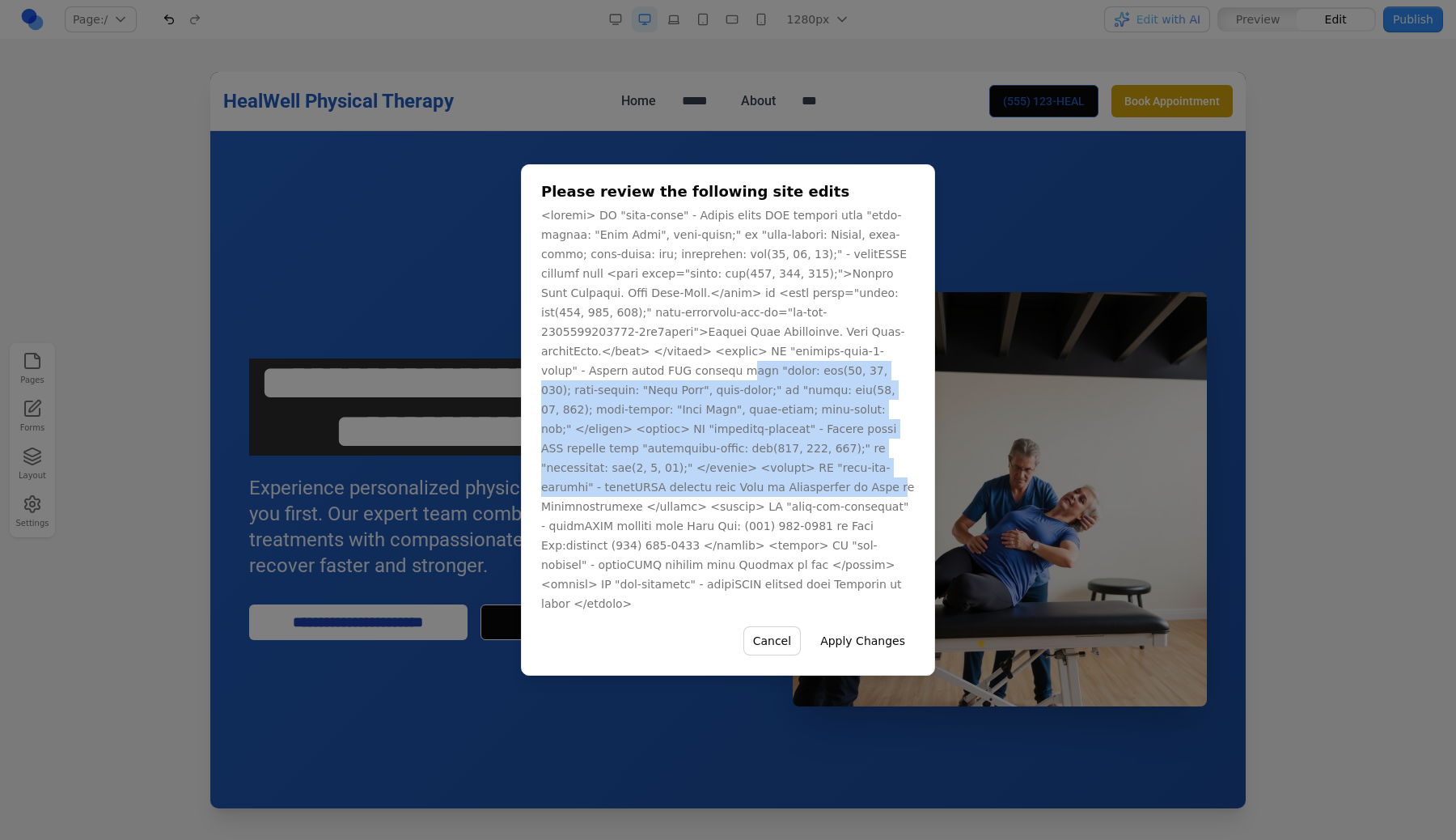
drag, startPoint x: 784, startPoint y: 487, endPoint x: 814, endPoint y: 361, distance: 129.5
click at [814, 361] on p at bounding box center [728, 409] width 374 height 408
click at [784, 626] on button "Cancel" at bounding box center [772, 640] width 58 height 29
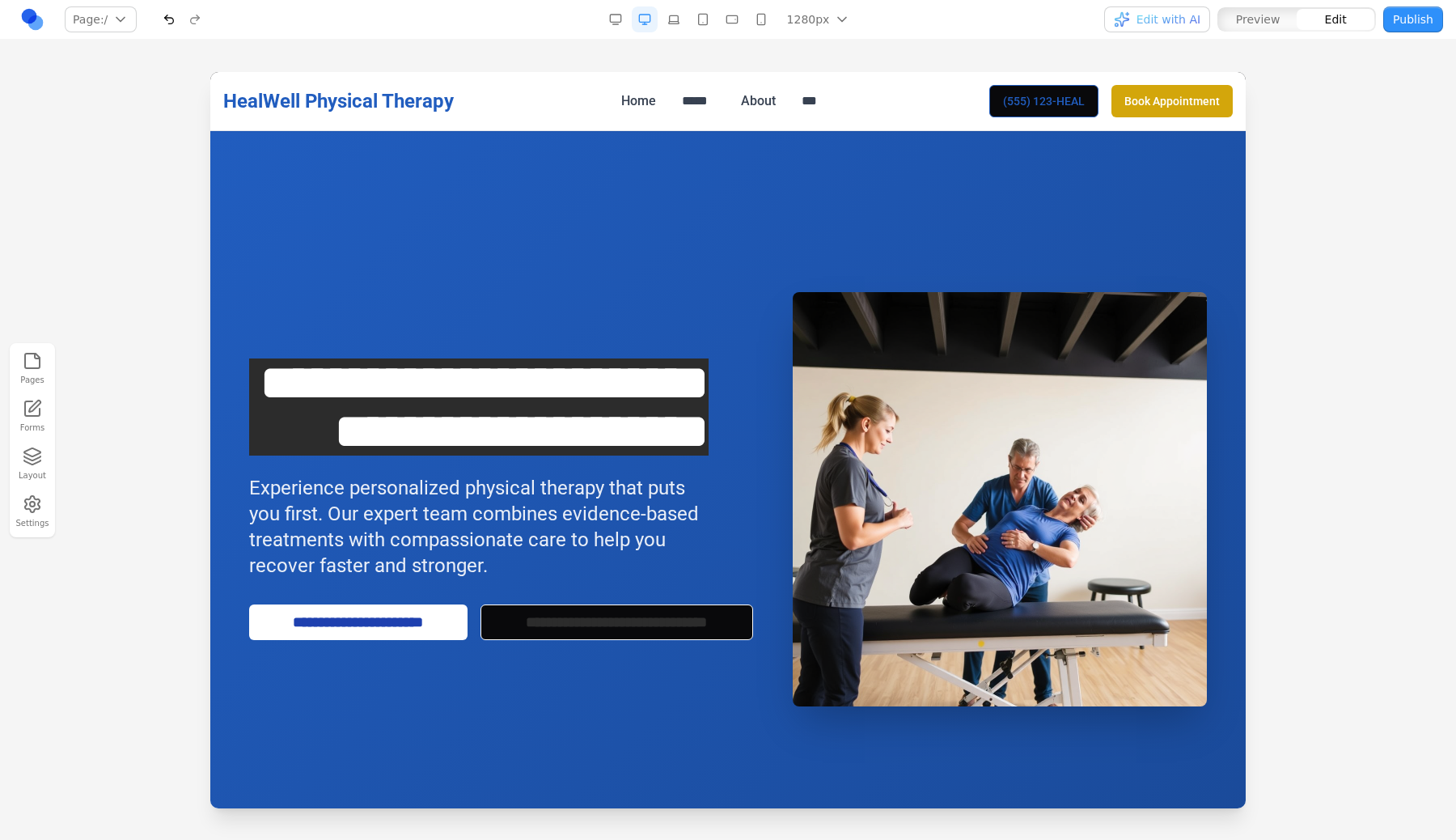
click at [1159, 25] on span "Edit with AI" at bounding box center [1168, 20] width 64 height 16
